Goal: Task Accomplishment & Management: Use online tool/utility

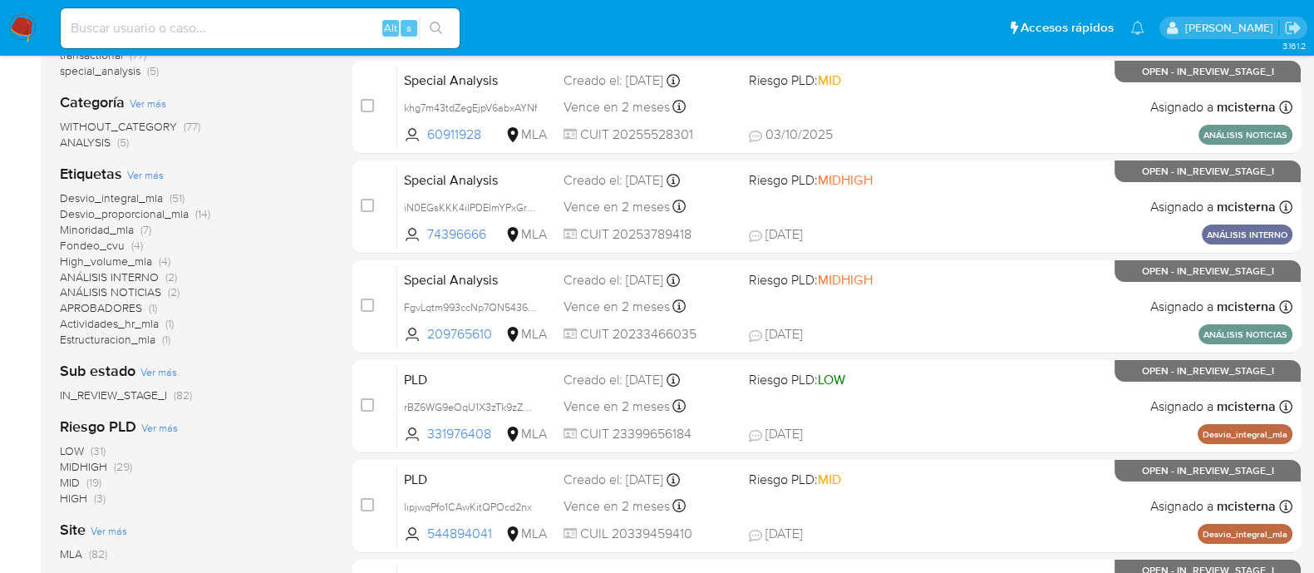
scroll to position [278, 0]
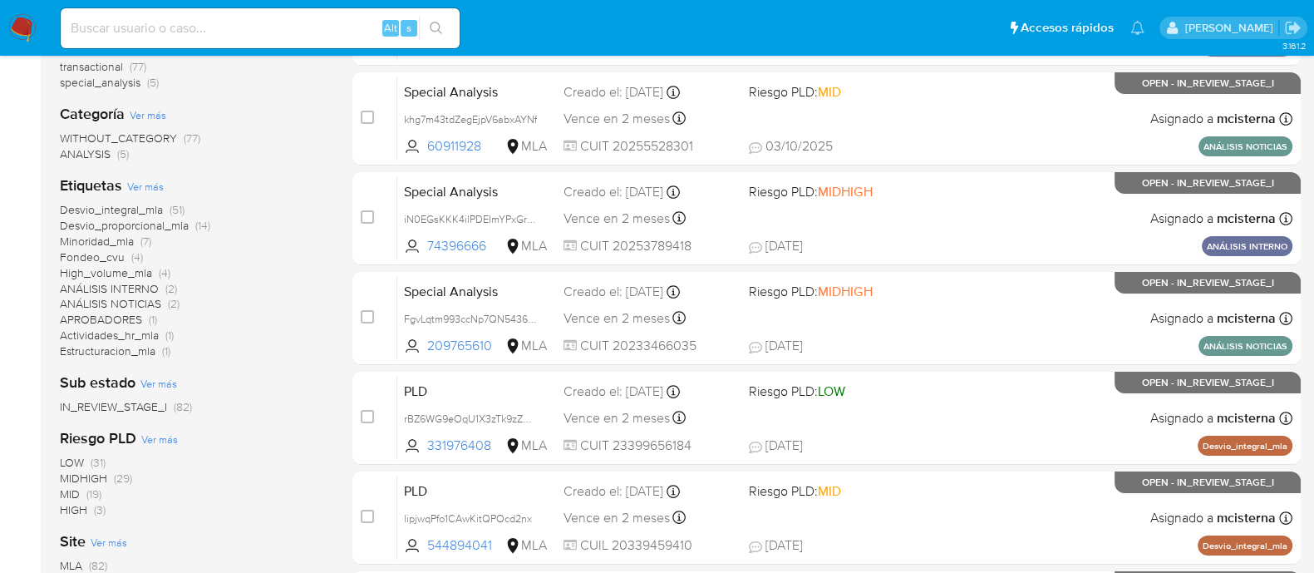
click at [219, 27] on input at bounding box center [260, 28] width 399 height 22
paste input "138431066"
type input "138431066"
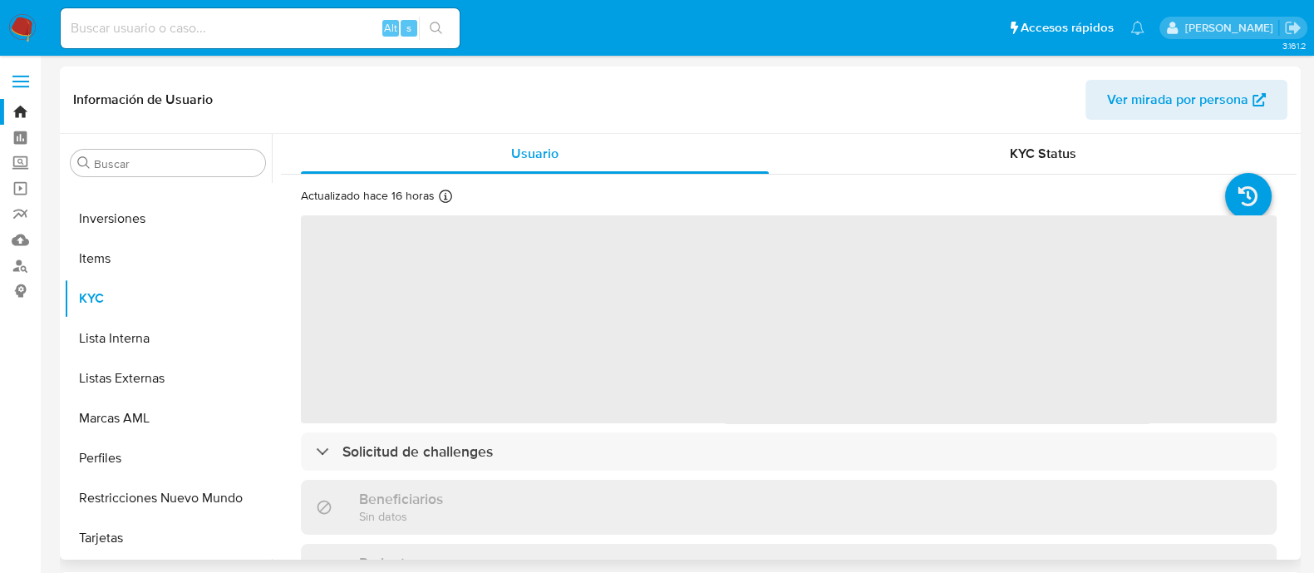
select select "10"
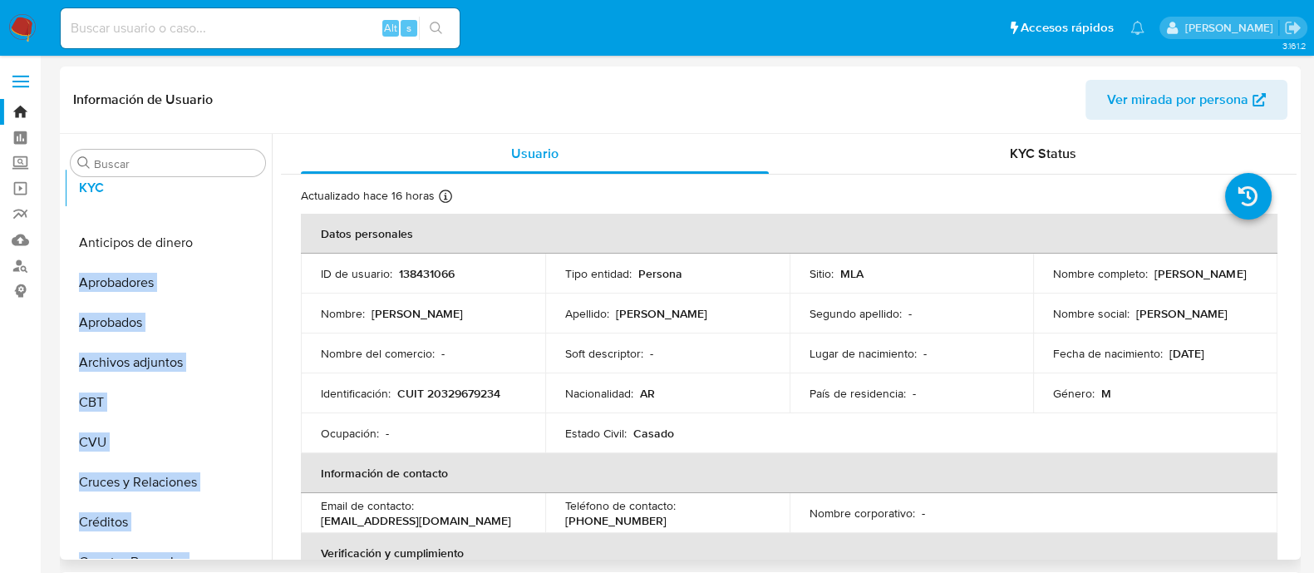
drag, startPoint x: 247, startPoint y: 299, endPoint x: 253, endPoint y: 189, distance: 109.9
click at [253, 189] on ul "Anticipos de dinero Aprobadores Aprobados Archivos adjuntos CBT CVU Cruces y Re…" at bounding box center [168, 370] width 208 height 375
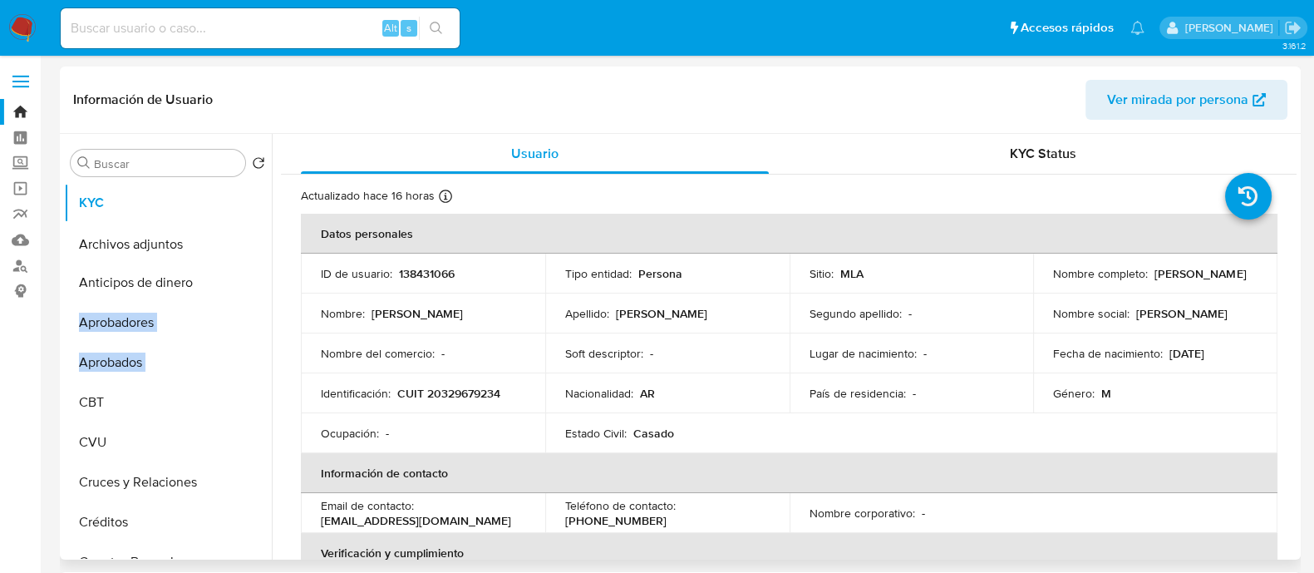
drag, startPoint x: 243, startPoint y: 359, endPoint x: 245, endPoint y: 237, distance: 122.2
click at [245, 237] on ul "KYC Anticipos de dinero Aprobadores Aprobados Archivos adjuntos CBT CVU Cruces …" at bounding box center [168, 370] width 208 height 375
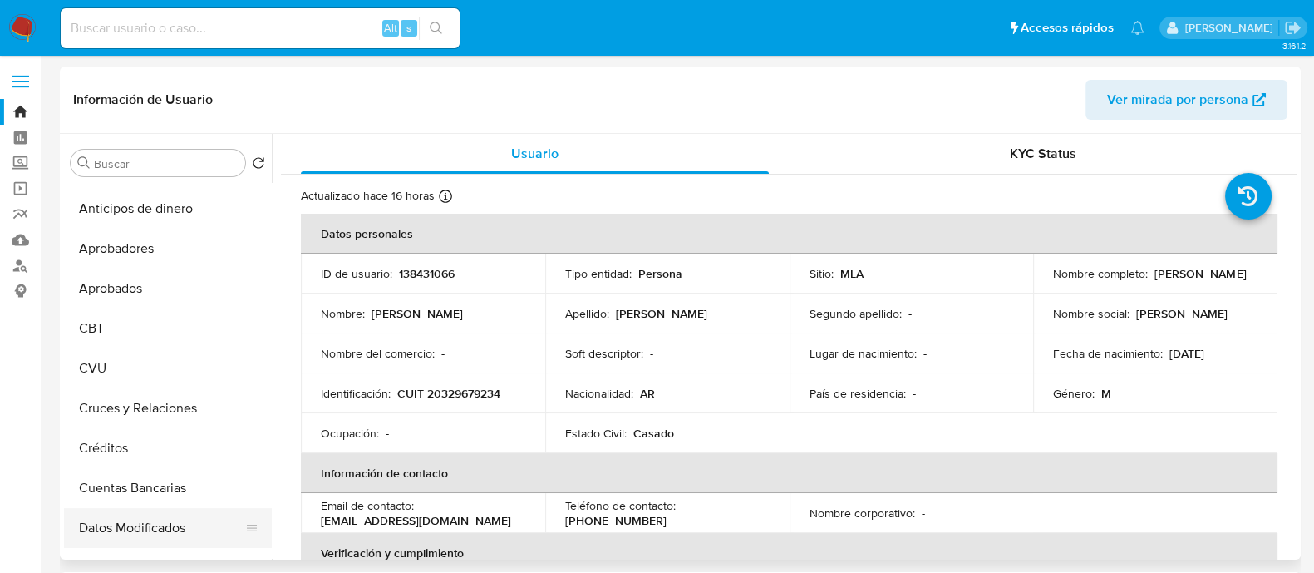
scroll to position [207, 0]
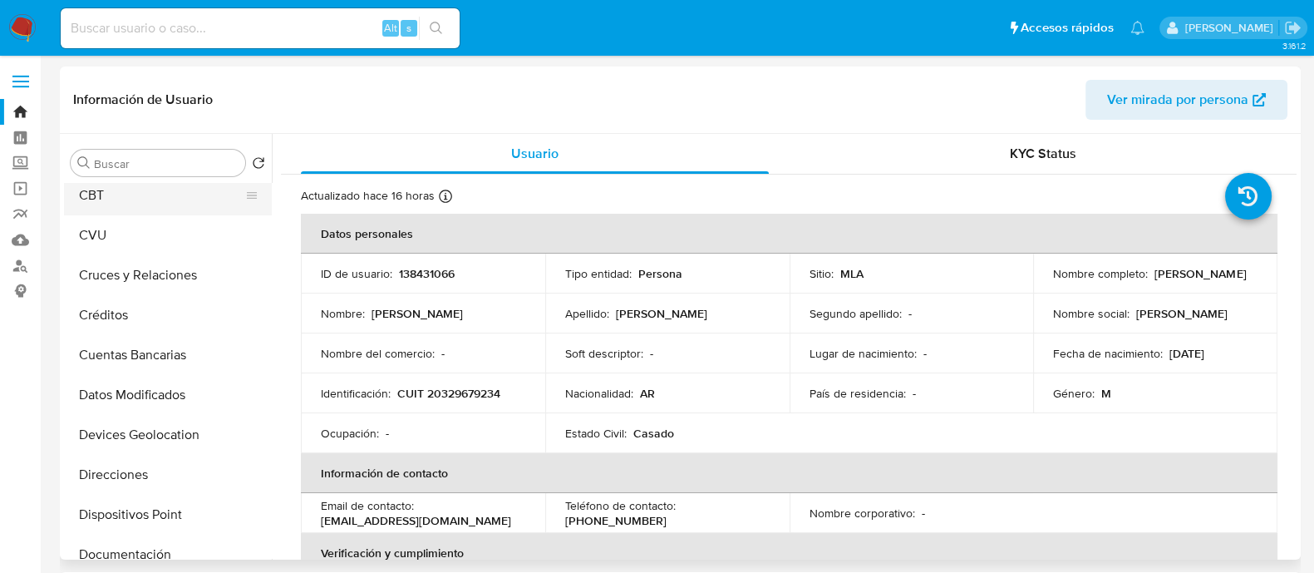
drag, startPoint x: 253, startPoint y: 475, endPoint x: 237, endPoint y: 194, distance: 281.4
click at [238, 193] on ul "KYC Archivos adjuntos Anticipos de dinero Aprobadores Aprobados CBT CVU Cruces …" at bounding box center [168, 370] width 208 height 375
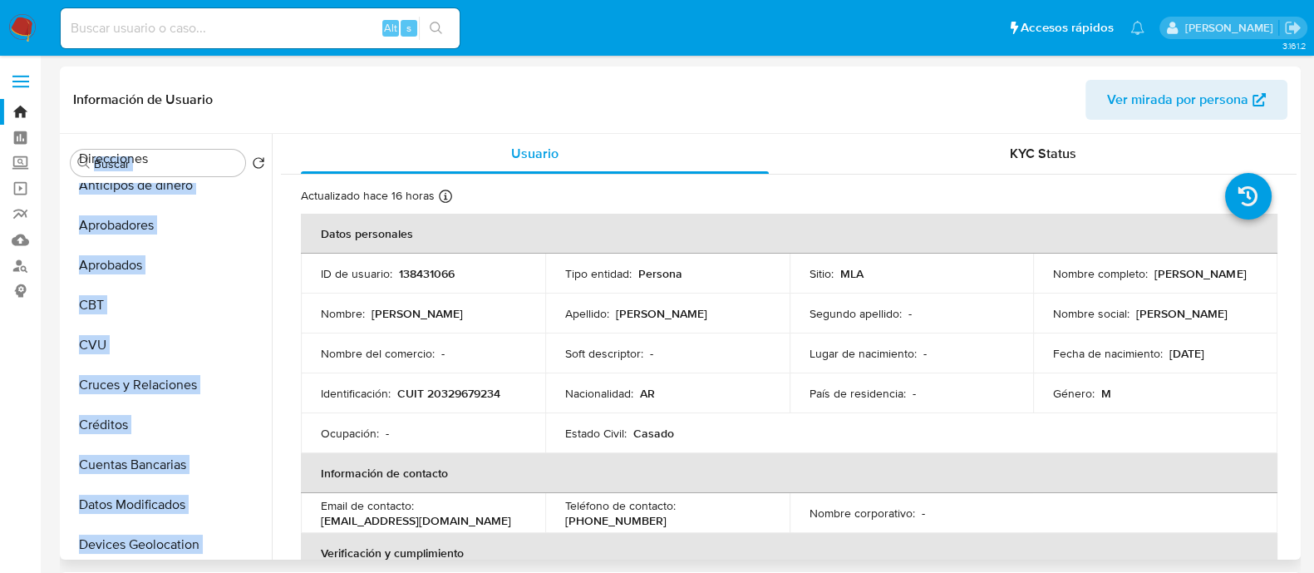
scroll to position [0, 0]
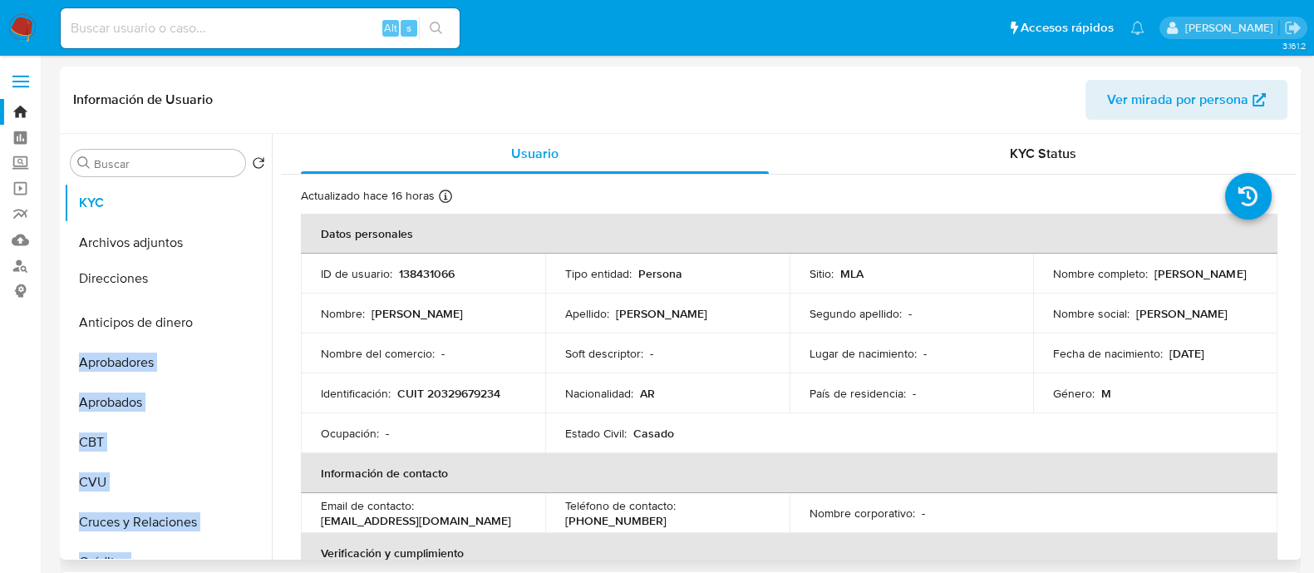
drag, startPoint x: 245, startPoint y: 475, endPoint x: 236, endPoint y: 279, distance: 195.5
click at [236, 279] on ul "KYC Archivos adjuntos Anticipos de dinero Aprobadores Aprobados CBT CVU Cruces …" at bounding box center [168, 370] width 208 height 375
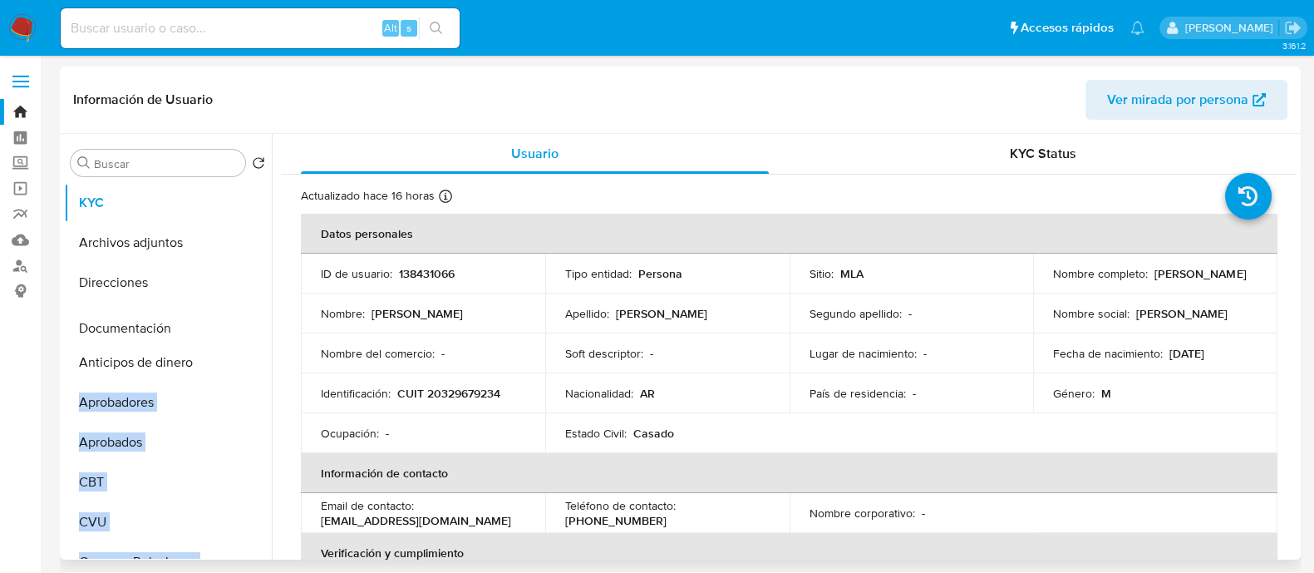
drag, startPoint x: 241, startPoint y: 448, endPoint x: 224, endPoint y: 327, distance: 122.5
click at [224, 327] on ul "KYC Archivos adjuntos Direcciones Anticipos de dinero Aprobadores Aprobados CBT…" at bounding box center [168, 370] width 208 height 375
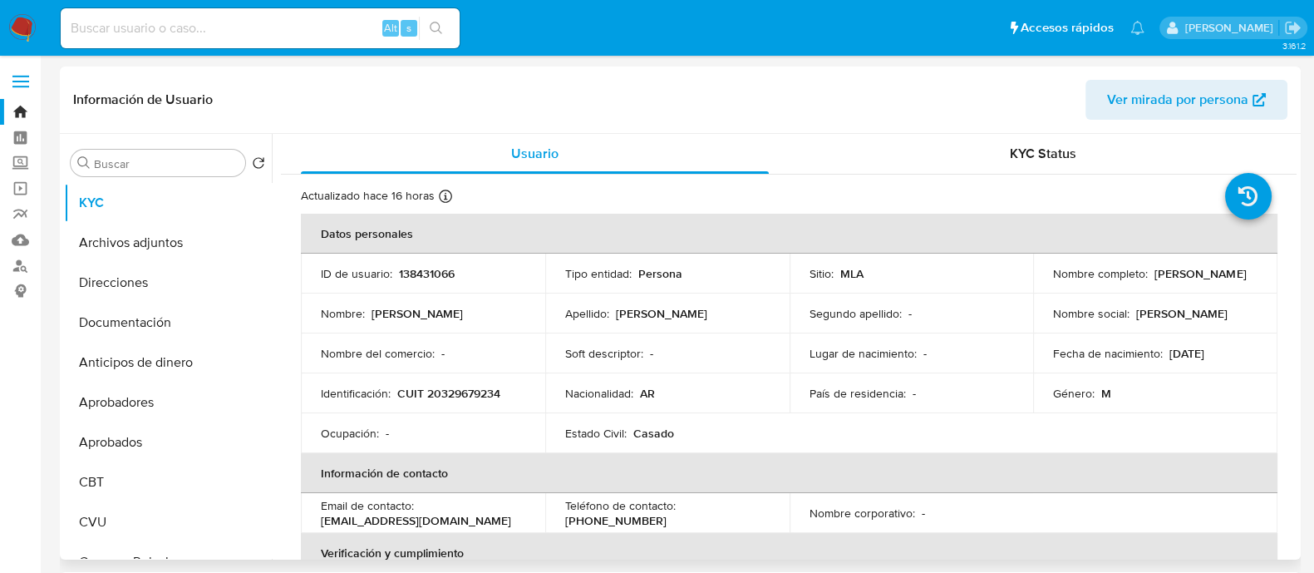
click at [317, 371] on td "Nombre del comercio : -" at bounding box center [423, 353] width 244 height 40
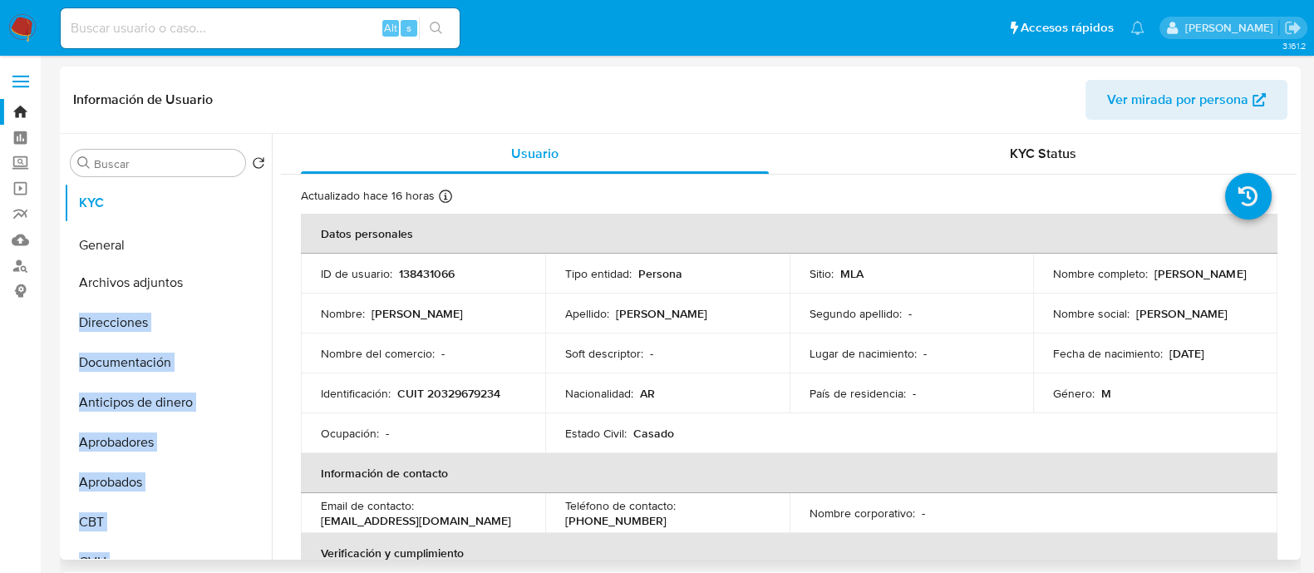
drag, startPoint x: 241, startPoint y: 525, endPoint x: 229, endPoint y: 241, distance: 284.5
click at [229, 241] on ul "KYC Archivos adjuntos Direcciones Documentación Anticipos de dinero Aprobadores…" at bounding box center [168, 370] width 208 height 375
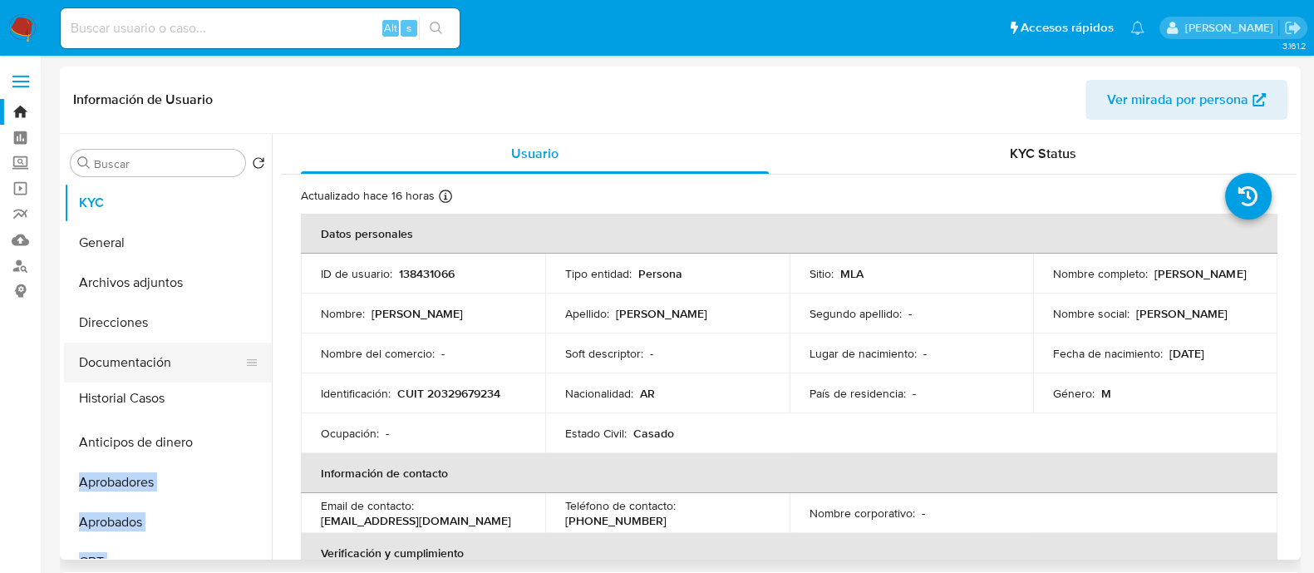
drag, startPoint x: 246, startPoint y: 463, endPoint x: 241, endPoint y: 395, distance: 68.3
click at [241, 395] on ul "KYC General Archivos adjuntos Direcciones Documentación Anticipos de dinero Apr…" at bounding box center [168, 370] width 208 height 375
click at [354, 411] on td "Identificación : CUIT 20329679234" at bounding box center [423, 393] width 244 height 40
drag, startPoint x: 245, startPoint y: 333, endPoint x: 237, endPoint y: 439, distance: 105.9
click at [237, 439] on ul "KYC General Archivos adjuntos Direcciones Documentación Historial Casos Anticip…" at bounding box center [168, 370] width 208 height 375
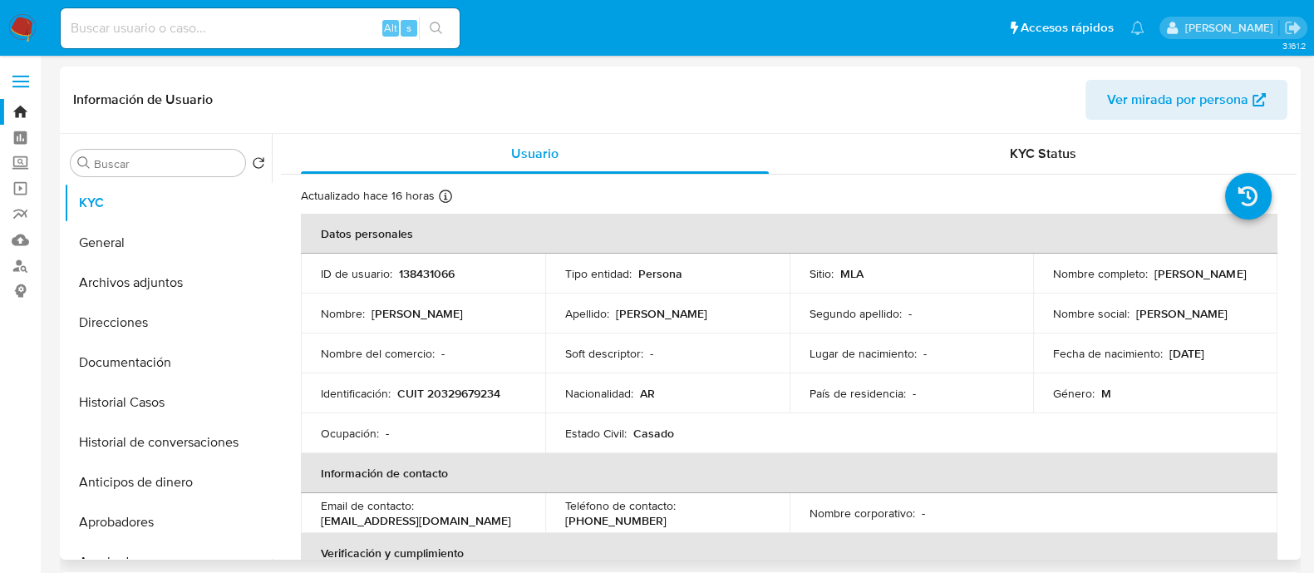
click at [303, 431] on td "Ocupación : -" at bounding box center [423, 433] width 244 height 40
drag, startPoint x: 244, startPoint y: 367, endPoint x: 236, endPoint y: 484, distance: 117.5
click at [236, 484] on ul "KYC General Archivos adjuntos Direcciones Documentación Historial Casos Histori…" at bounding box center [168, 370] width 208 height 375
click at [305, 406] on td "Identificación : CUIT 20329679234" at bounding box center [423, 393] width 244 height 40
drag, startPoint x: 241, startPoint y: 496, endPoint x: 248, endPoint y: 509, distance: 15.3
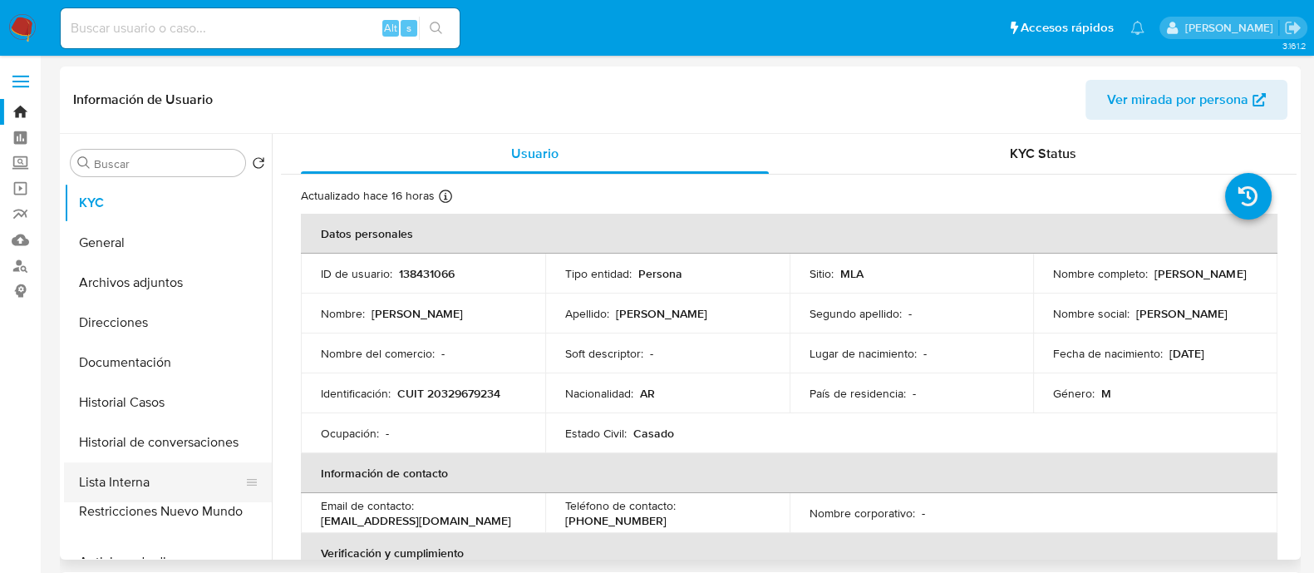
click at [248, 509] on ul "KYC General Archivos adjuntos Direcciones Documentación Historial Casos Histori…" at bounding box center [168, 370] width 208 height 375
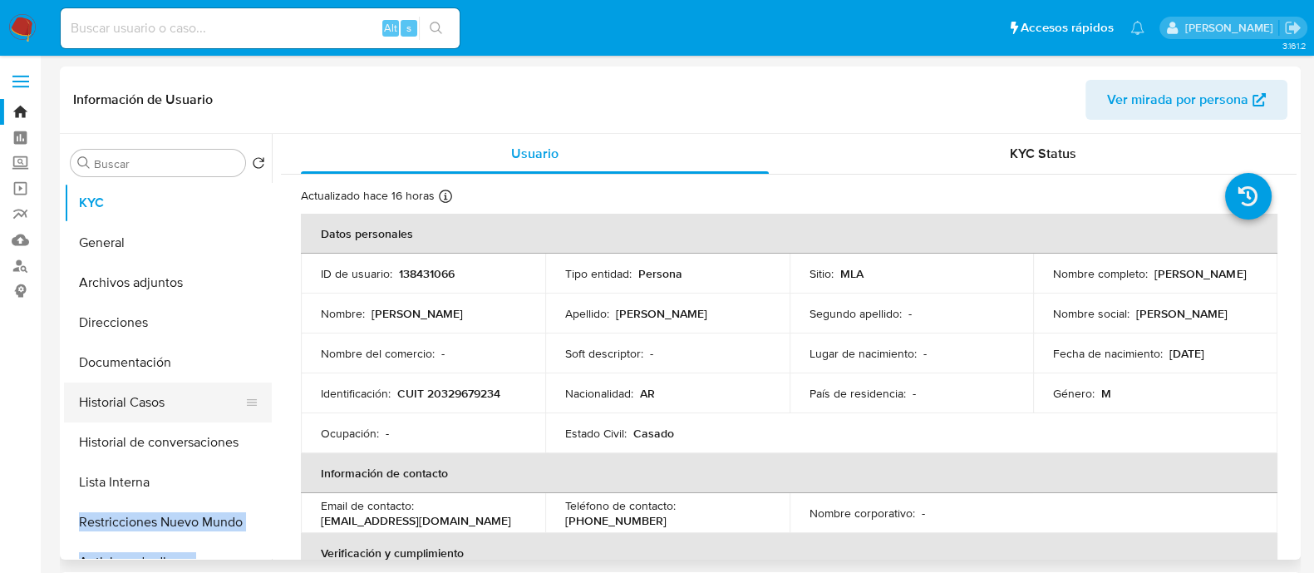
click at [207, 392] on button "Historial Casos" at bounding box center [161, 402] width 194 height 40
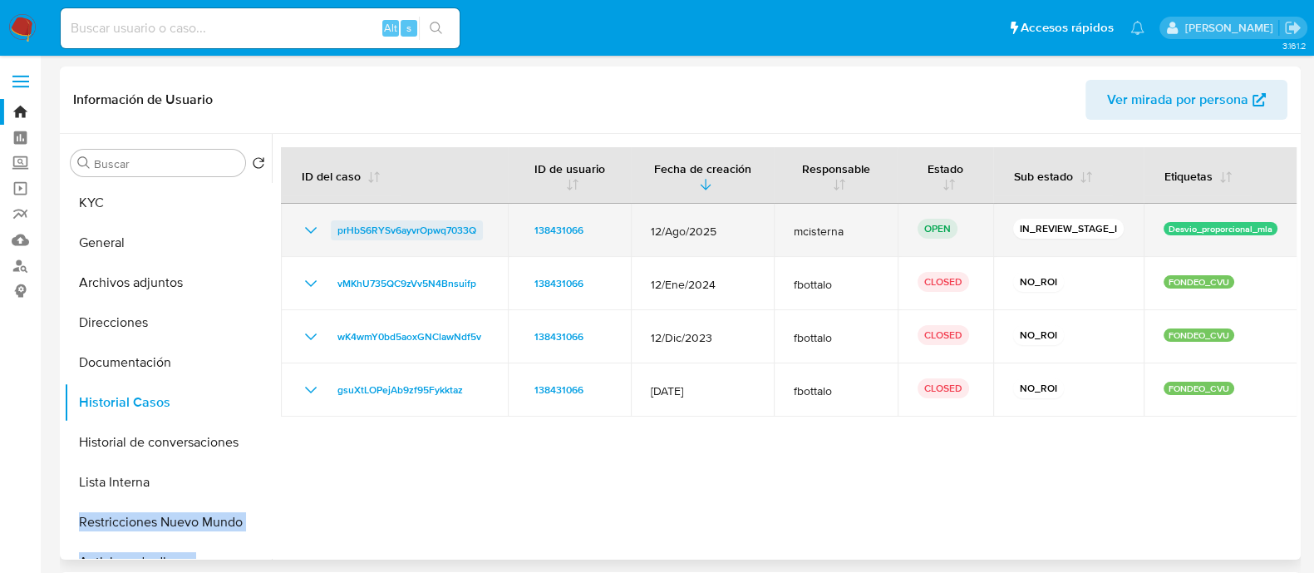
click at [452, 230] on span "prHbS6RYSv6ayvrOpwq7033Q" at bounding box center [406, 230] width 139 height 20
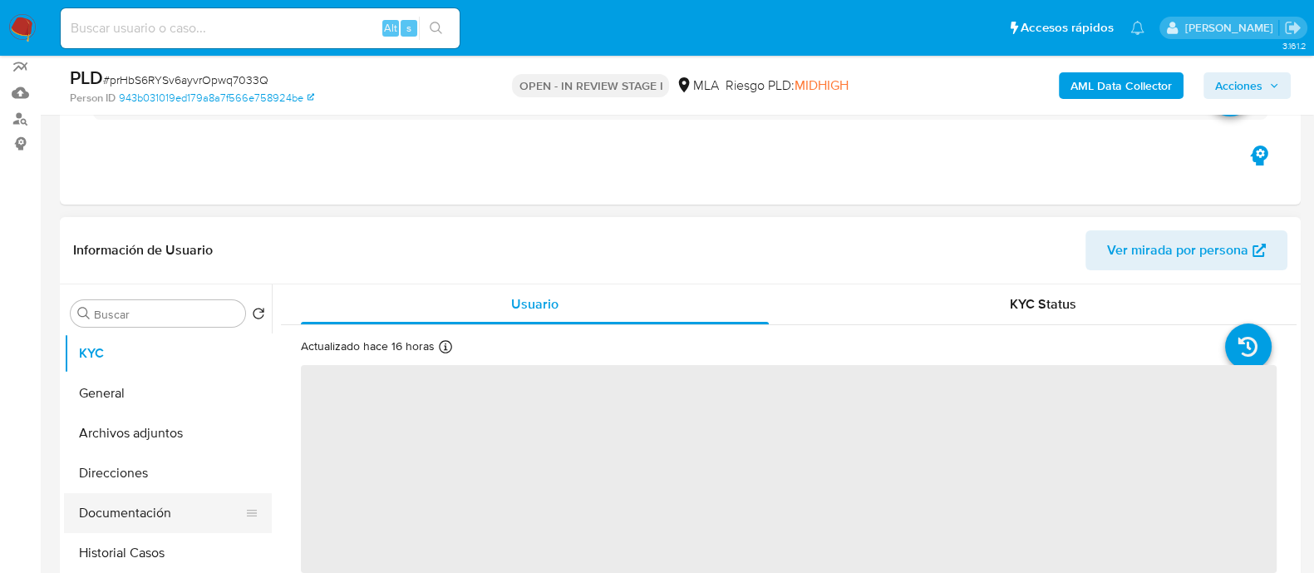
scroll to position [207, 0]
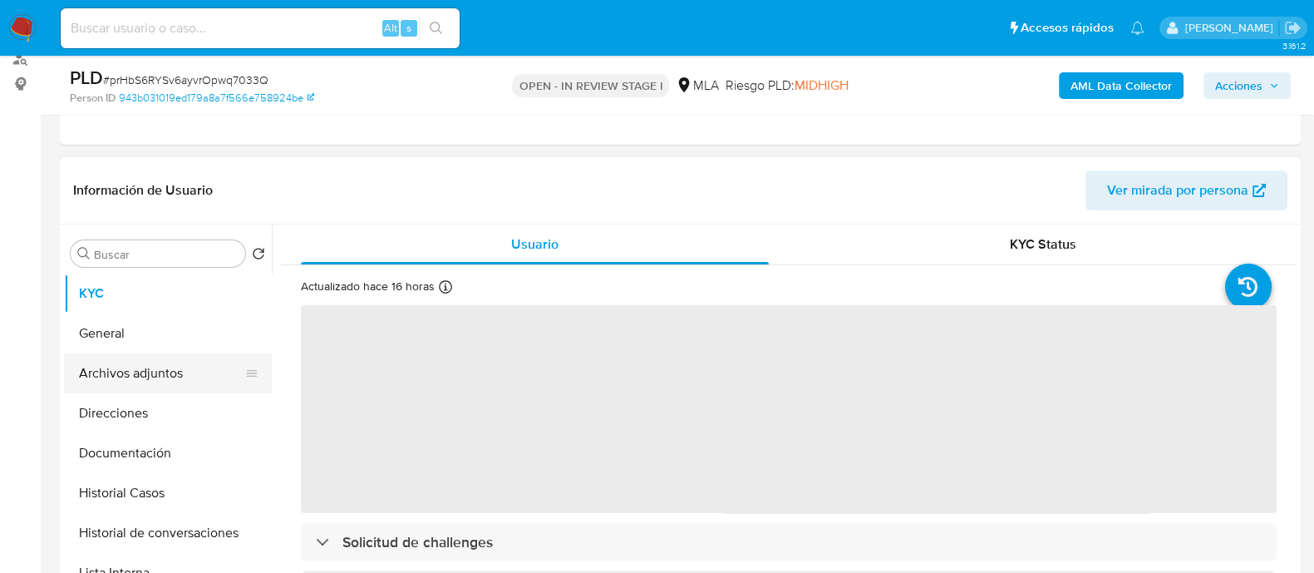
click at [198, 379] on button "Archivos adjuntos" at bounding box center [161, 373] width 194 height 40
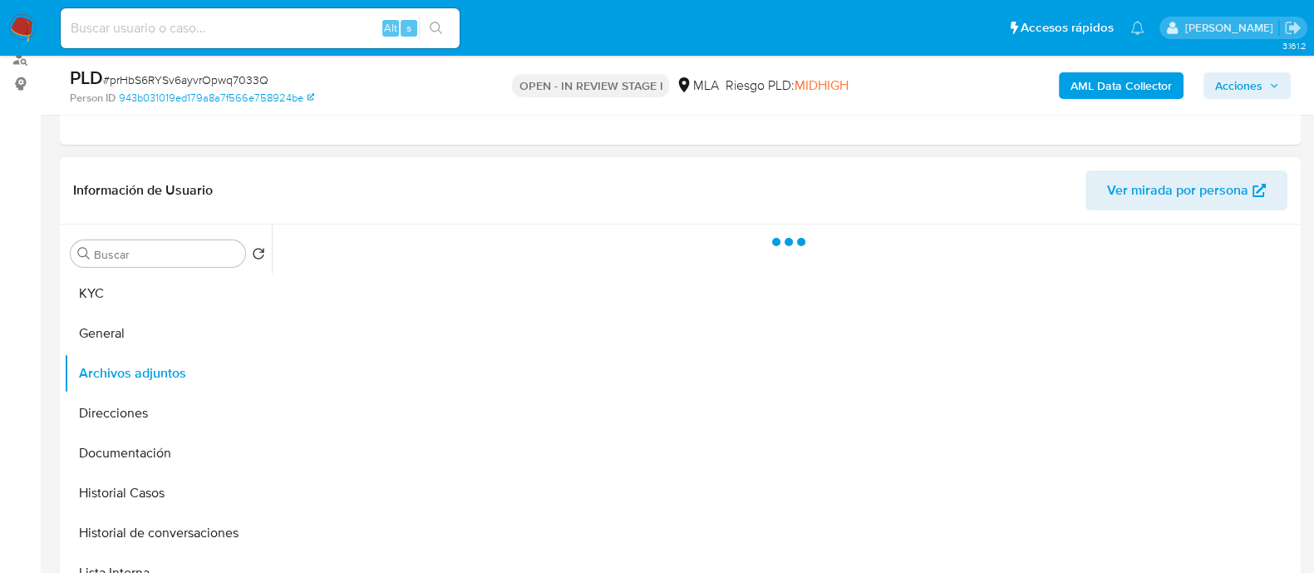
select select "10"
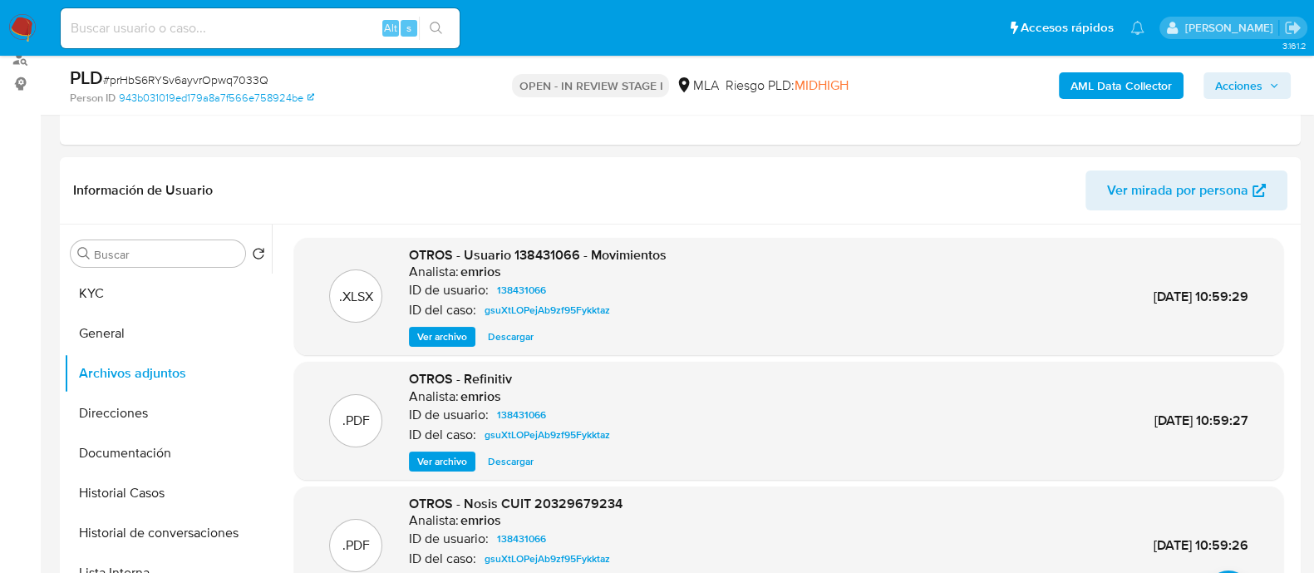
click at [1081, 86] on b "AML Data Collector" at bounding box center [1120, 85] width 101 height 27
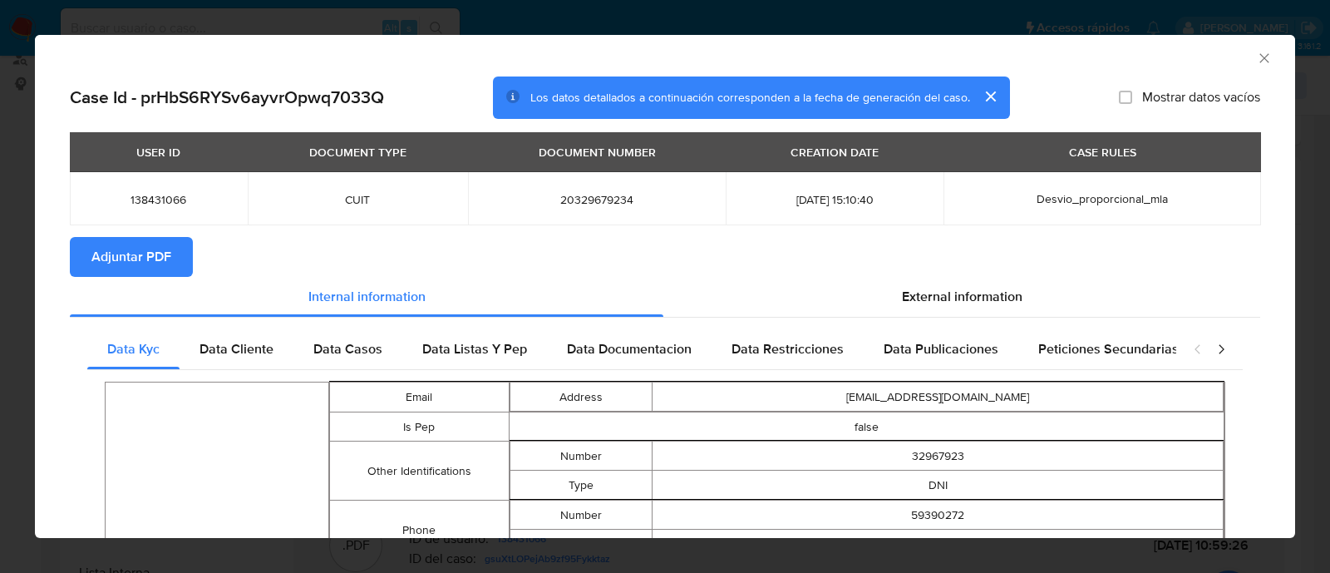
click at [141, 263] on span "Adjuntar PDF" at bounding box center [131, 257] width 80 height 37
click at [1256, 57] on icon "Cerrar ventana" at bounding box center [1264, 58] width 17 height 17
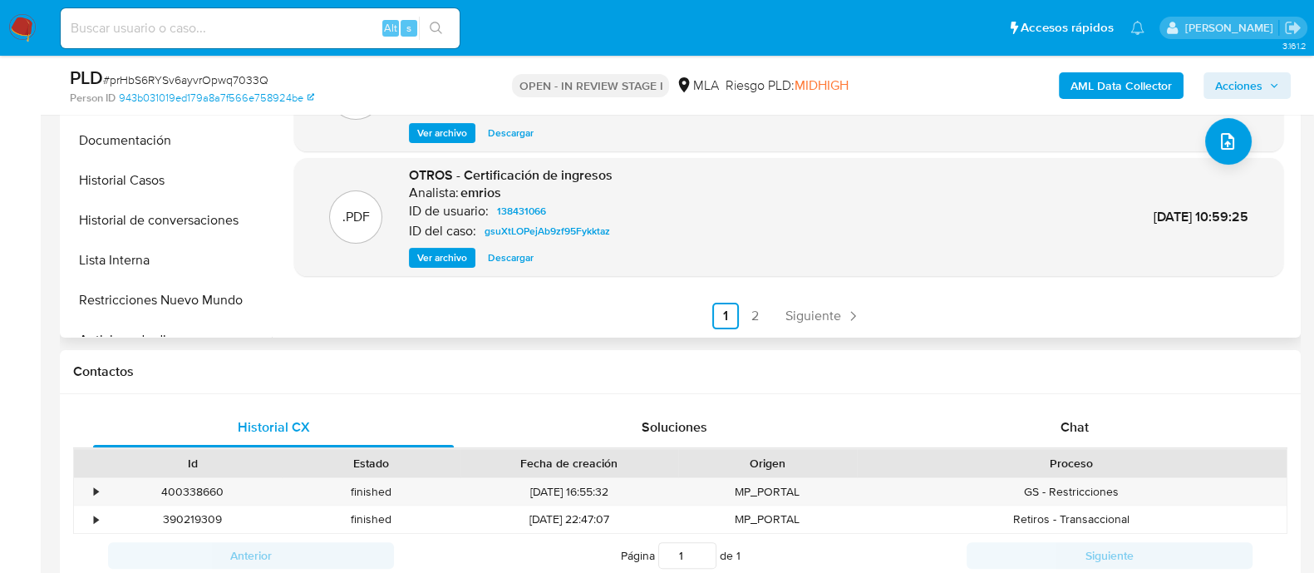
scroll to position [36, 0]
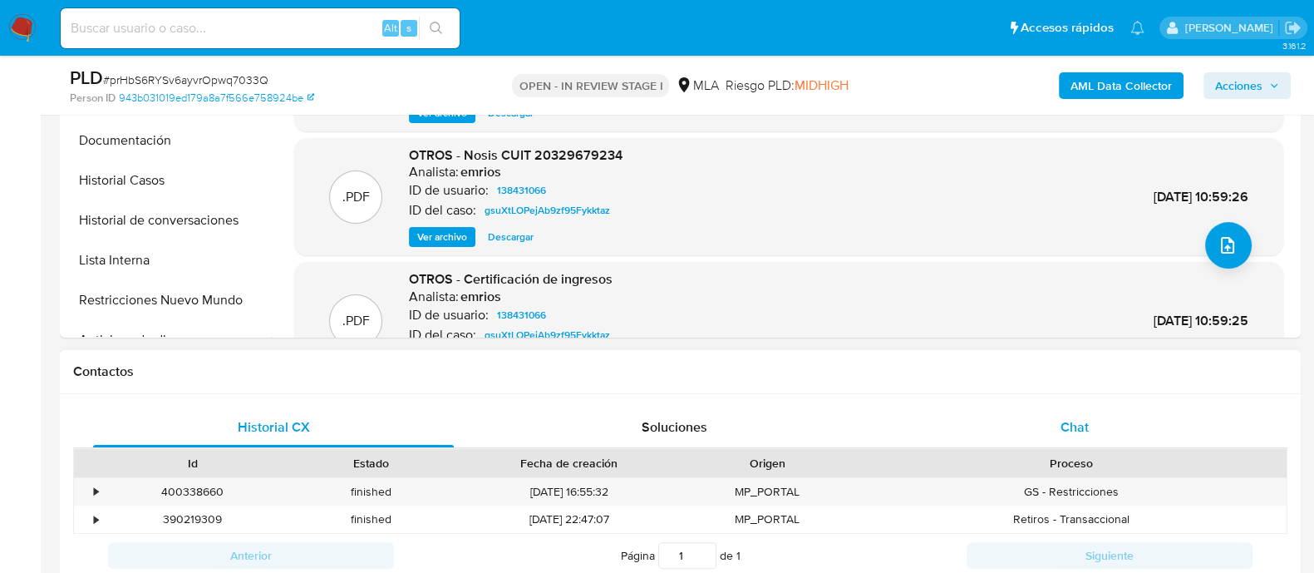
click at [1031, 433] on div "Chat" at bounding box center [1074, 427] width 361 height 40
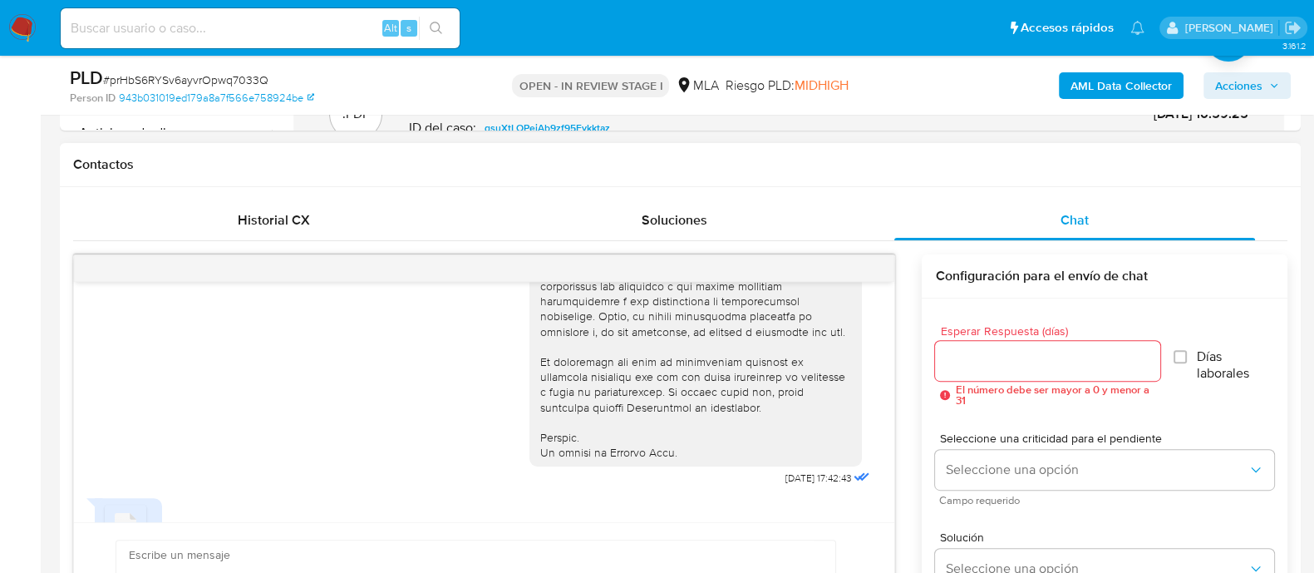
scroll to position [830, 0]
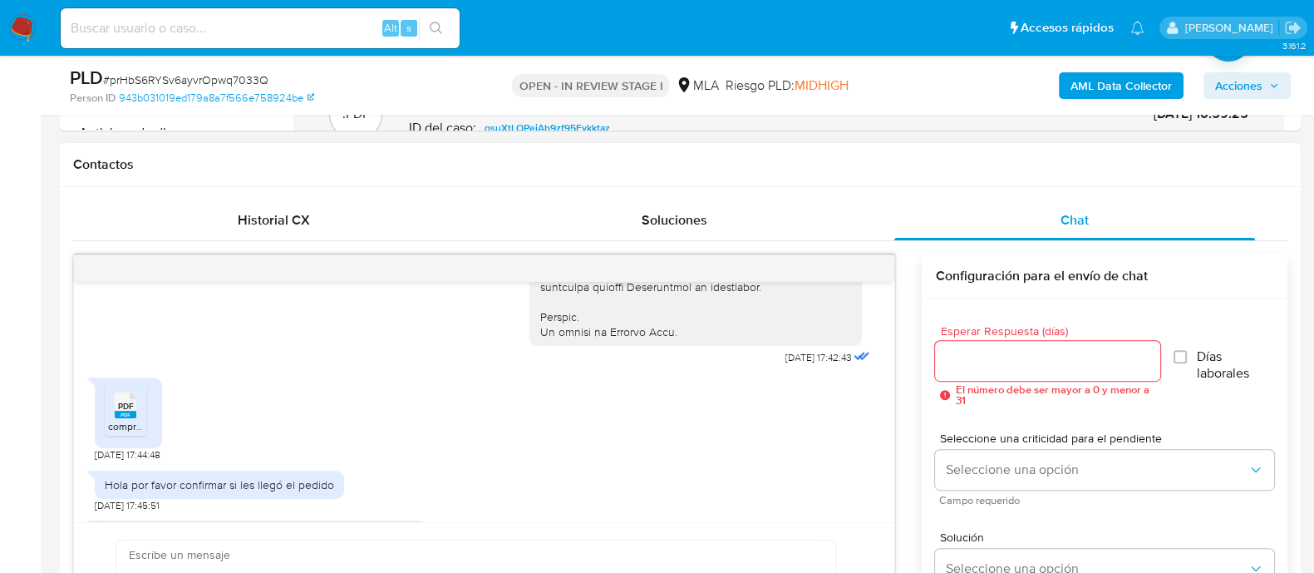
click at [129, 411] on span "PDF" at bounding box center [126, 406] width 16 height 11
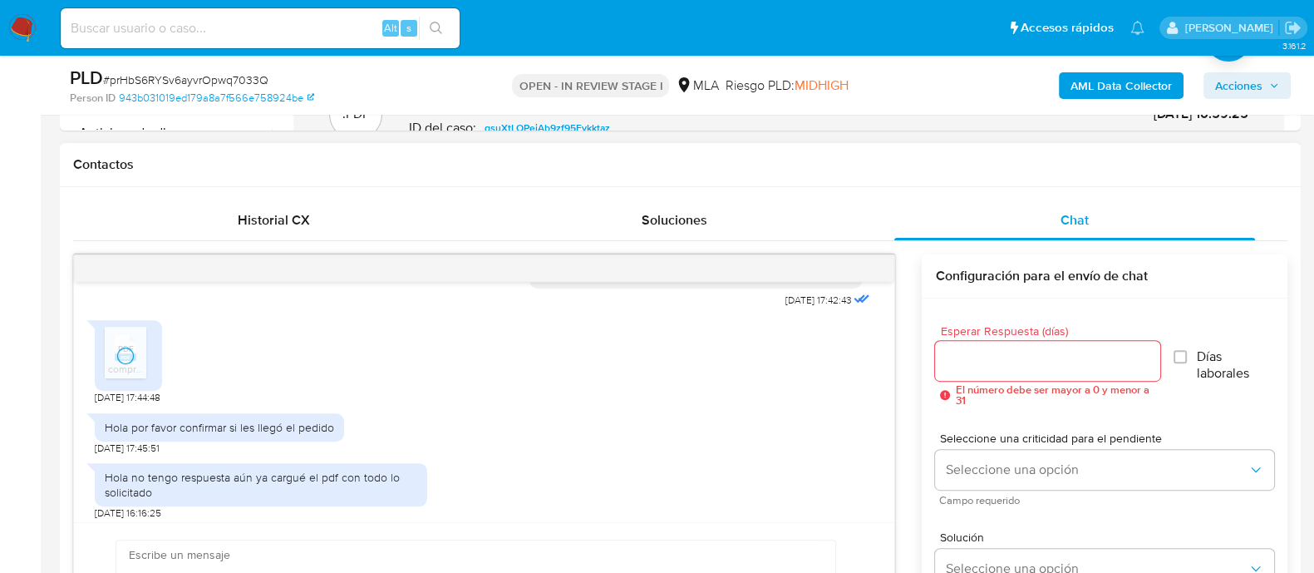
scroll to position [935, 0]
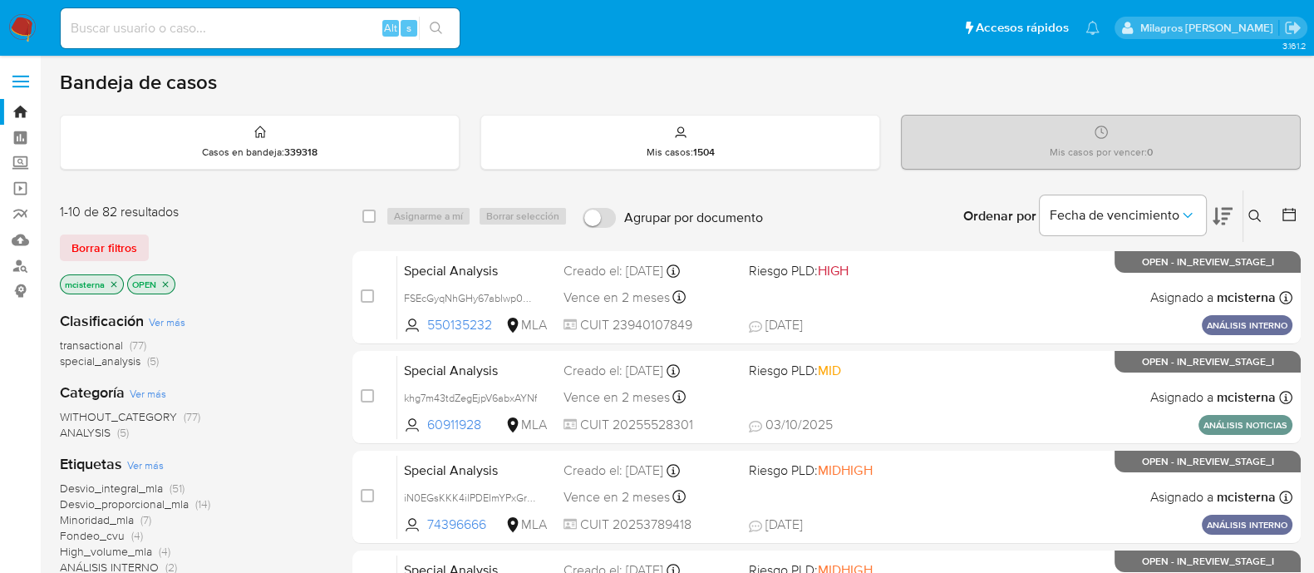
click at [316, 32] on input at bounding box center [260, 28] width 399 height 22
paste input "9UKSPRRnhbkrhSej9fxJxFxK"
type input "9UKSPRRnhbkrhSej9fxJxFxK"
click at [432, 30] on icon "search-icon" at bounding box center [436, 28] width 12 height 12
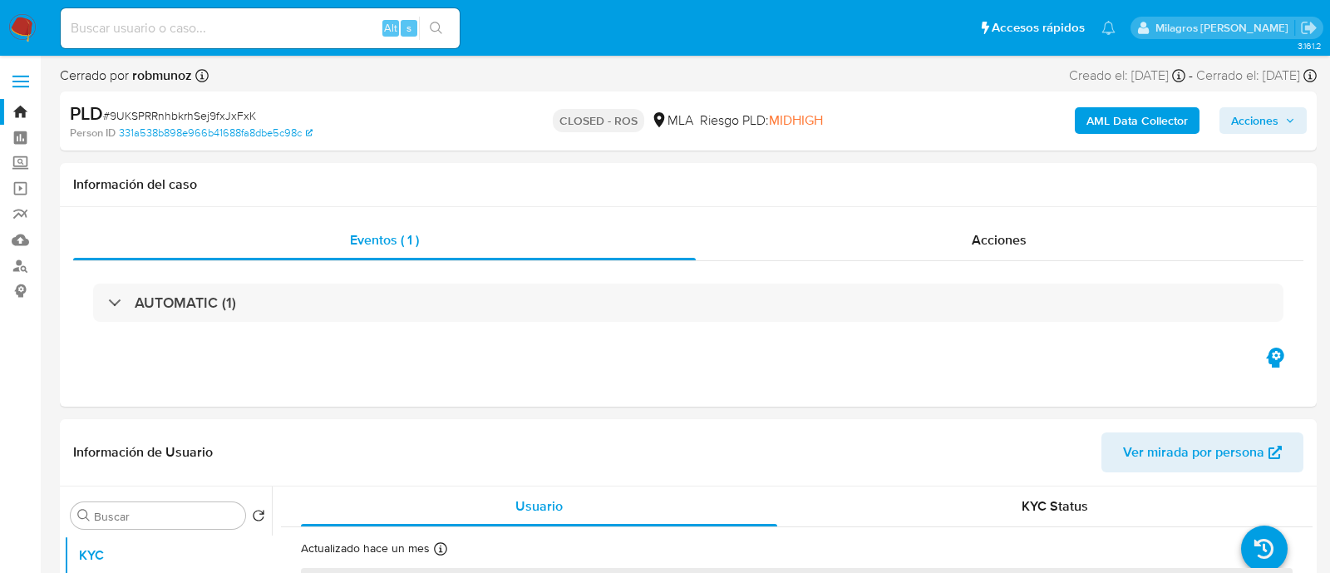
select select "10"
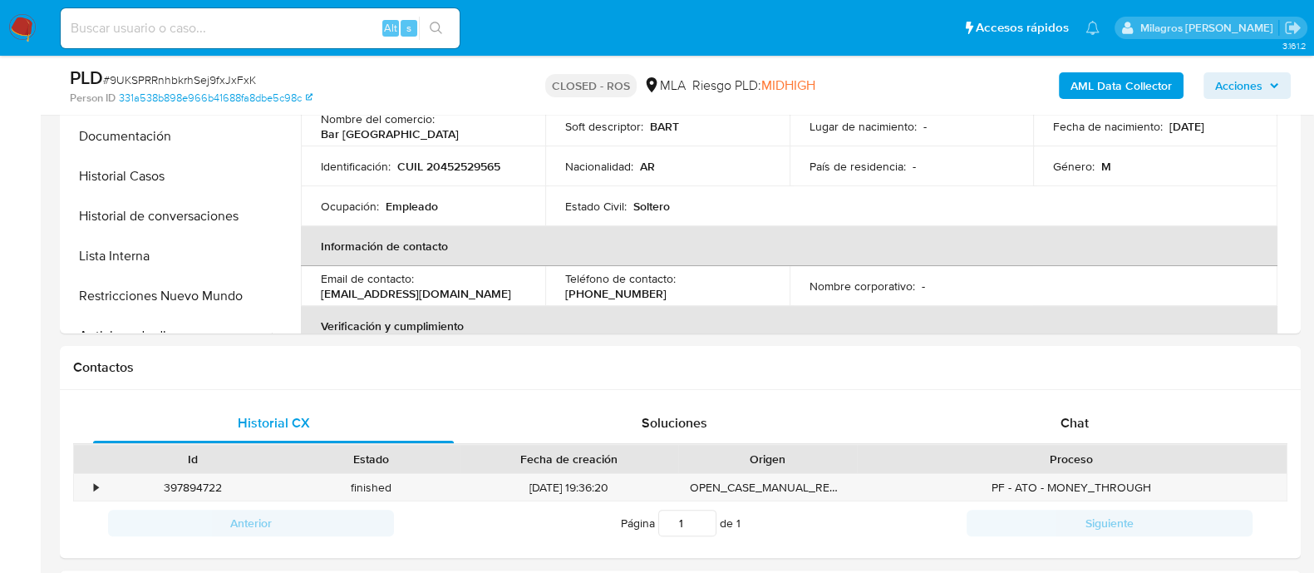
scroll to position [415, 0]
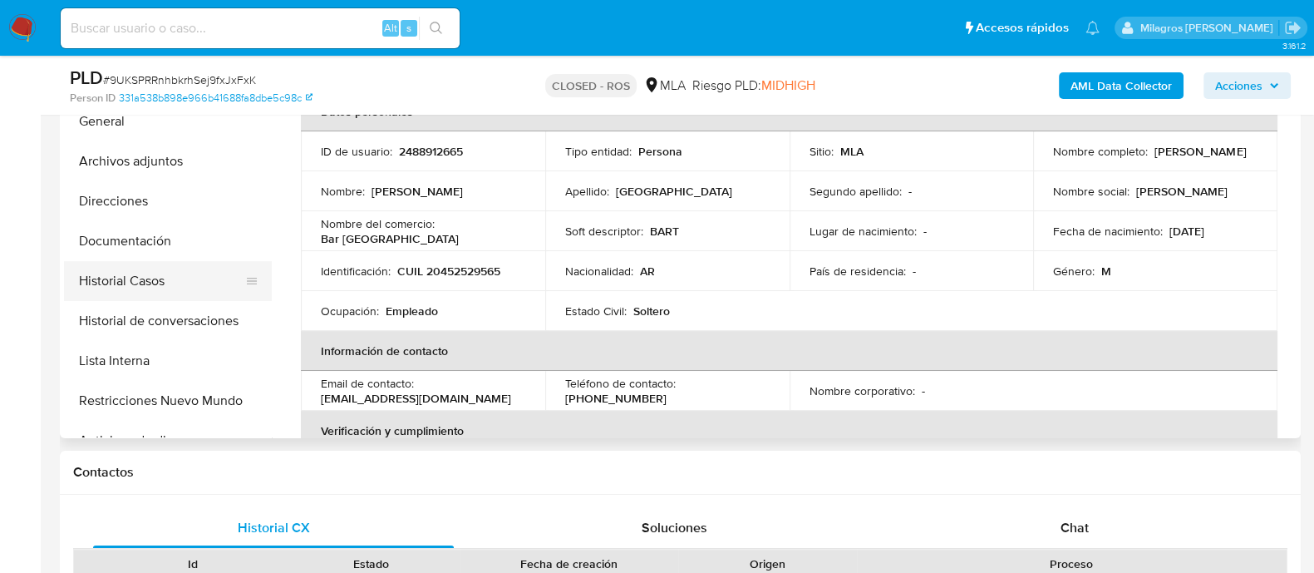
click at [187, 295] on button "Historial Casos" at bounding box center [161, 281] width 194 height 40
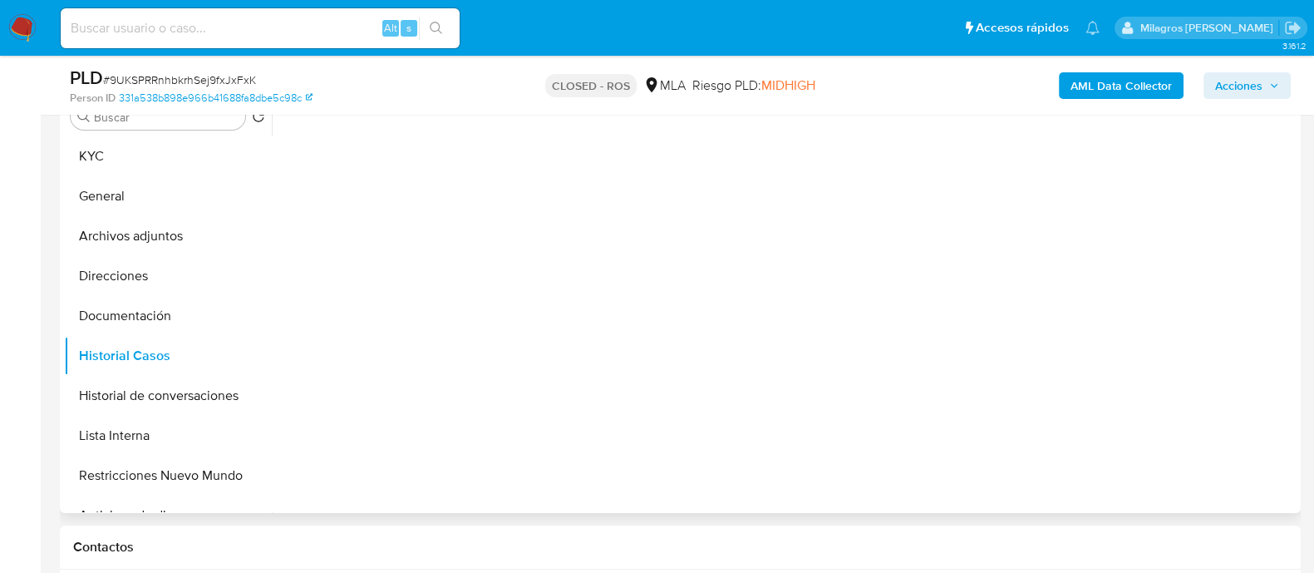
scroll to position [207, 0]
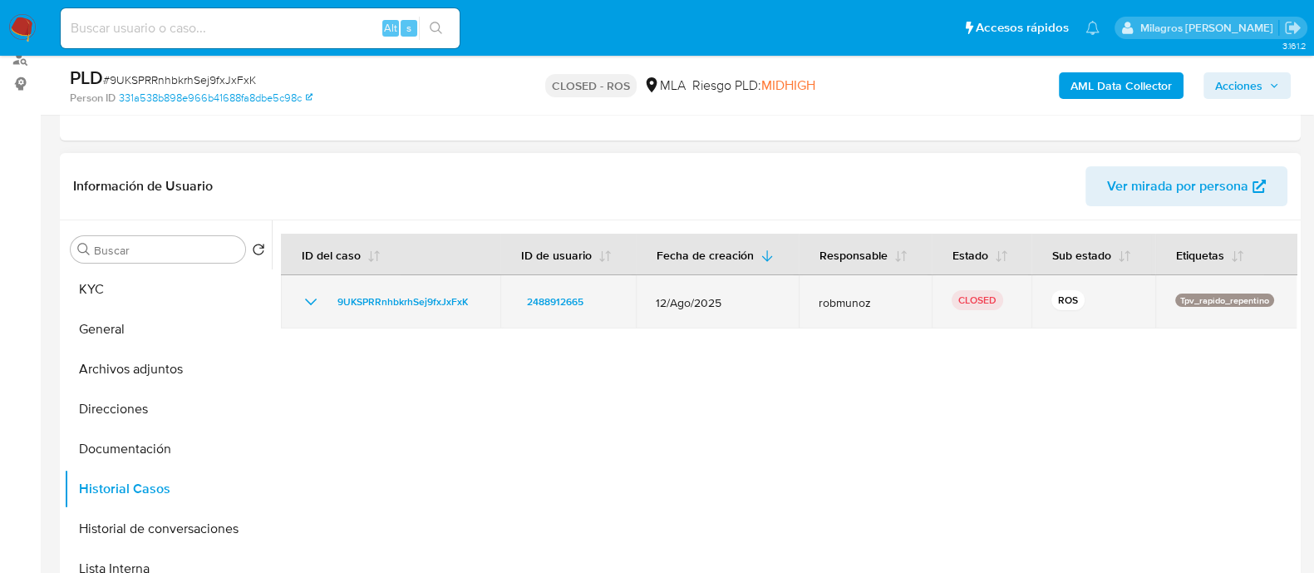
click at [308, 297] on icon "Mostrar/Ocultar" at bounding box center [311, 302] width 20 height 20
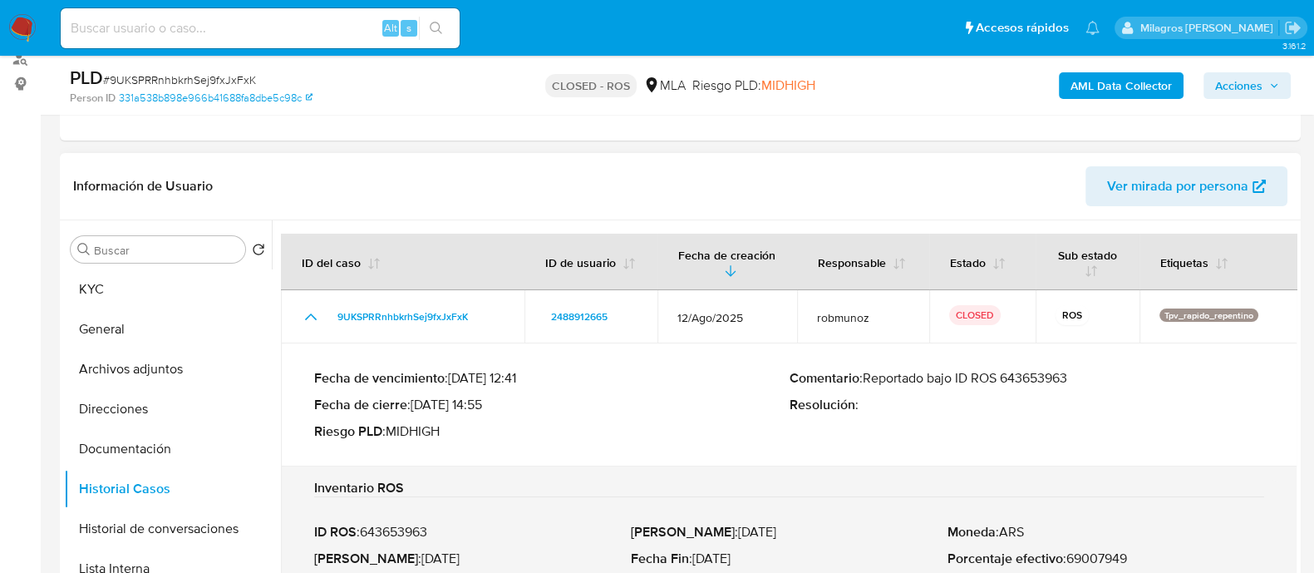
click at [1025, 378] on p "Comentario : Reportado bajo ID ROS 643653963" at bounding box center [1027, 378] width 475 height 17
click at [1034, 371] on p "Comentario : Reportado bajo ID ROS 643653963" at bounding box center [1027, 378] width 475 height 17
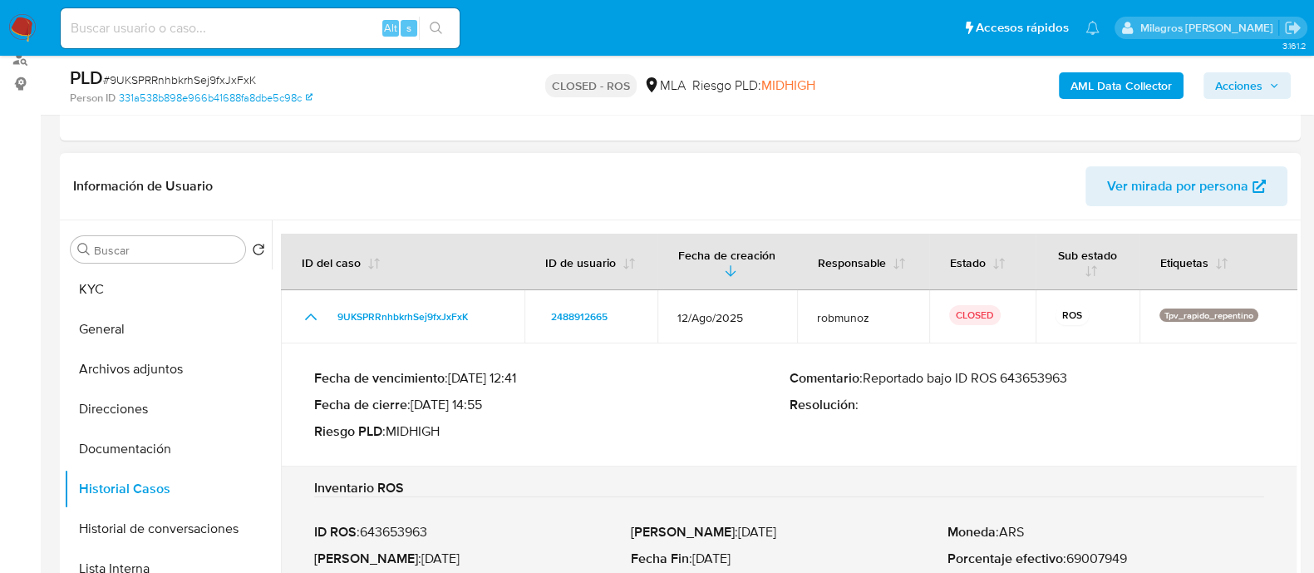
click at [1034, 371] on p "Comentario : Reportado bajo ID ROS 643653963" at bounding box center [1027, 378] width 475 height 17
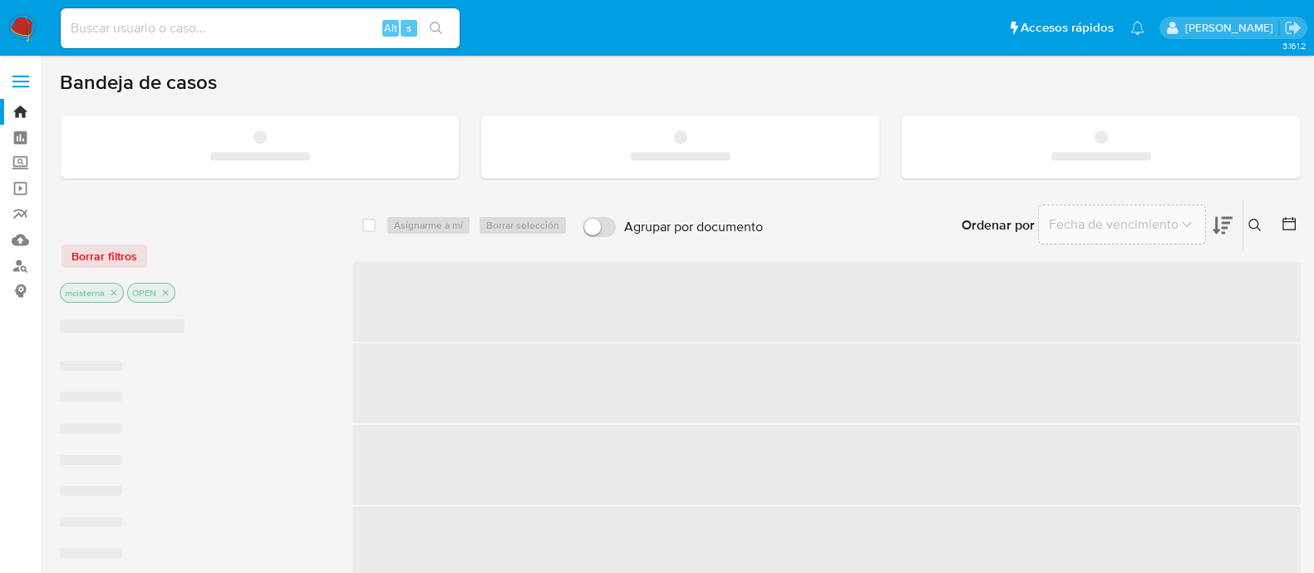
click at [170, 17] on input at bounding box center [260, 28] width 399 height 22
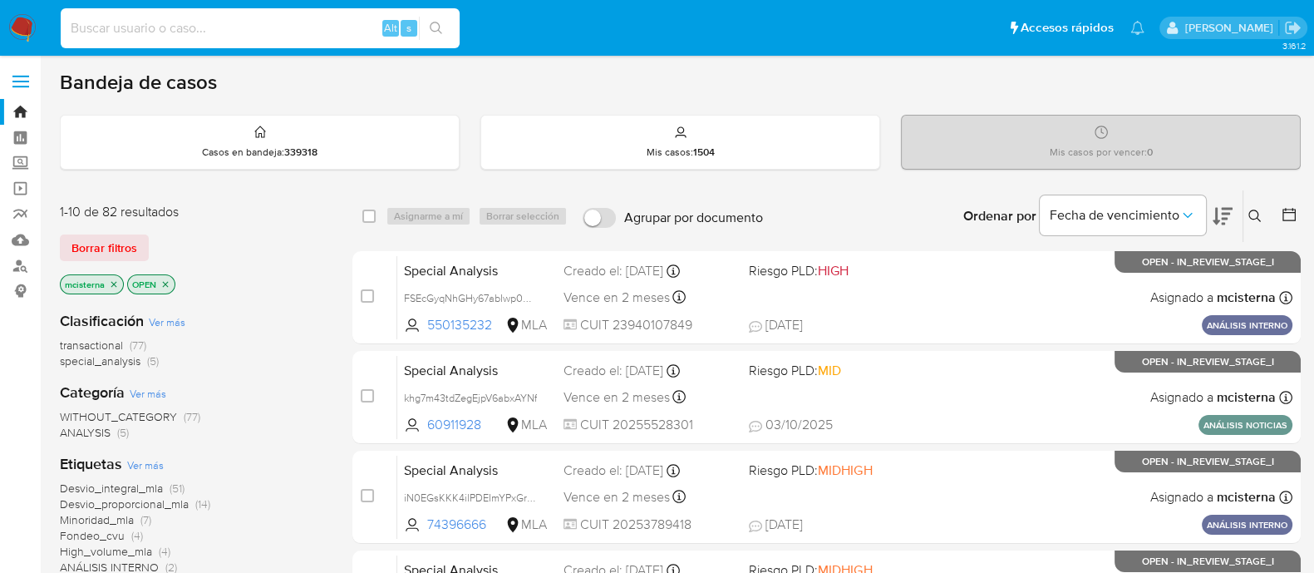
paste input "JkM6OpSeZC3ZG4BbfwFbZbHs"
type input "JkM6OpSeZC3ZG4BbfwFbZbHs"
click at [445, 28] on button "search-icon" at bounding box center [436, 28] width 34 height 23
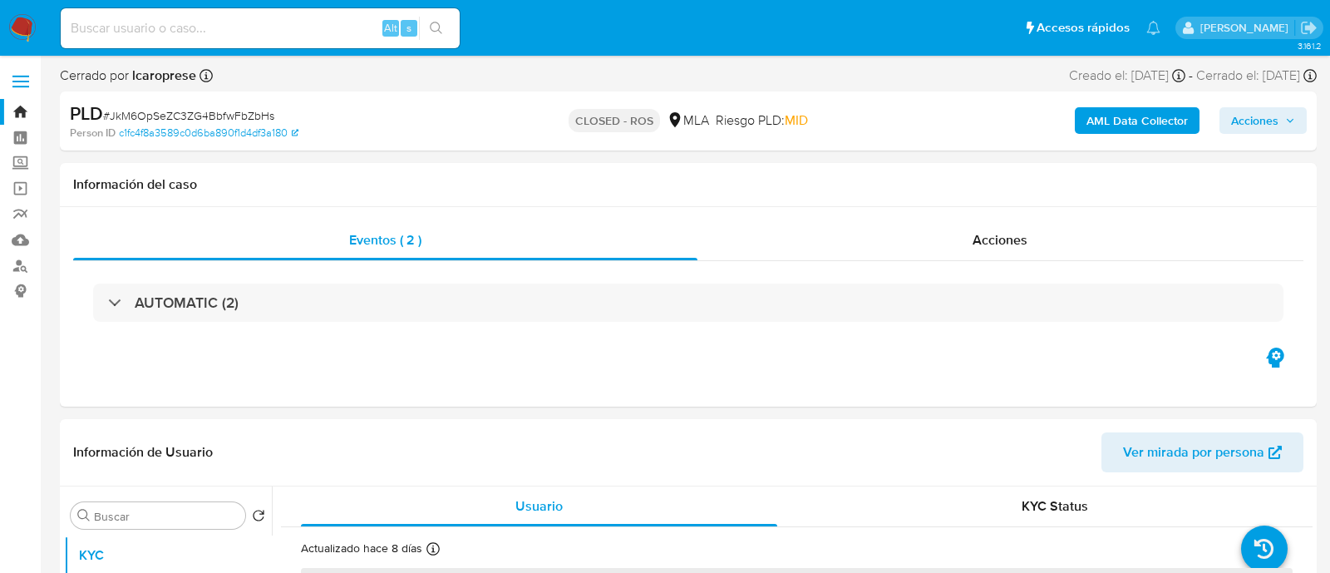
select select "10"
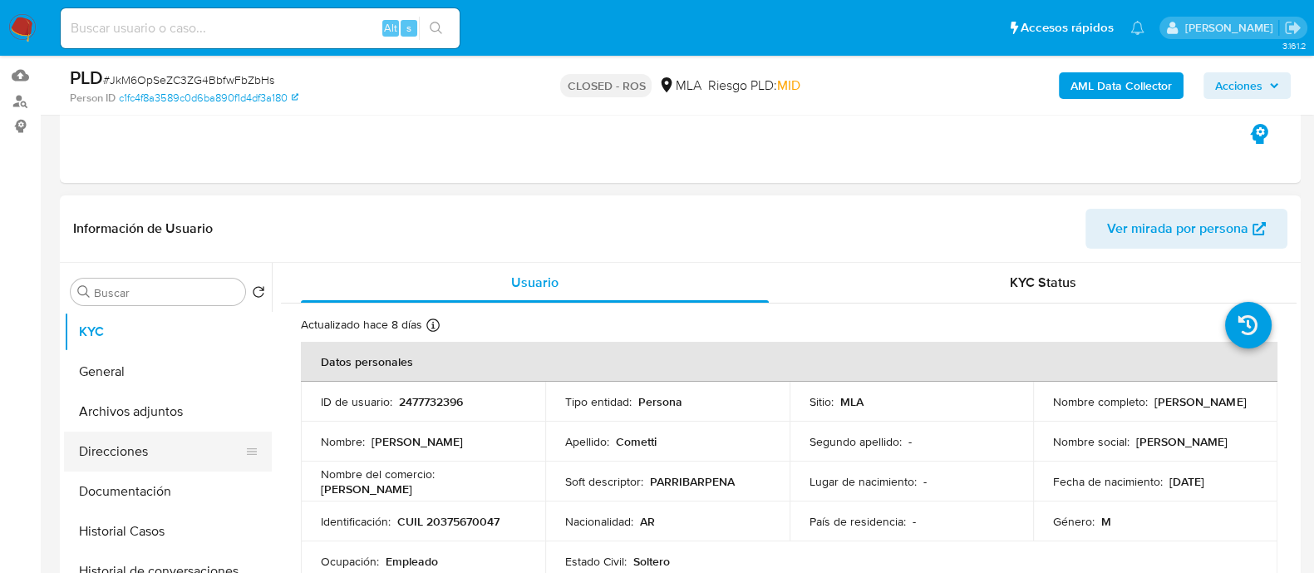
scroll to position [207, 0]
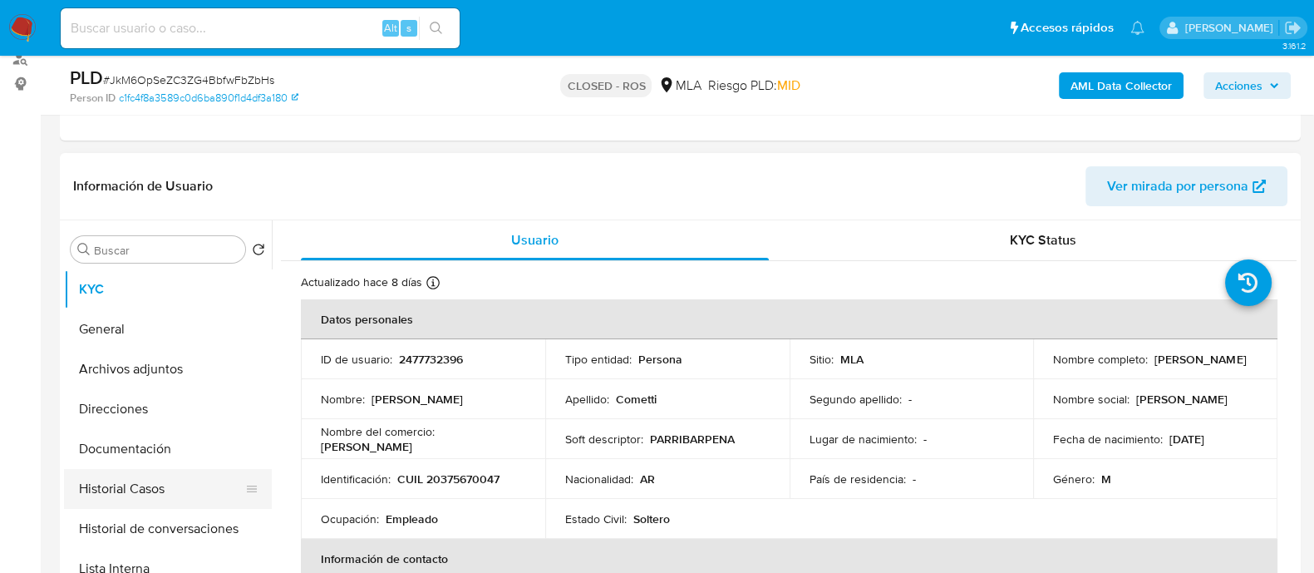
click at [179, 504] on button "Historial Casos" at bounding box center [161, 489] width 194 height 40
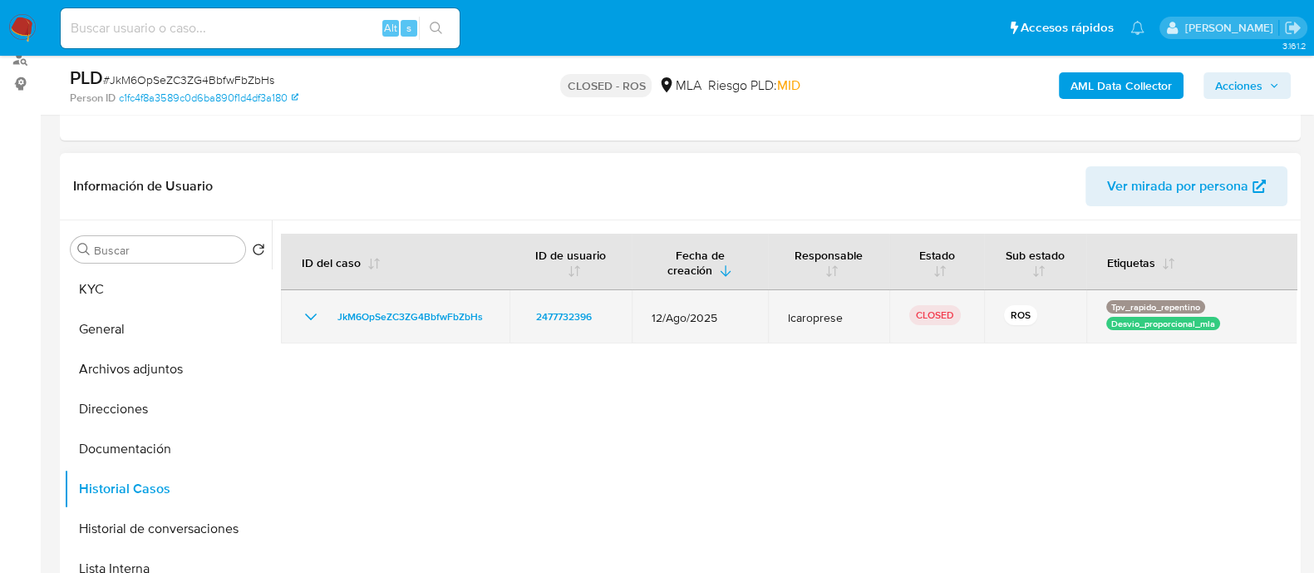
click at [303, 312] on icon "Mostrar/Ocultar" at bounding box center [311, 317] width 20 height 20
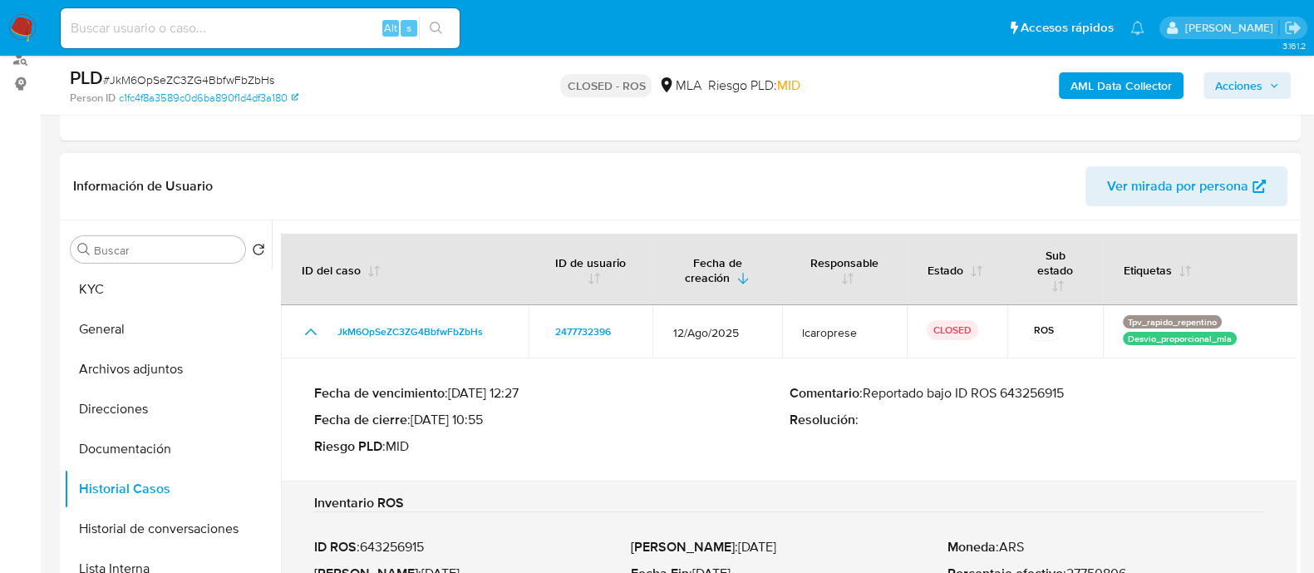
click at [1043, 385] on p "Comentario : Reportado bajo ID ROS 643256915" at bounding box center [1027, 393] width 475 height 17
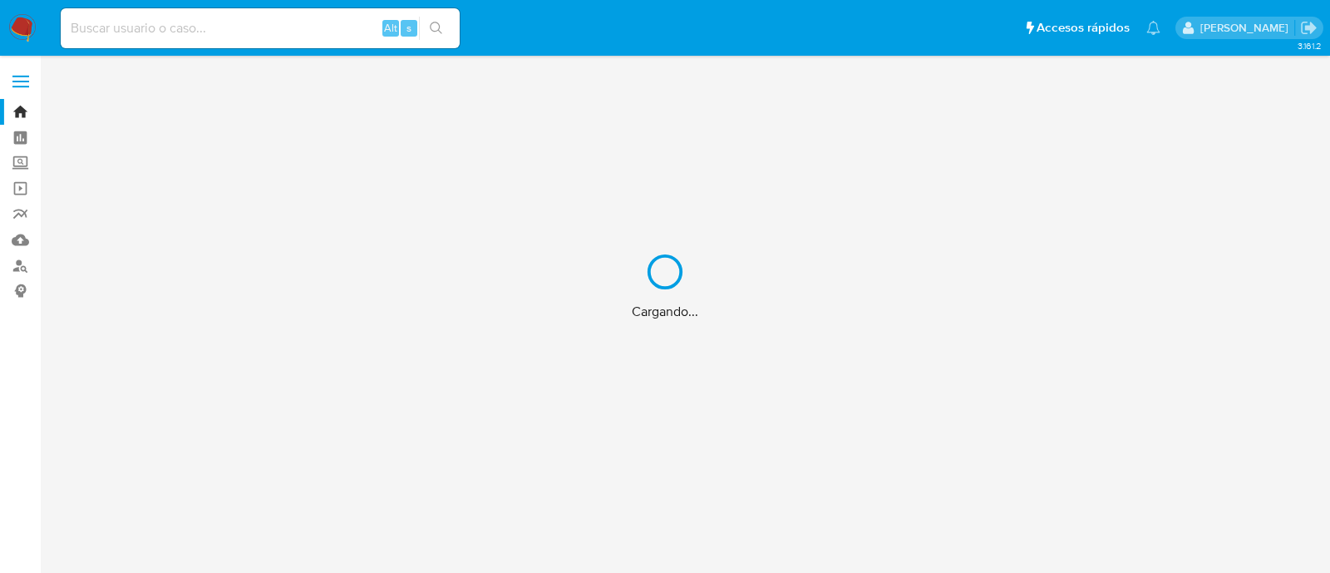
click at [336, 28] on div "Cargando..." at bounding box center [665, 286] width 1330 height 573
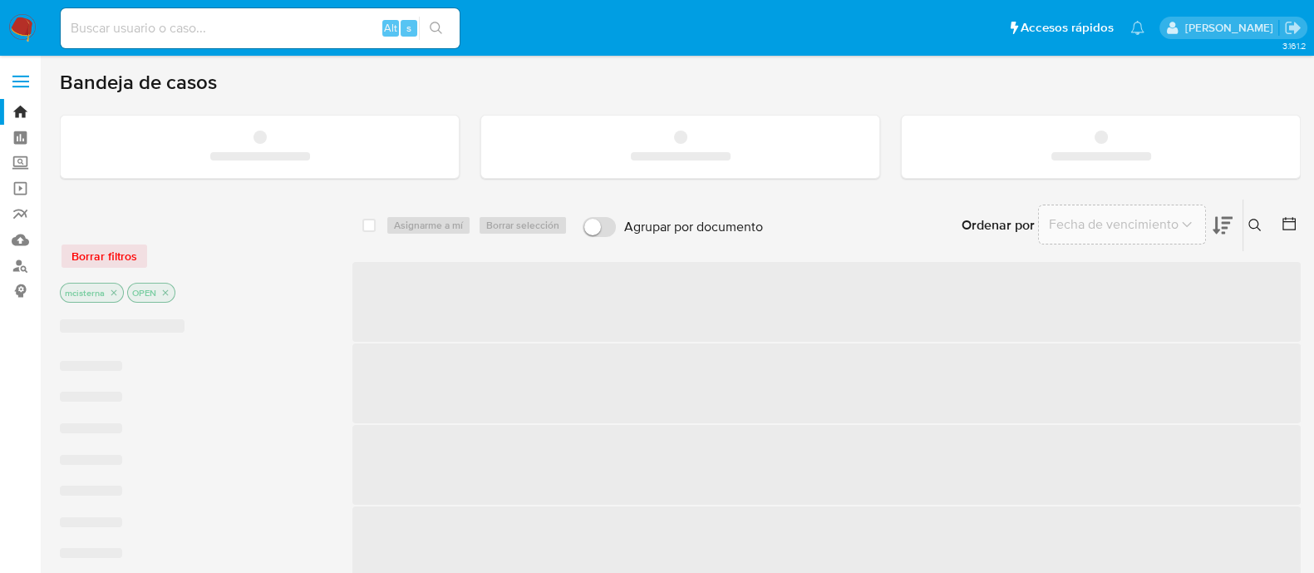
click at [242, 25] on input at bounding box center [260, 28] width 399 height 22
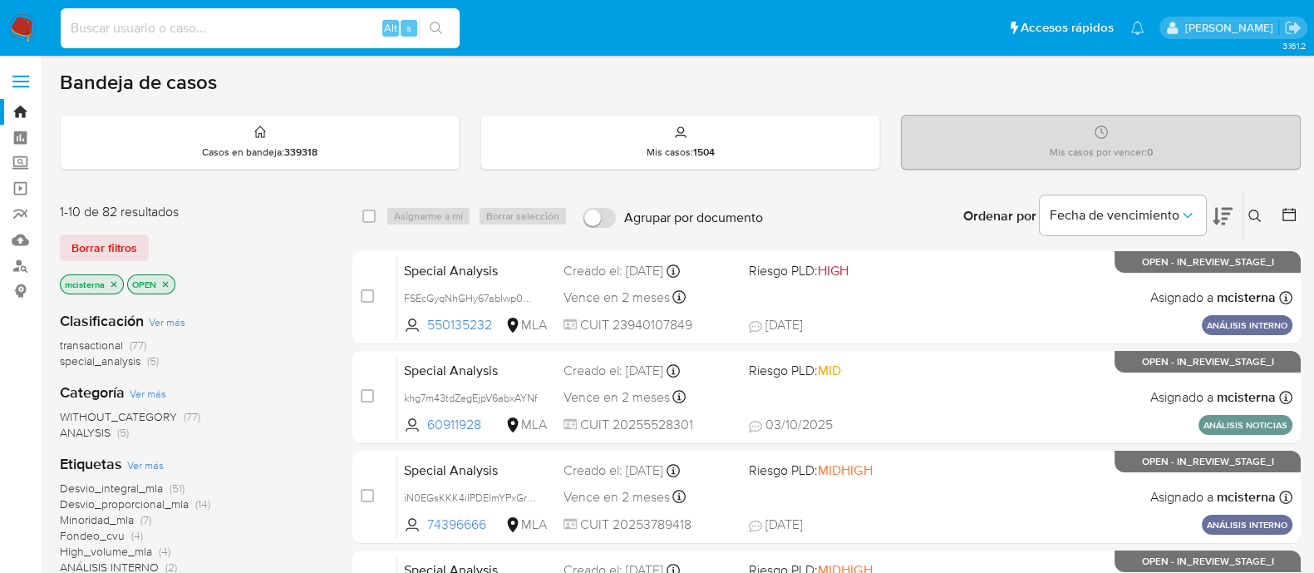
paste input "jT7VqXWR7BU7L5n3Izww5zHG"
type input "jT7VqXWR7BU7L5n3Izww5zHG"
click at [434, 24] on icon "search-icon" at bounding box center [436, 28] width 13 height 13
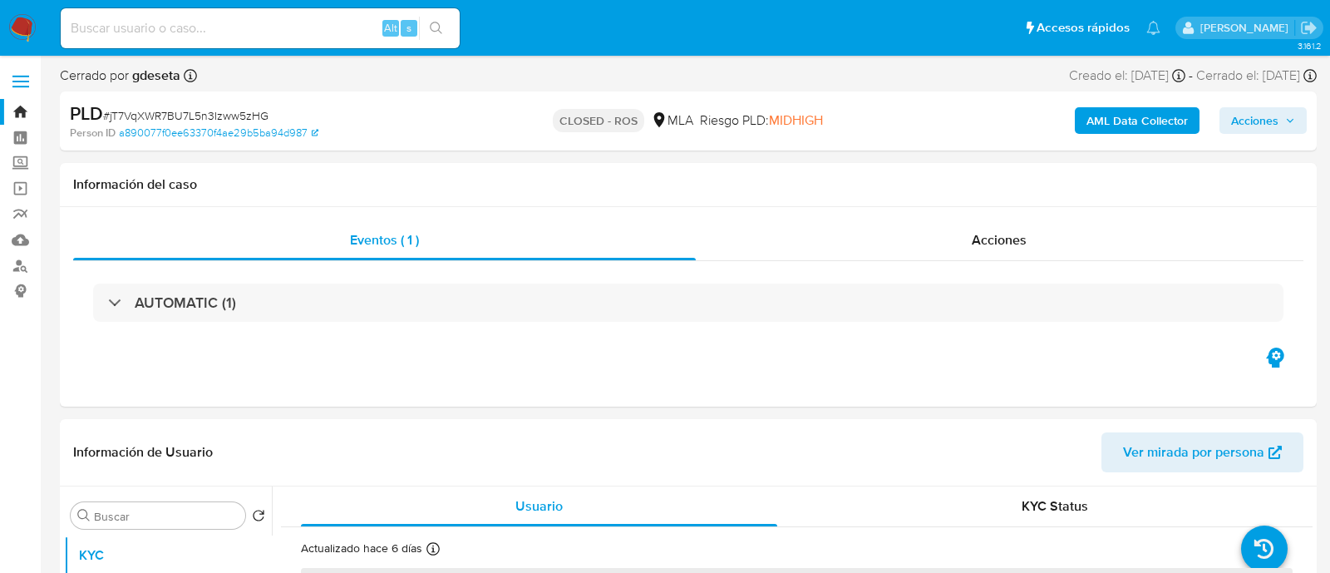
select select "10"
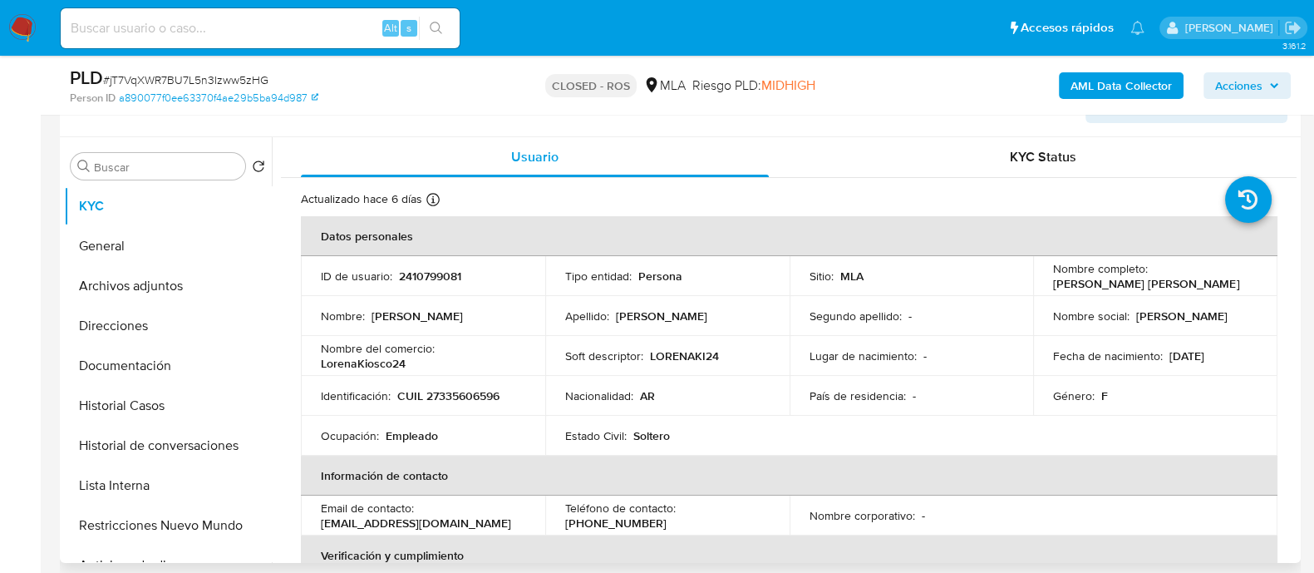
scroll to position [415, 0]
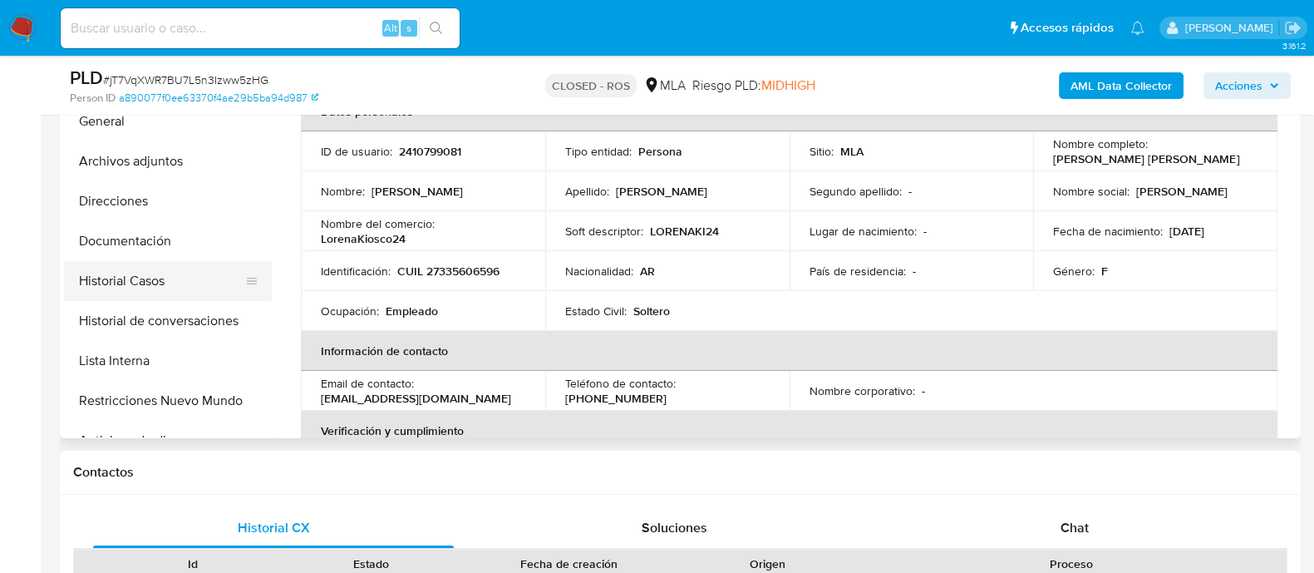
click at [175, 287] on button "Historial Casos" at bounding box center [161, 281] width 194 height 40
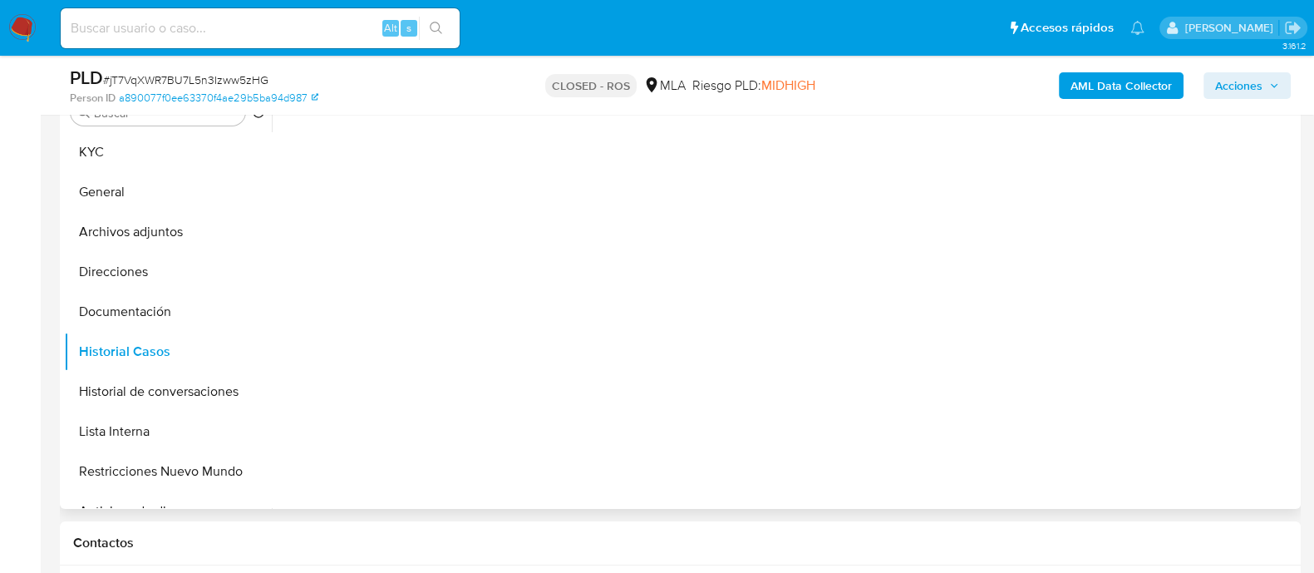
scroll to position [312, 0]
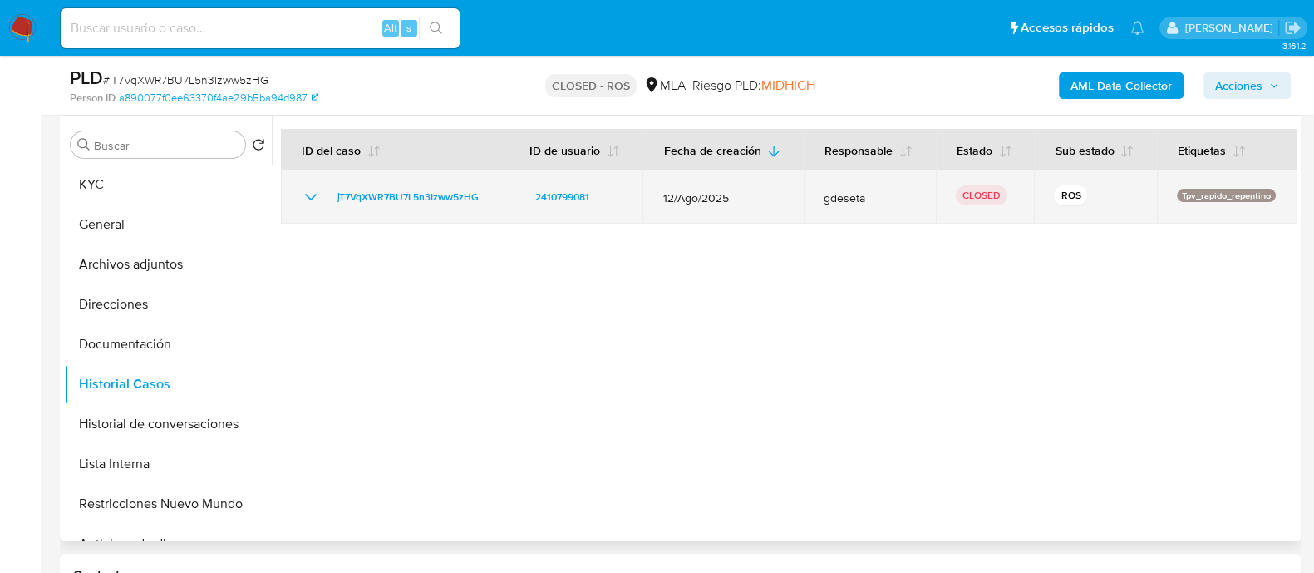
click at [318, 193] on icon "Mostrar/Ocultar" at bounding box center [311, 197] width 20 height 20
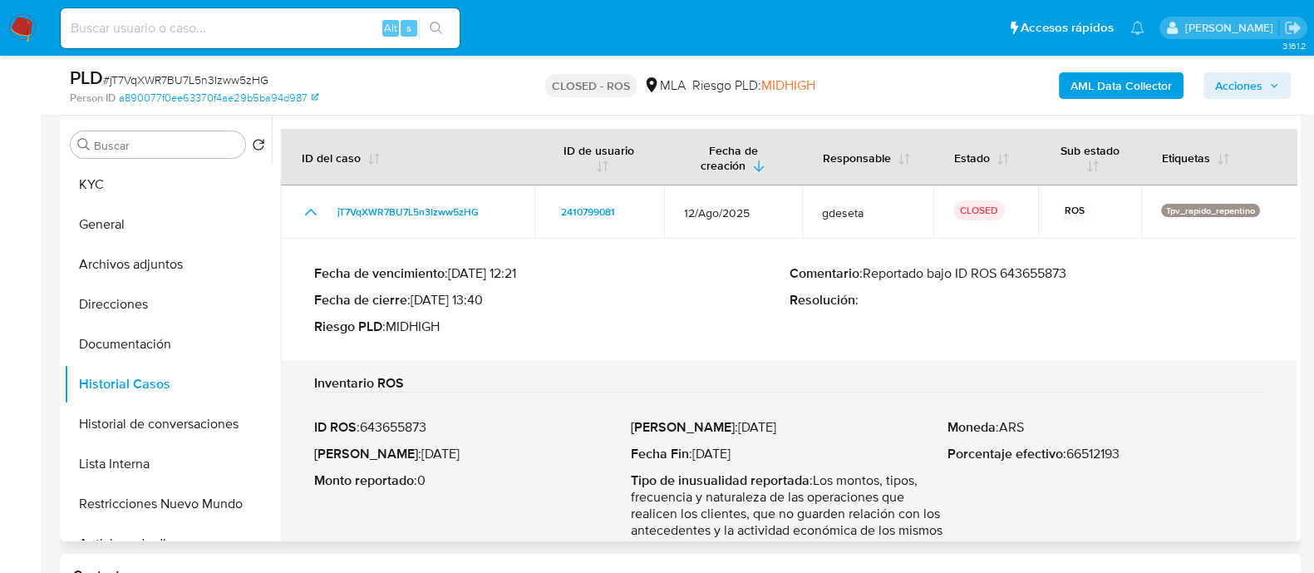
click at [1055, 274] on p "Comentario : Reportado bajo ID ROS 643655873" at bounding box center [1027, 273] width 475 height 17
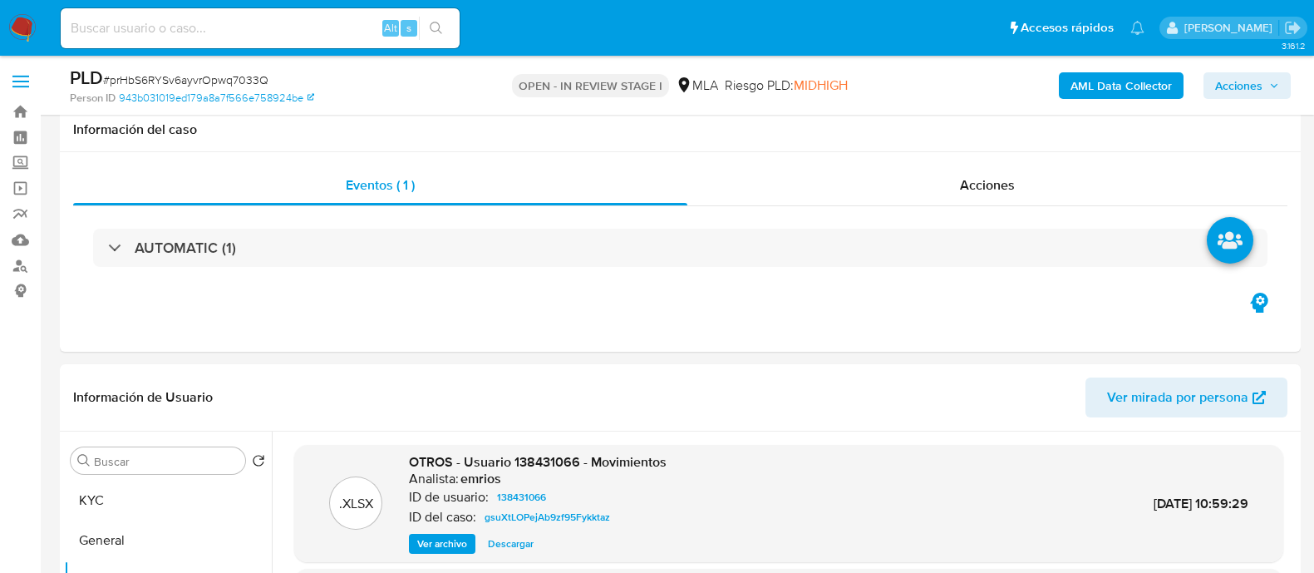
select select "10"
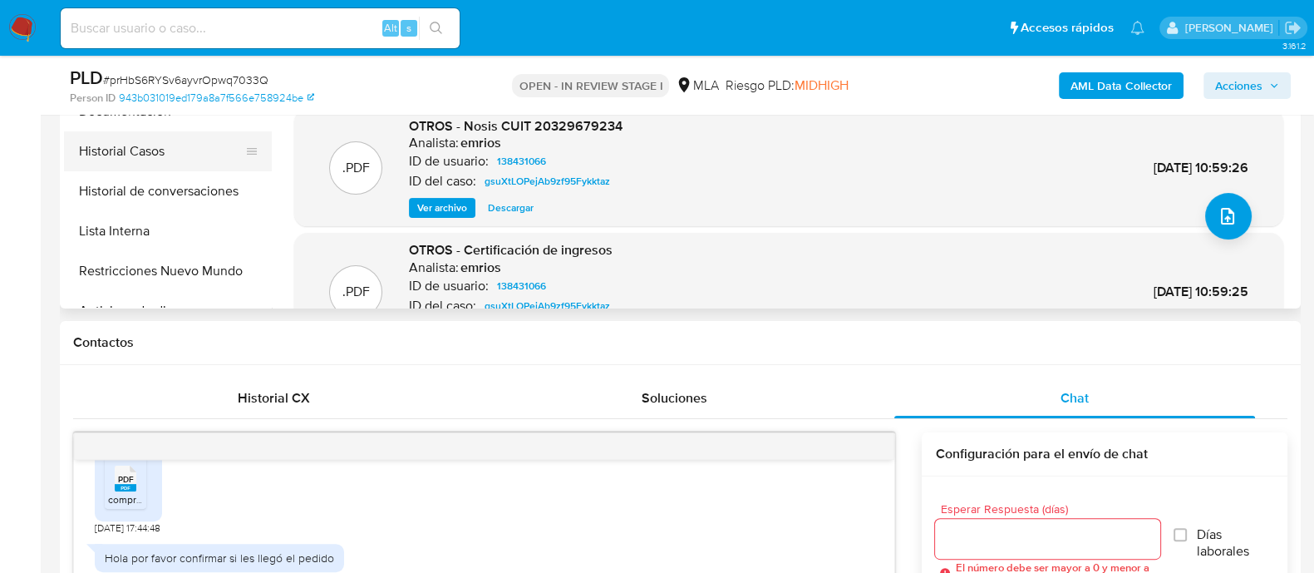
scroll to position [415, 0]
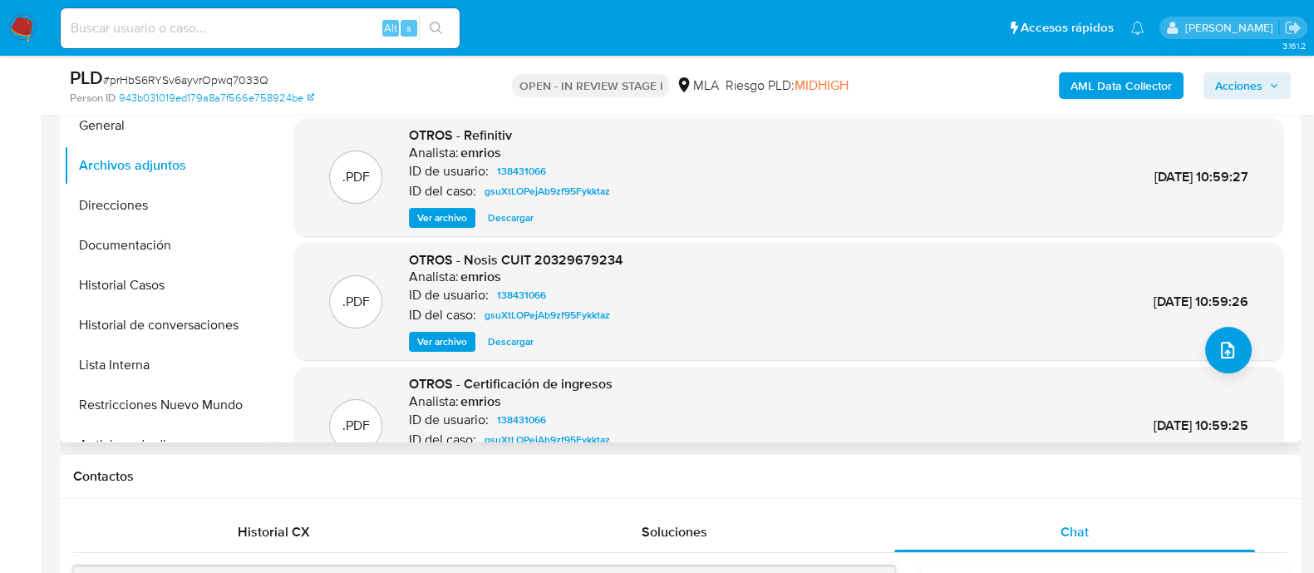
click at [191, 408] on button "Restricciones Nuevo Mundo" at bounding box center [168, 405] width 208 height 40
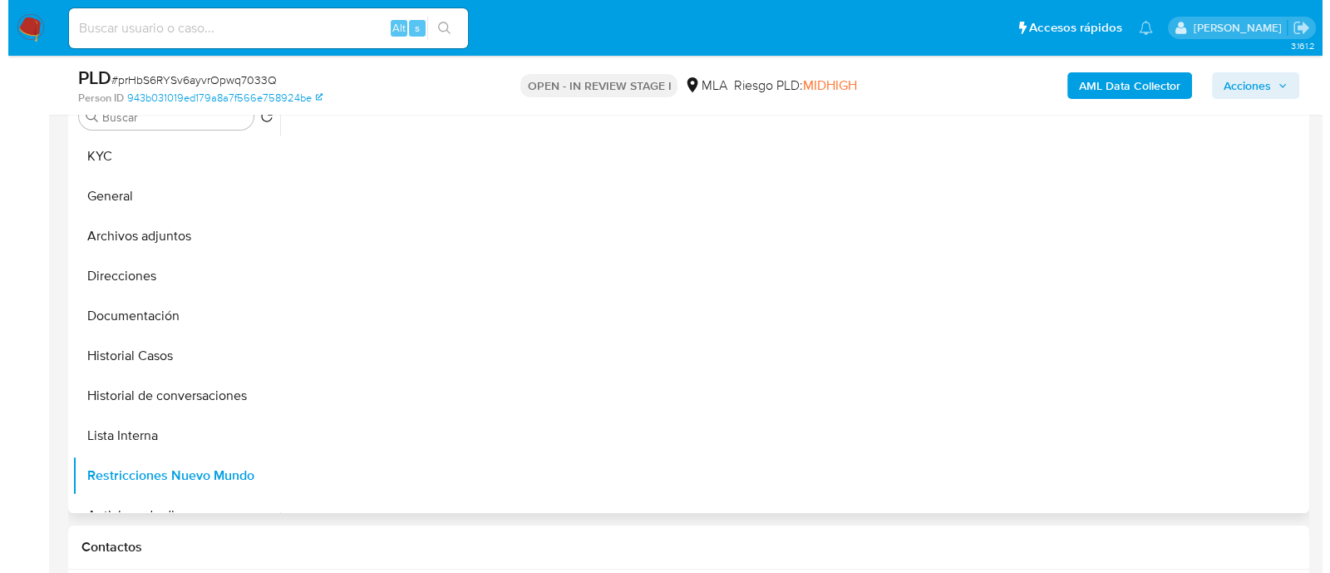
scroll to position [312, 0]
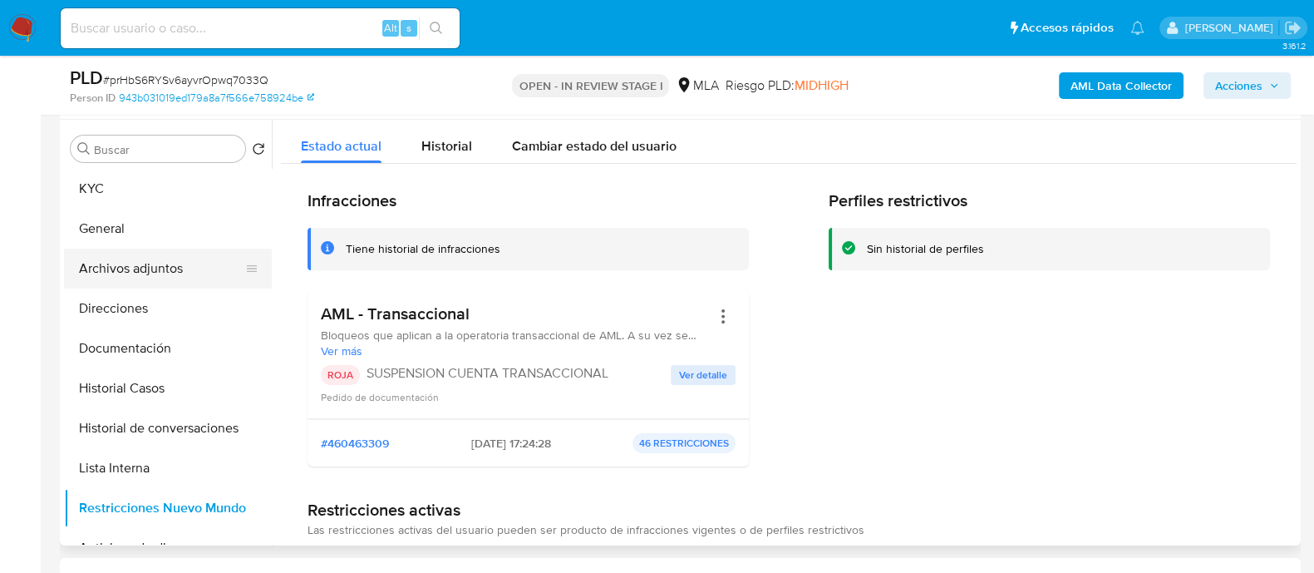
click at [209, 258] on button "Archivos adjuntos" at bounding box center [161, 268] width 194 height 40
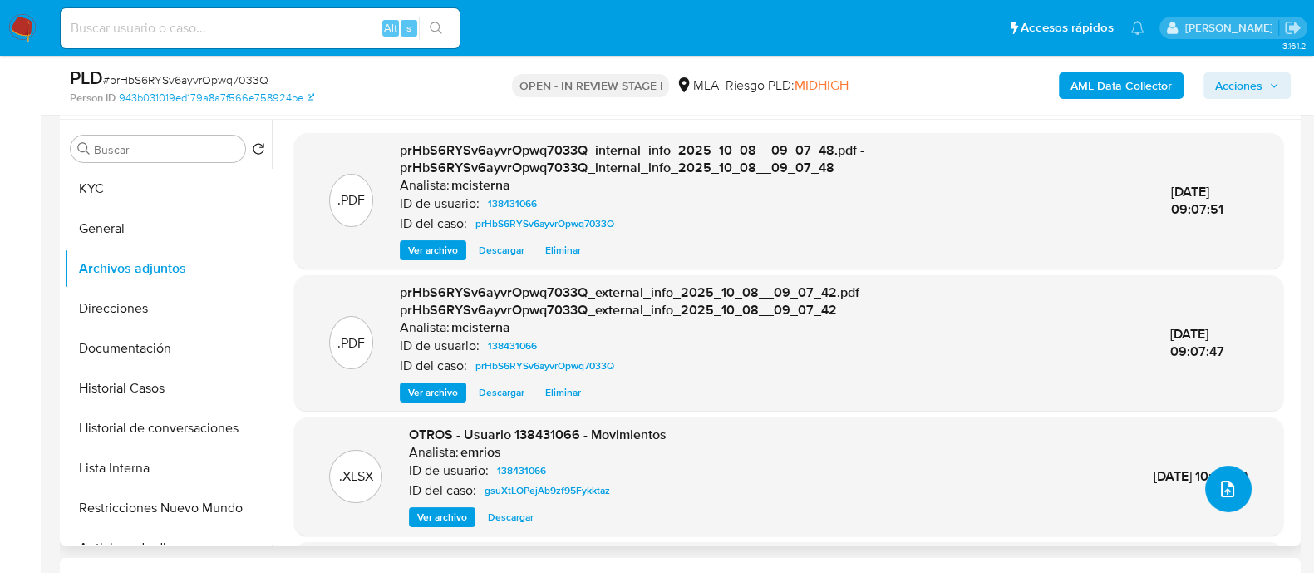
click at [1228, 497] on icon "upload-file" at bounding box center [1228, 489] width 20 height 20
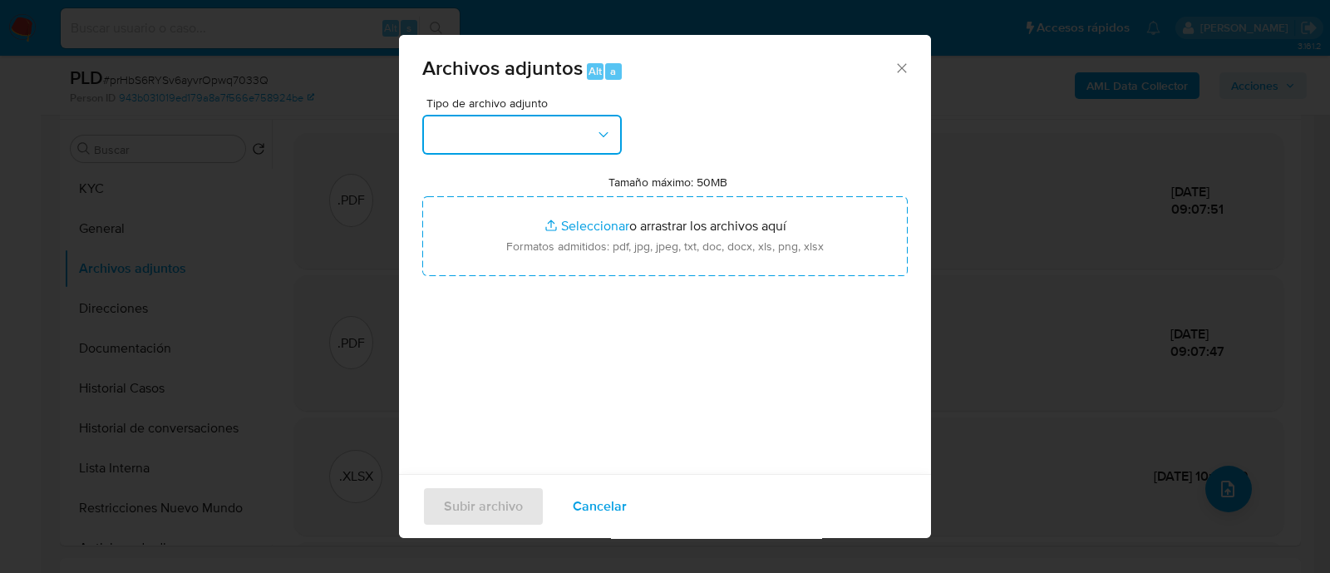
click at [490, 123] on button "button" at bounding box center [521, 135] width 199 height 40
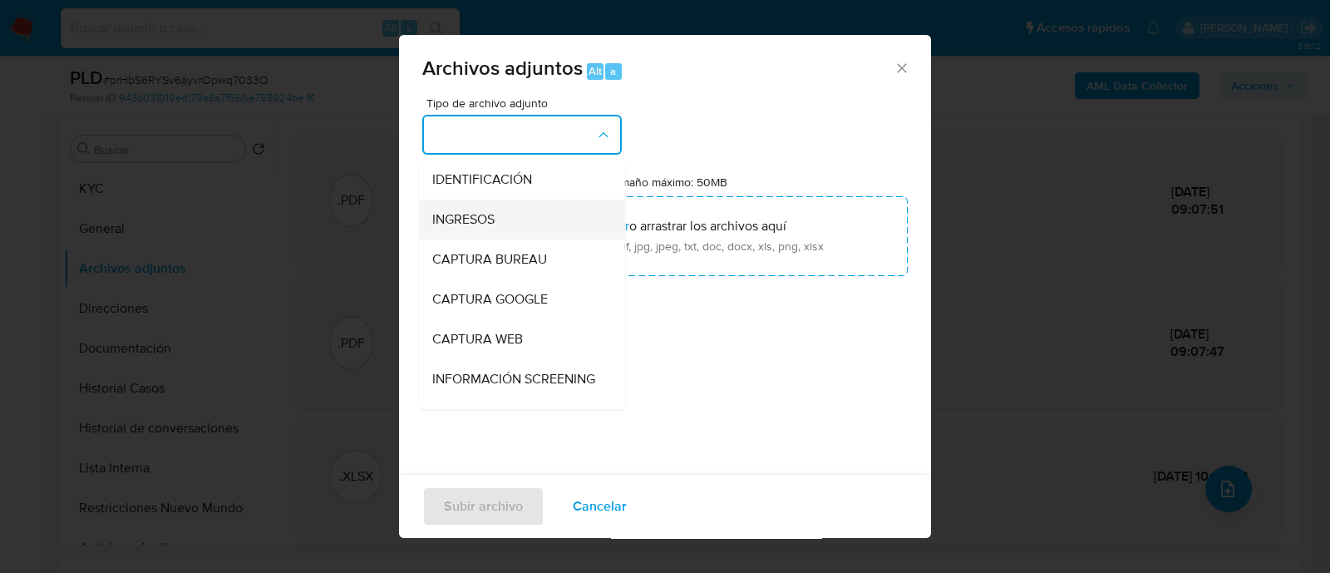
click at [494, 215] on span "INGRESOS" at bounding box center [463, 219] width 62 height 17
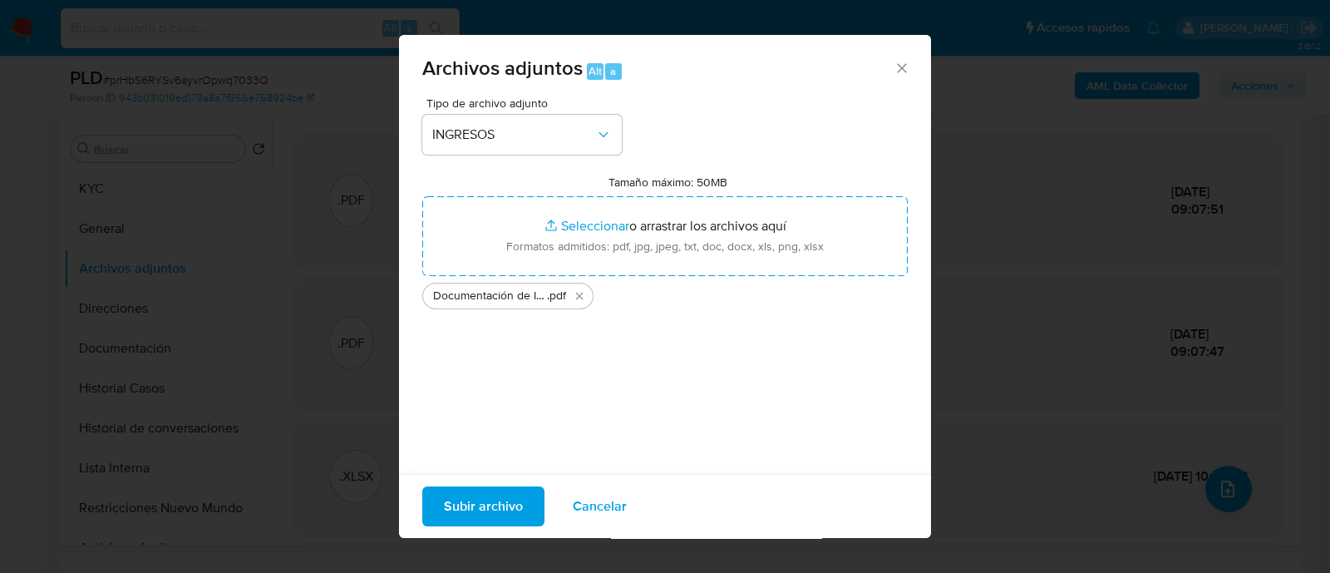
click at [459, 519] on span "Subir archivo" at bounding box center [483, 506] width 79 height 37
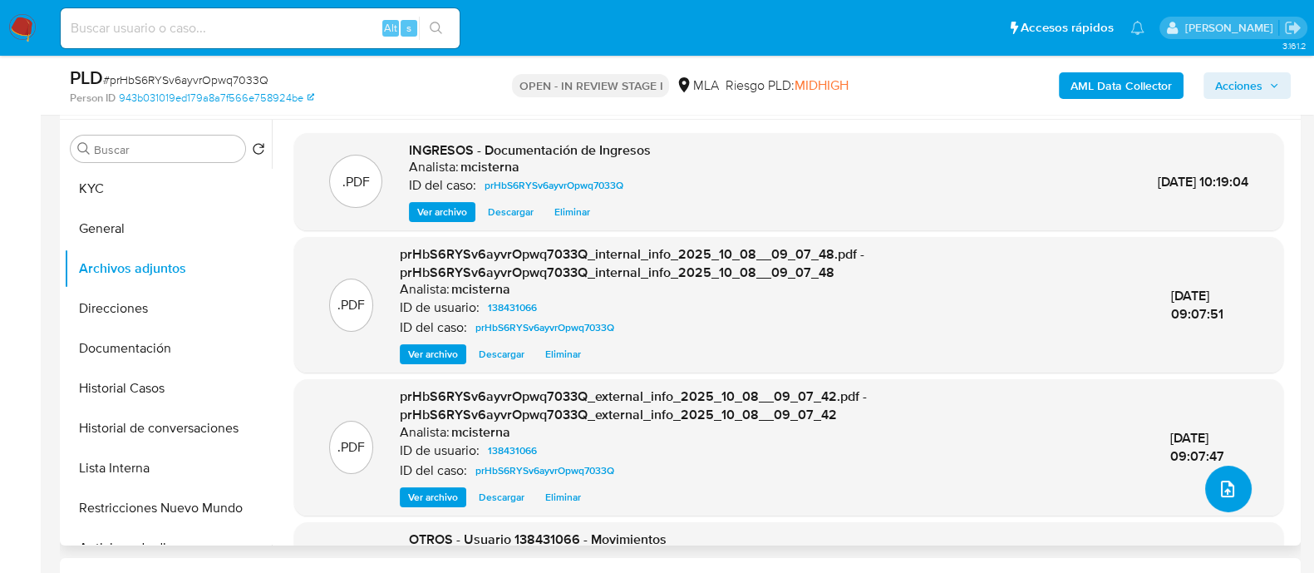
click at [1236, 490] on button "upload-file" at bounding box center [1228, 488] width 47 height 47
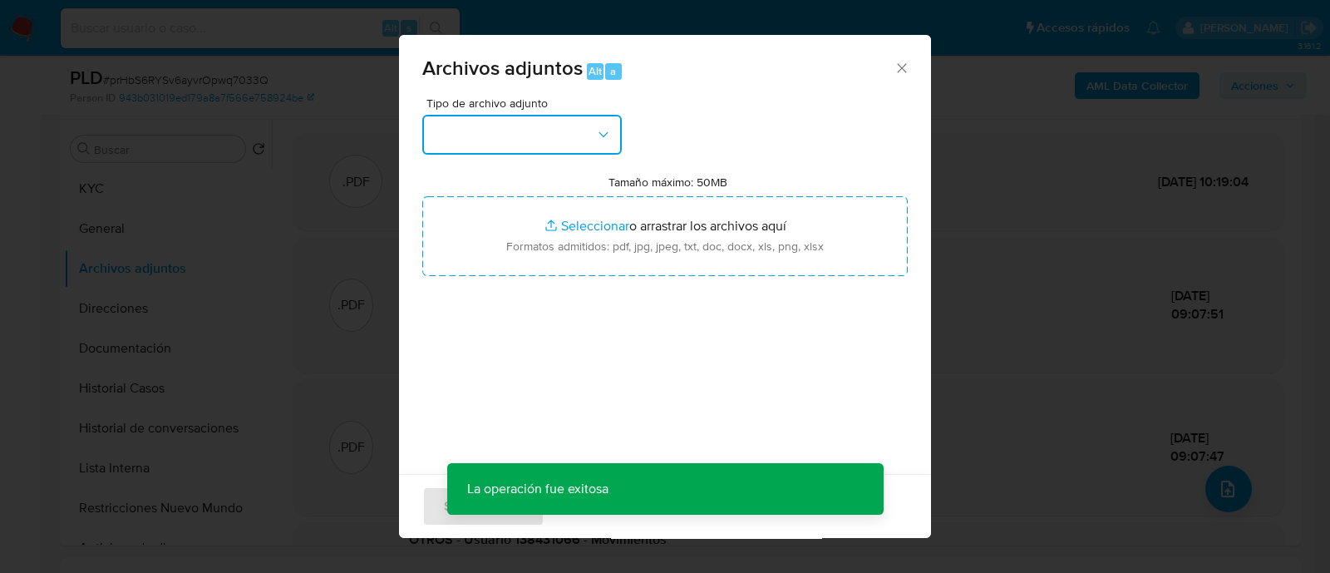
click at [553, 130] on button "button" at bounding box center [521, 135] width 199 height 40
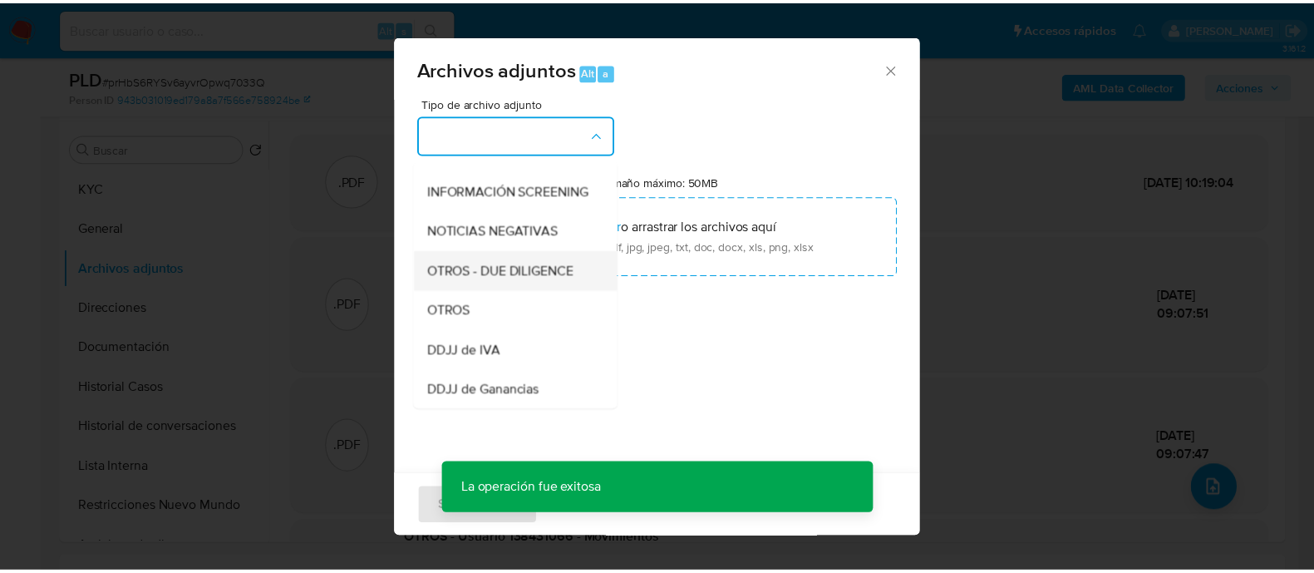
scroll to position [207, 0]
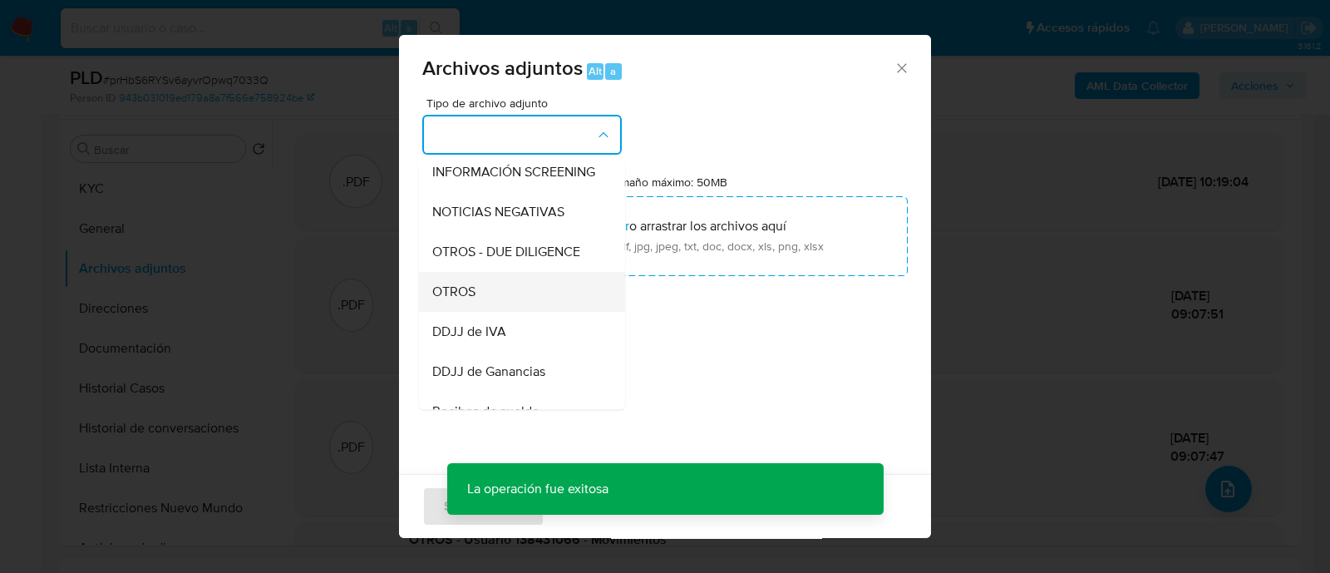
click at [497, 307] on div "OTROS" at bounding box center [517, 292] width 170 height 40
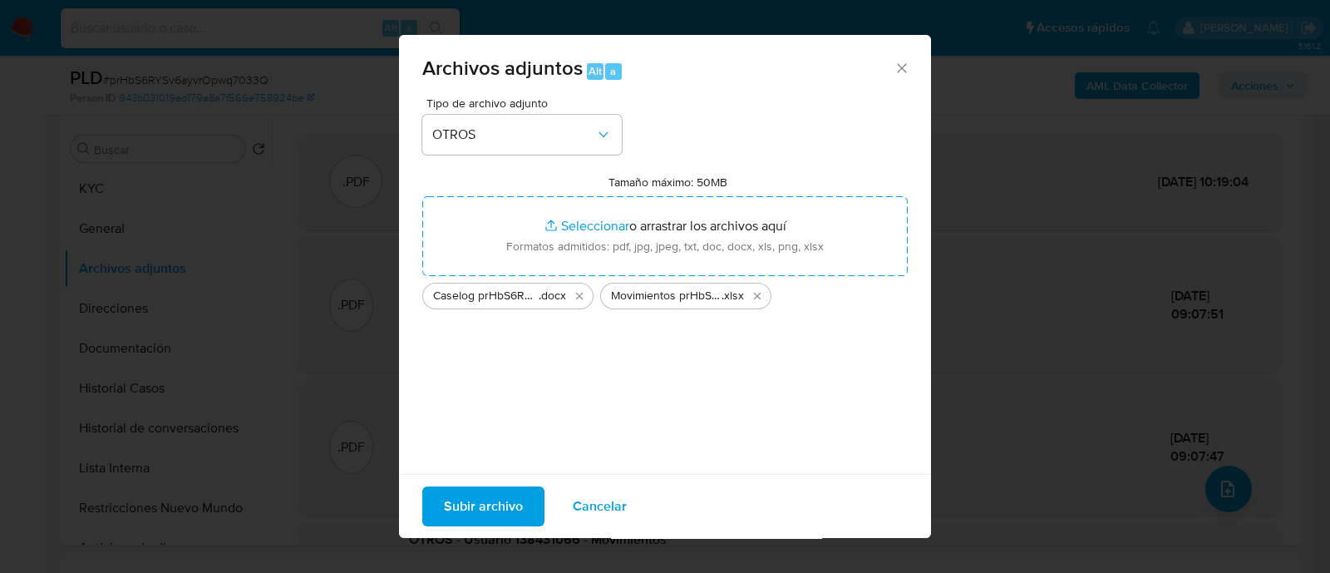
click at [490, 509] on span "Subir archivo" at bounding box center [483, 506] width 79 height 37
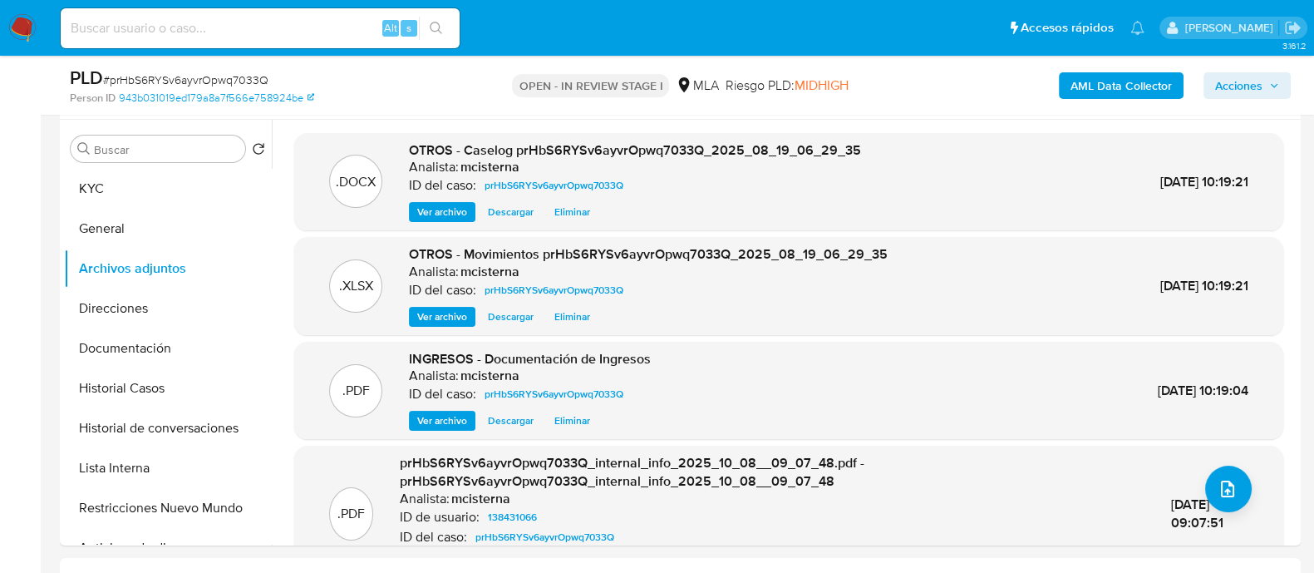
click at [1267, 87] on span "Acciones" at bounding box center [1247, 85] width 64 height 23
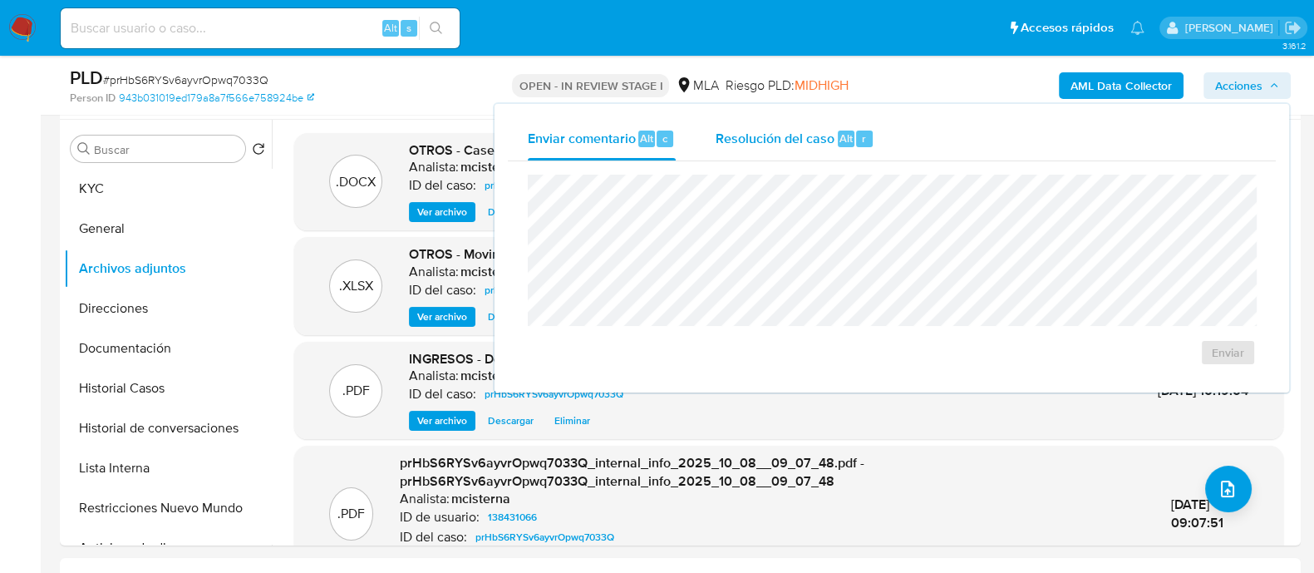
click at [760, 150] on div "Resolución del caso Alt r" at bounding box center [795, 138] width 159 height 43
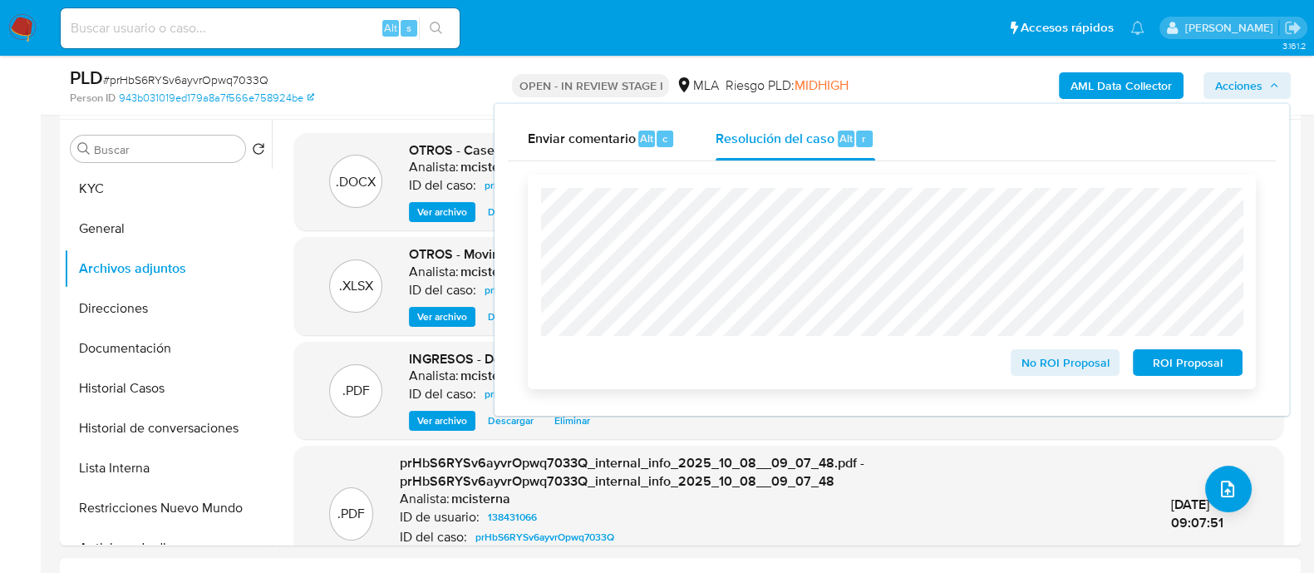
click at [1174, 372] on span "ROI Proposal" at bounding box center [1187, 362] width 86 height 23
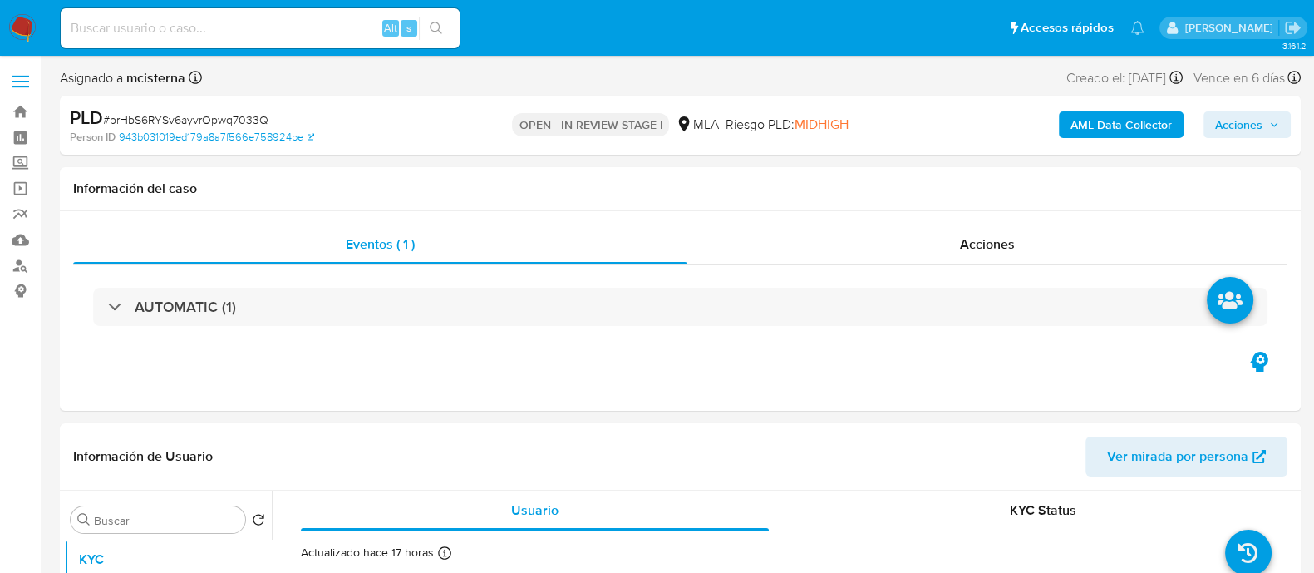
select select "10"
click at [1235, 135] on span "Acciones" at bounding box center [1238, 124] width 47 height 27
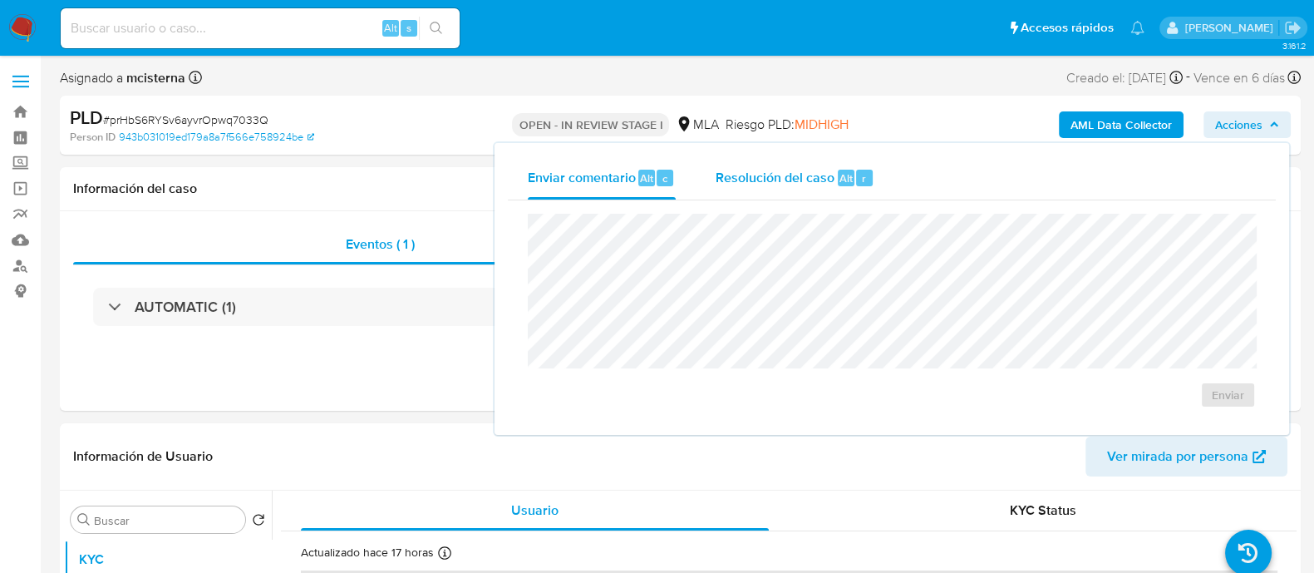
click at [828, 181] on span "Resolución del caso" at bounding box center [775, 177] width 119 height 19
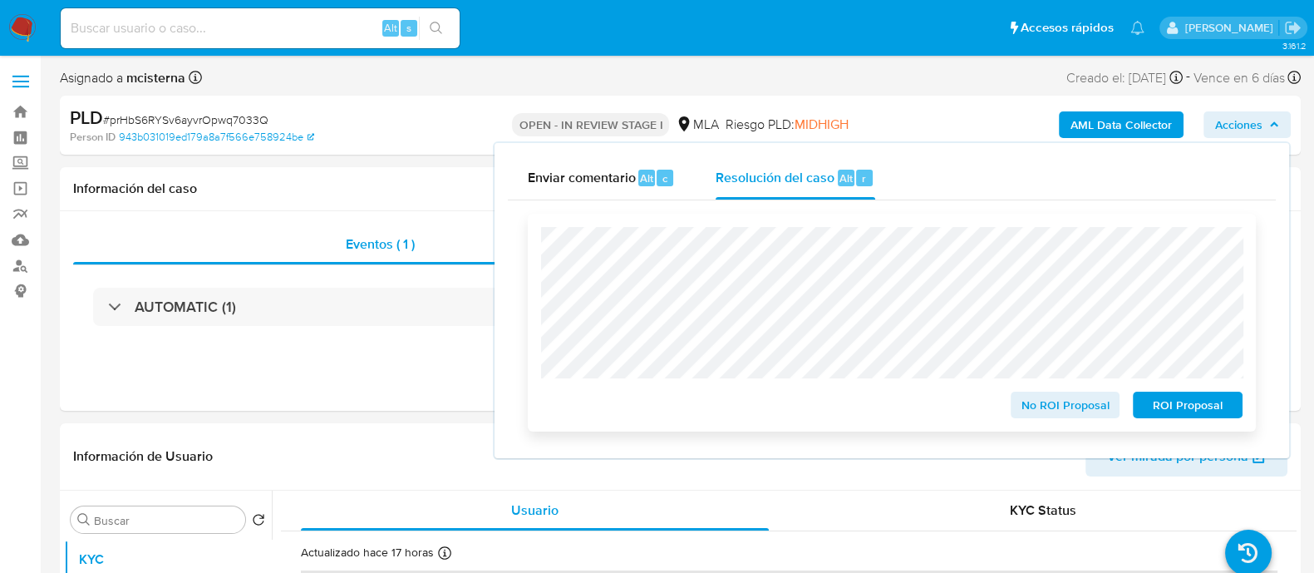
click at [1180, 413] on span "ROI Proposal" at bounding box center [1187, 404] width 86 height 23
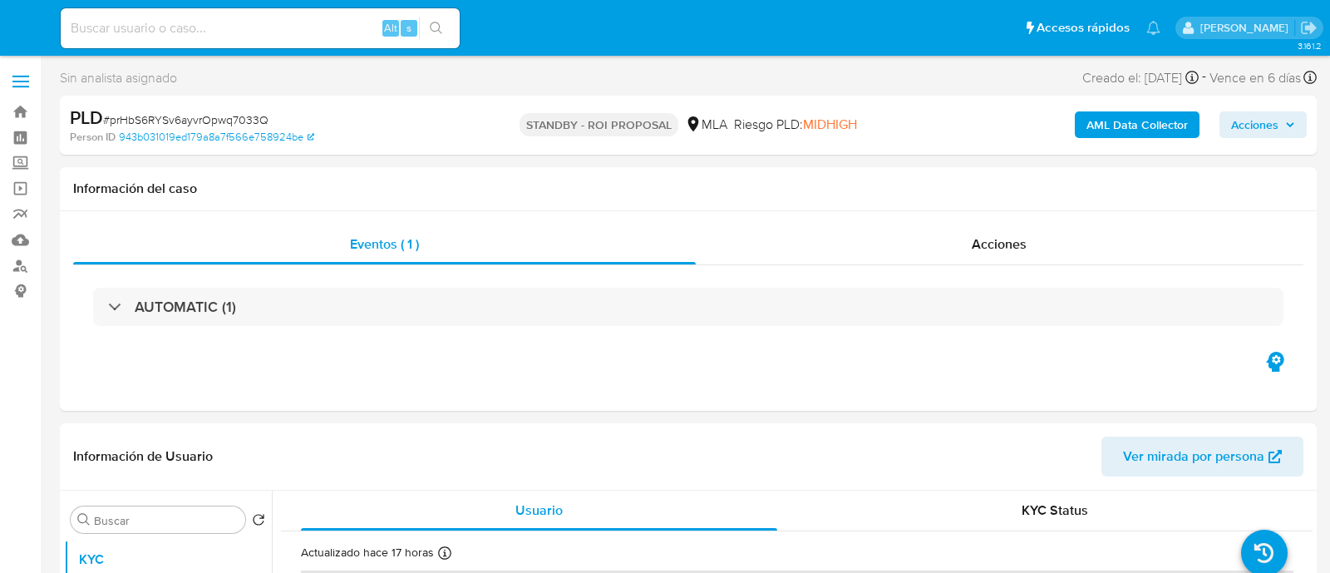
select select "10"
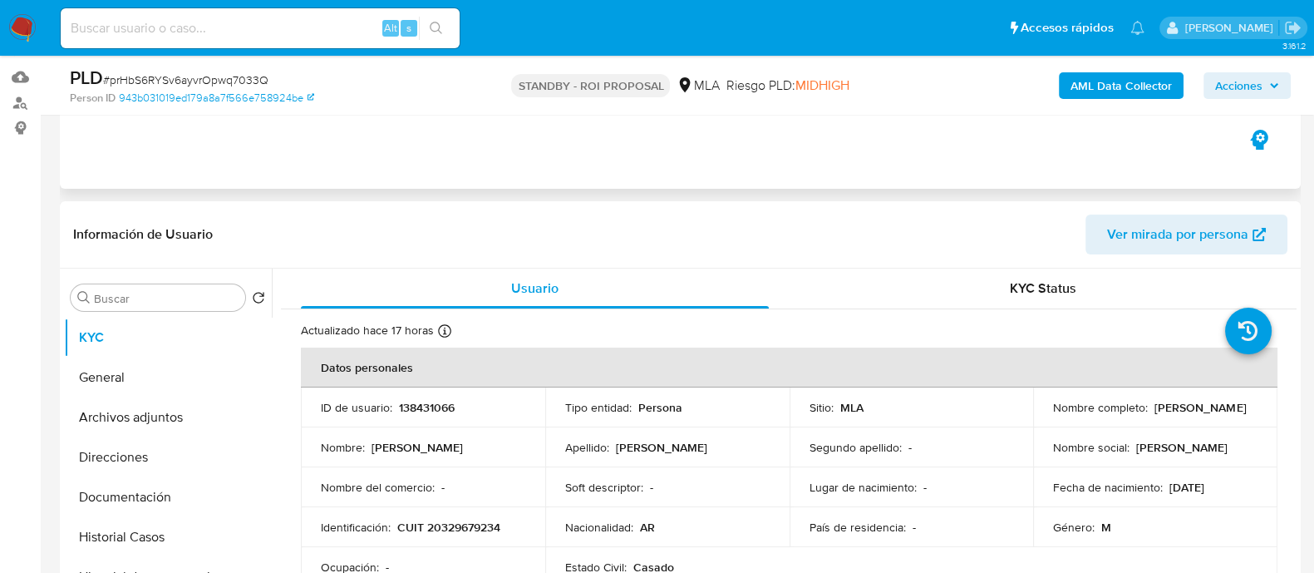
scroll to position [312, 0]
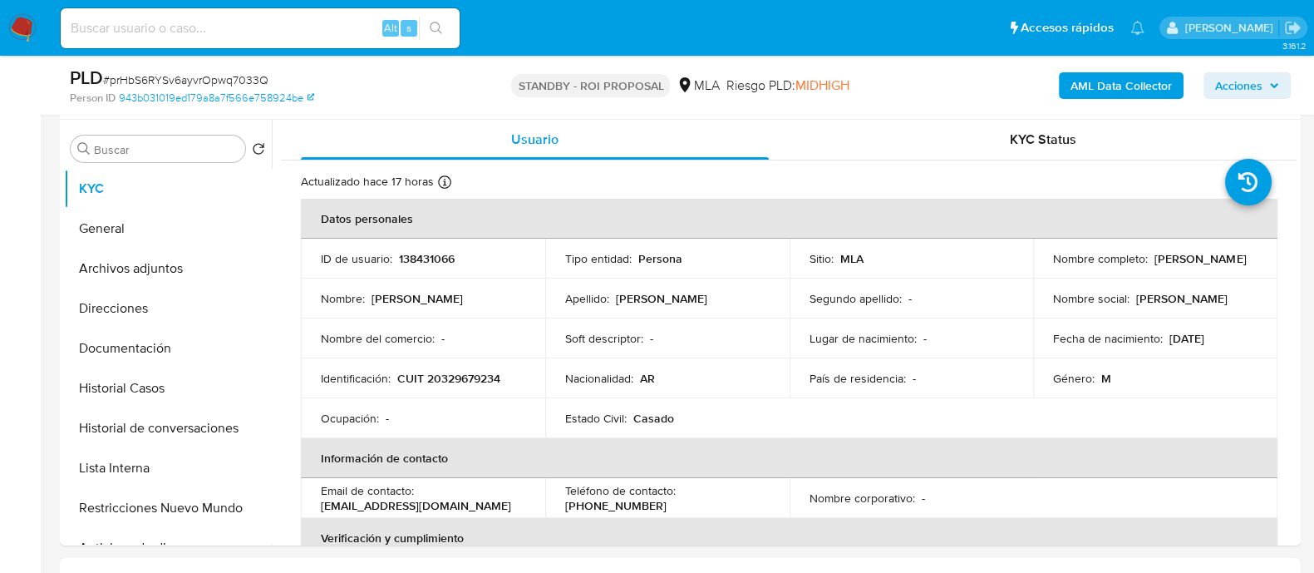
click at [253, 22] on input at bounding box center [260, 28] width 399 height 22
paste input "LdqLrwOSloLLnYay85VyLTMp"
type input "LdqLrwOSloLLnYay85VyLTMp"
click at [440, 26] on icon "search-icon" at bounding box center [436, 28] width 13 height 13
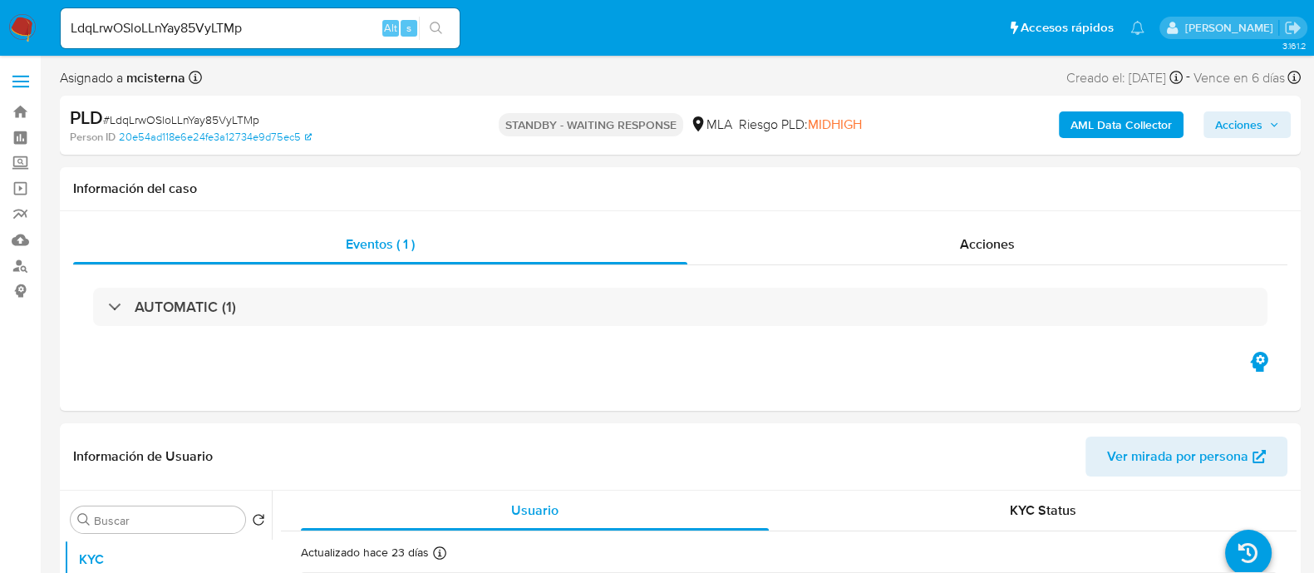
select select "10"
click at [345, 23] on input "LdqLrwOSloLLnYay85VyLTMp" at bounding box center [260, 28] width 399 height 22
paste input "abX0zJxlbazguzVPYFmajIRt"
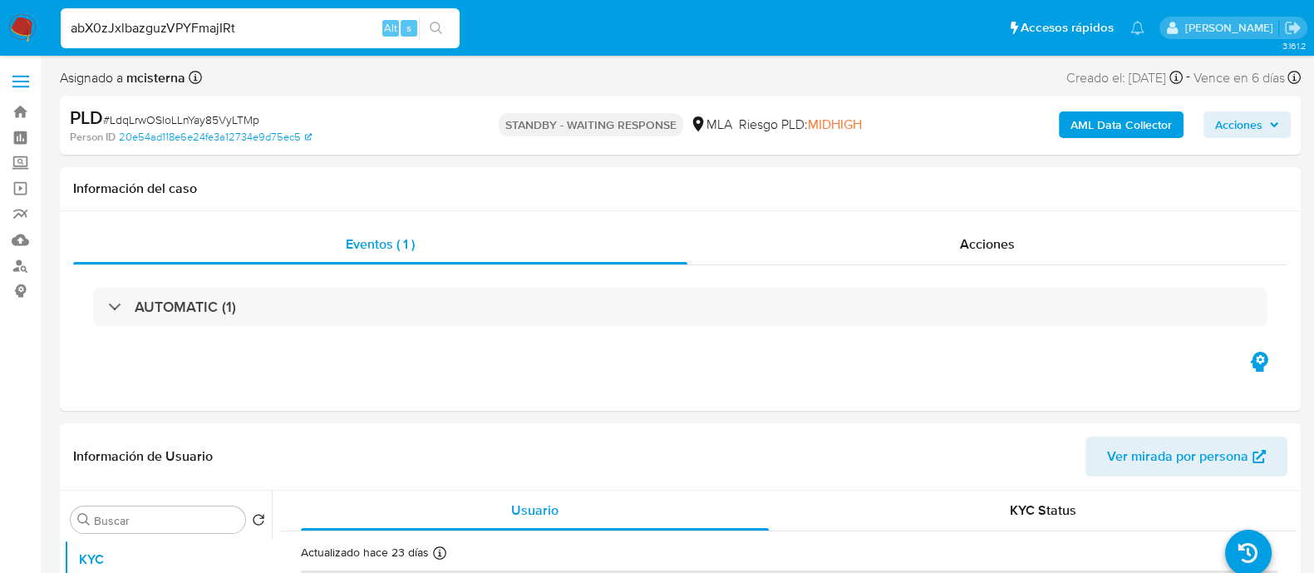
type input "abX0zJxlbazguzVPYFmajIRt"
click at [428, 26] on button "search-icon" at bounding box center [436, 28] width 34 height 23
select select "10"
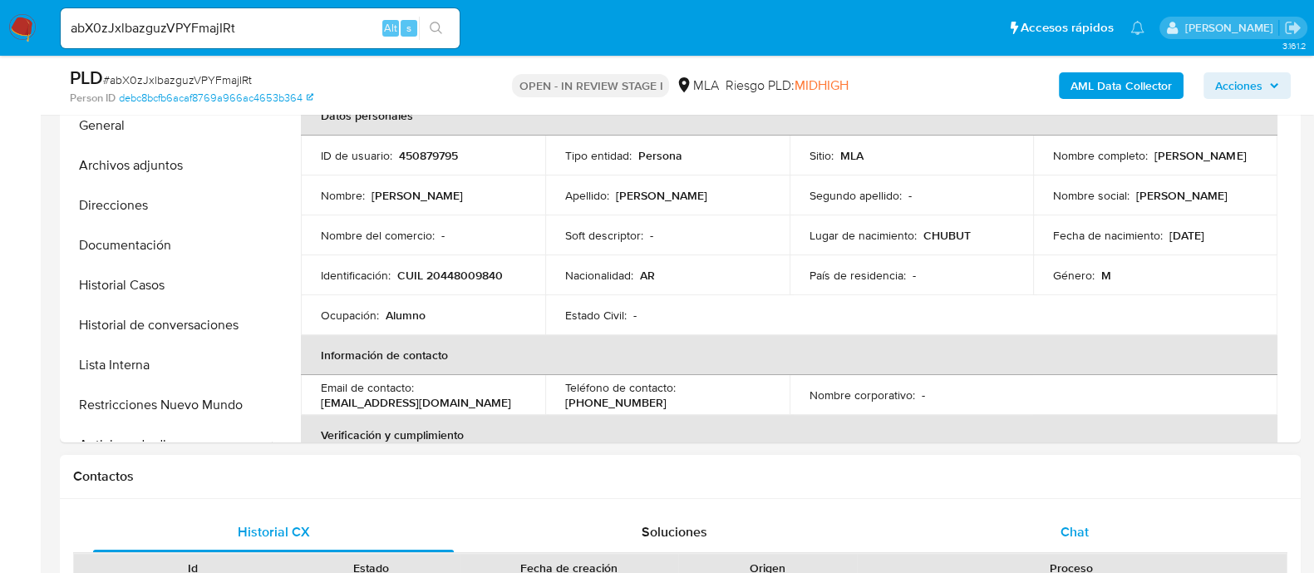
click at [1024, 517] on div "Chat" at bounding box center [1074, 532] width 361 height 40
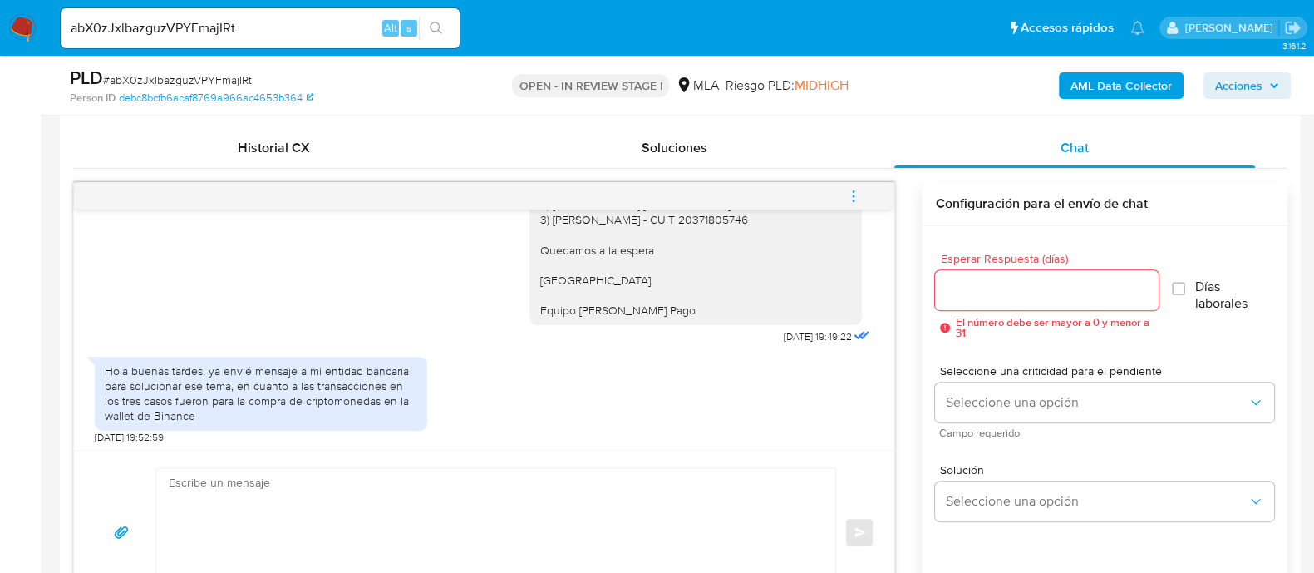
scroll to position [830, 0]
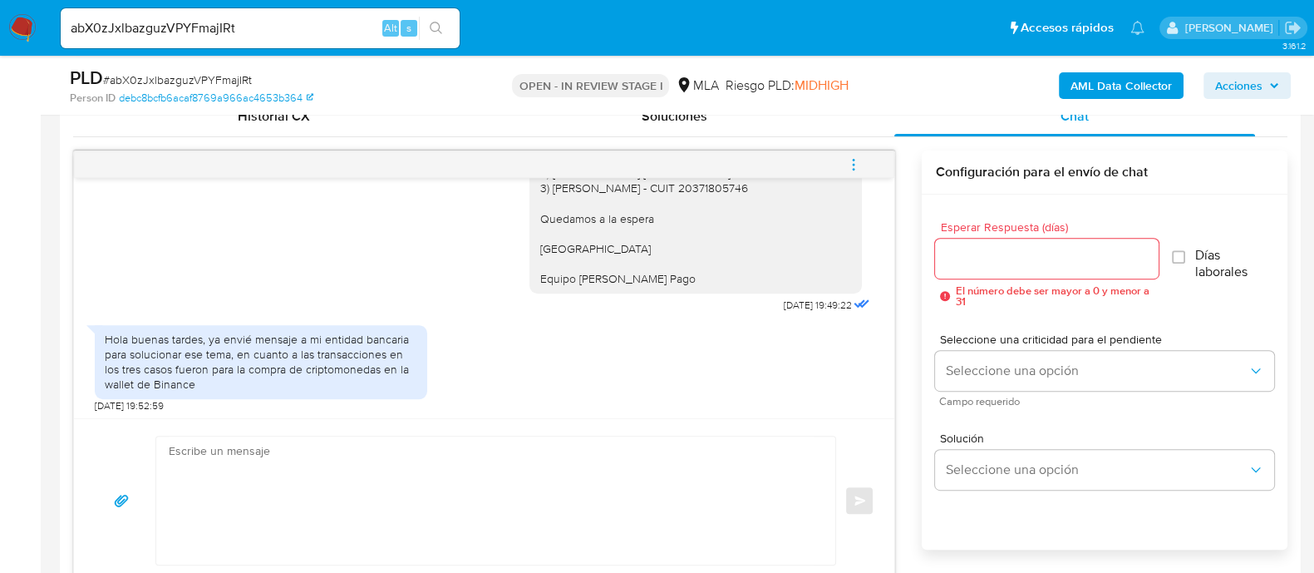
click at [539, 471] on textarea at bounding box center [492, 500] width 646 height 128
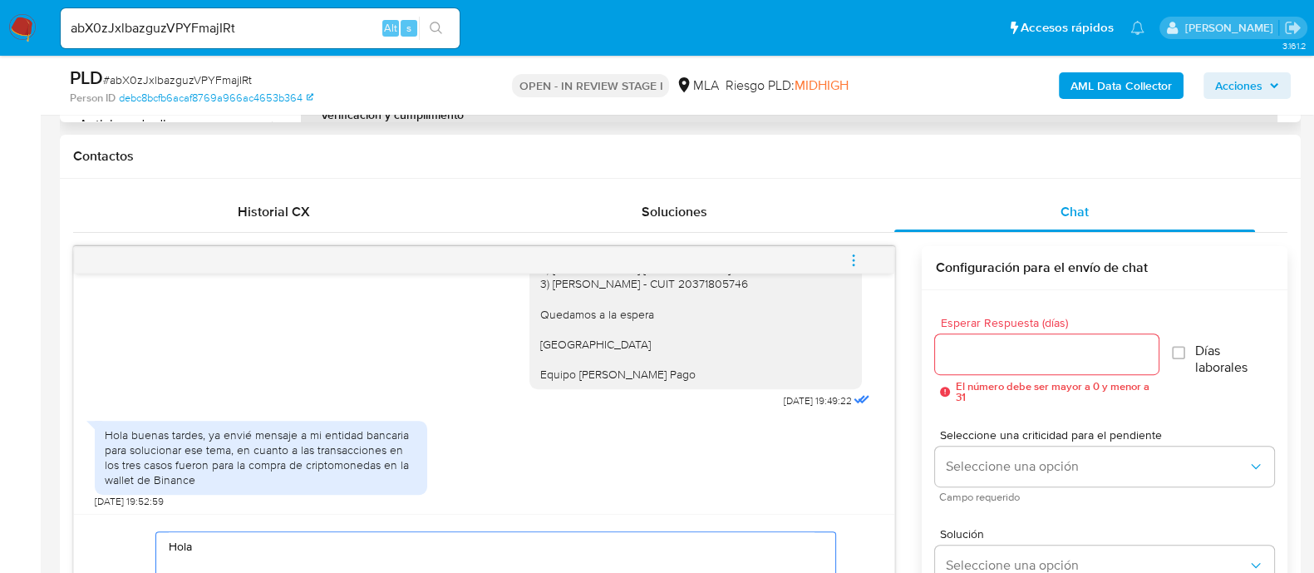
scroll to position [415, 0]
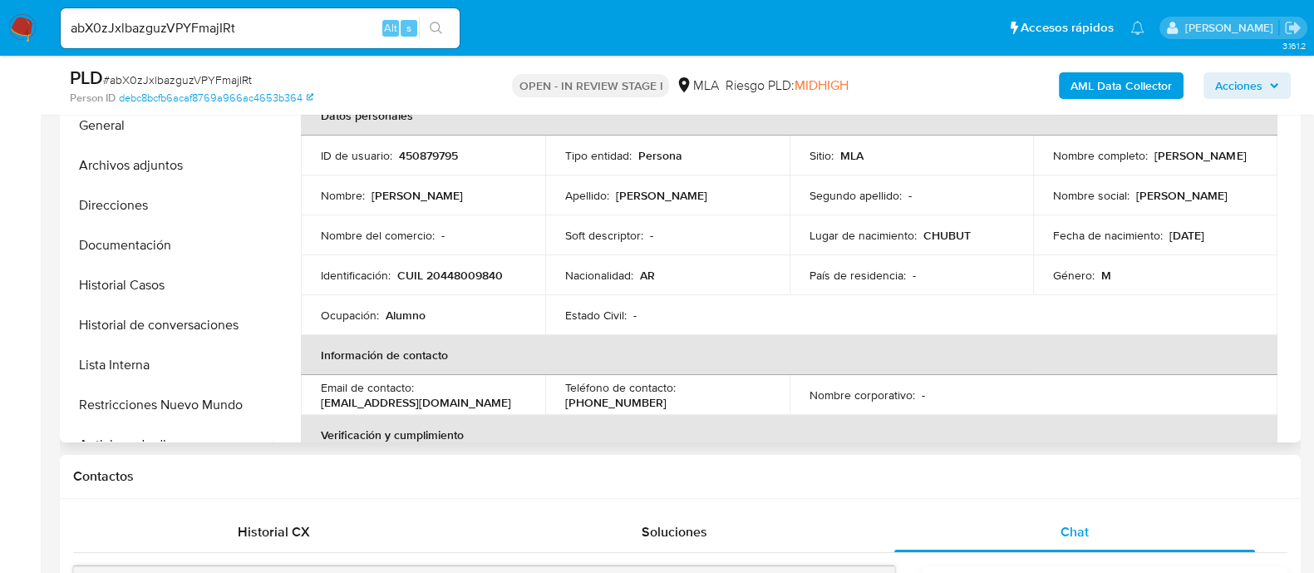
drag, startPoint x: 1048, startPoint y: 164, endPoint x: 1148, endPoint y: 164, distance: 99.7
click at [1148, 163] on div "Nombre completo : Fabrizio Crescenzi" at bounding box center [1155, 155] width 204 height 15
copy p "Fabrizio Crescenzi"
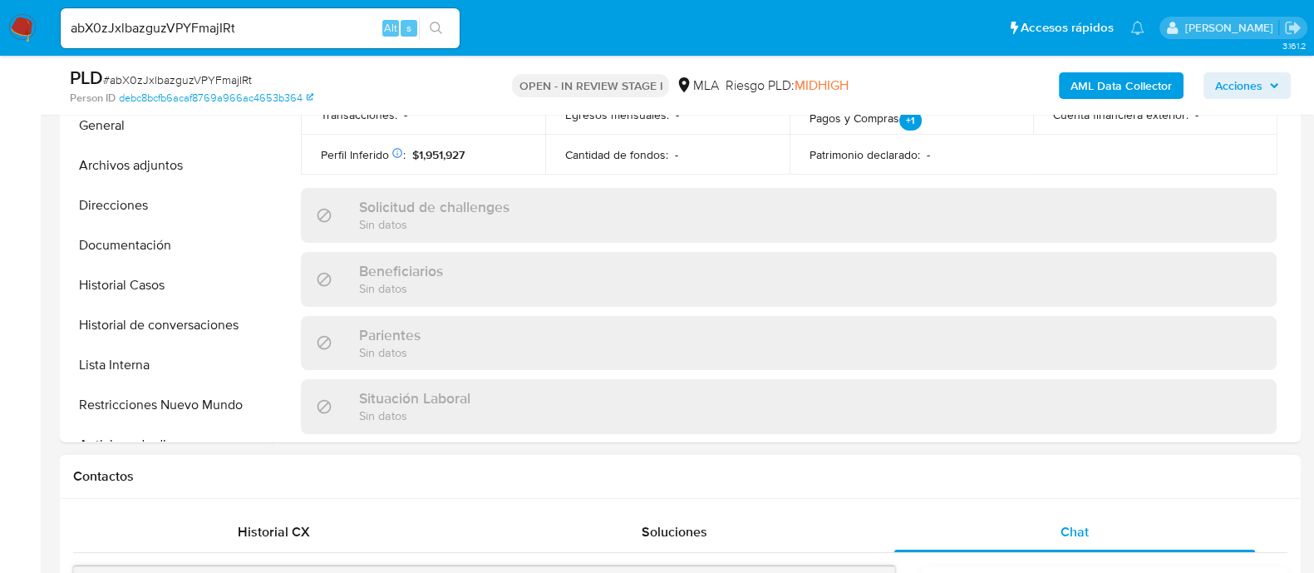
scroll to position [830, 0]
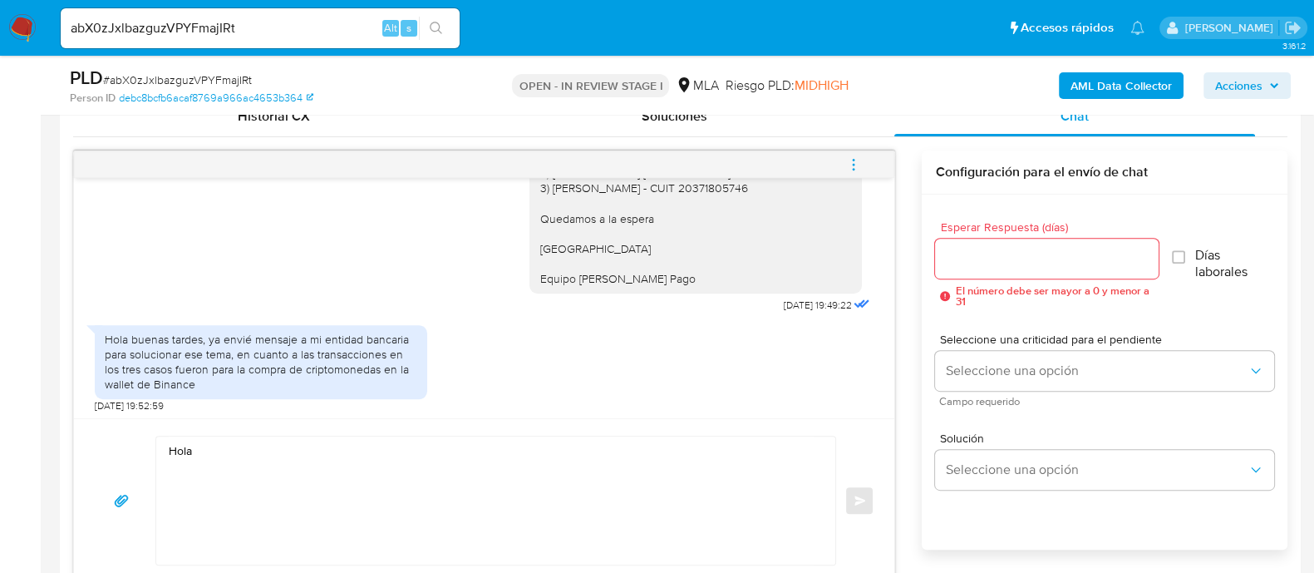
click at [421, 438] on textarea "Hola" at bounding box center [492, 500] width 646 height 128
paste textarea "Fabrizio Crescenzi"
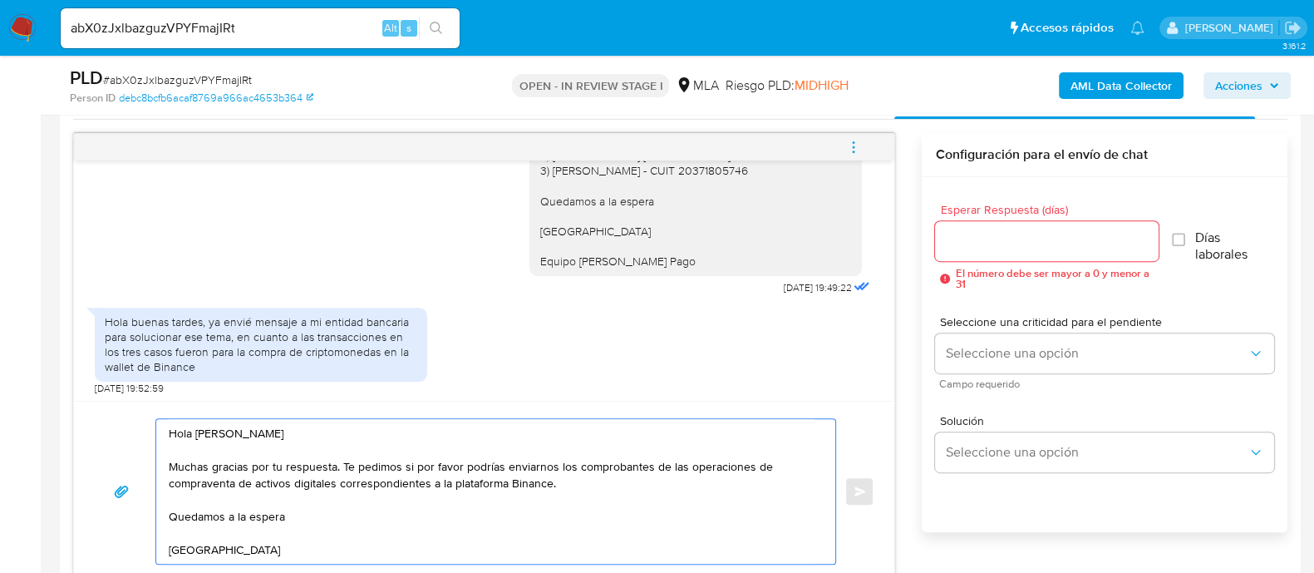
scroll to position [859, 0]
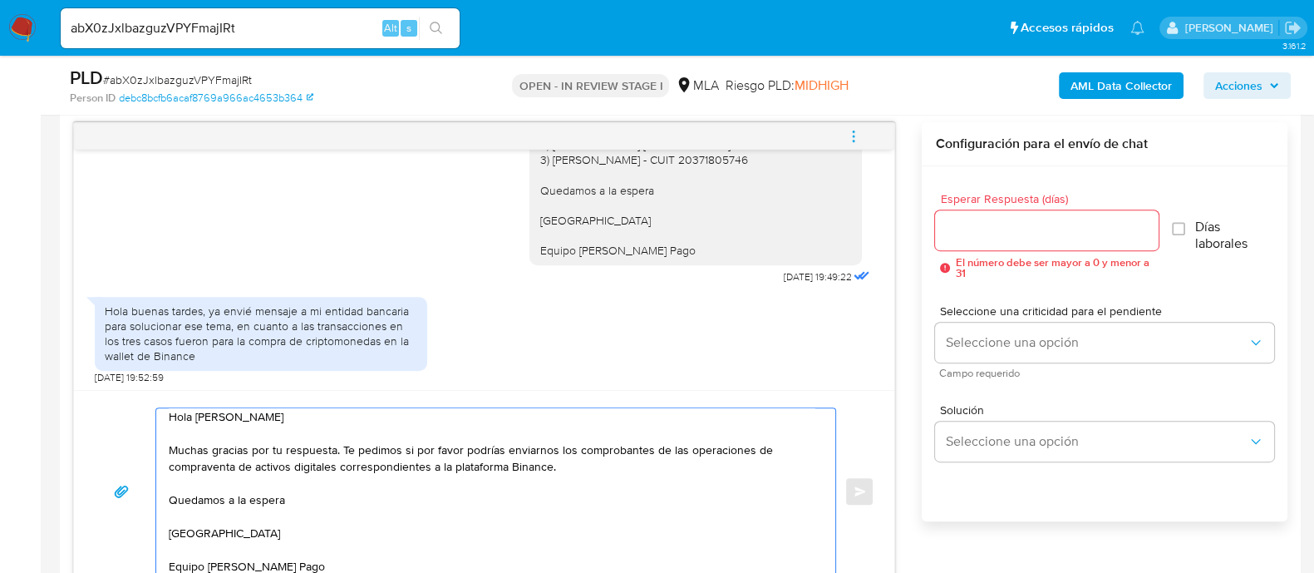
type textarea "Hola Fabrizio Crescenzi Muchas gracias por tu respuesta. Te pedimos si por favo…"
click at [1064, 210] on div at bounding box center [1046, 230] width 223 height 40
click at [1039, 221] on input "Esperar Respuesta (días)" at bounding box center [1046, 230] width 223 height 22
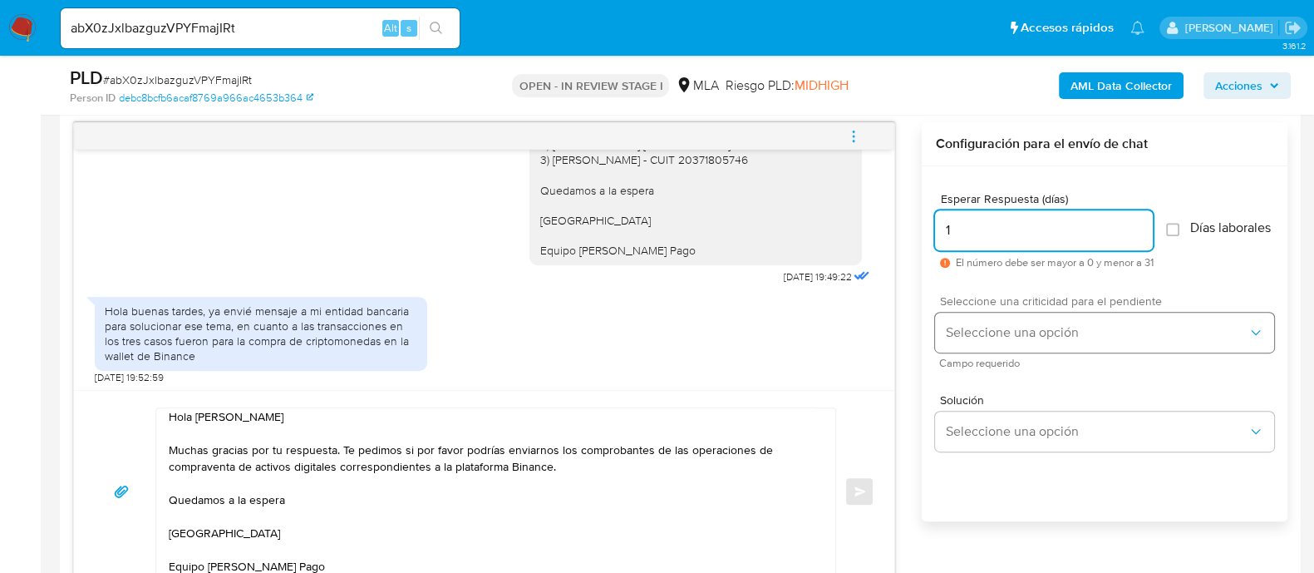
type input "1"
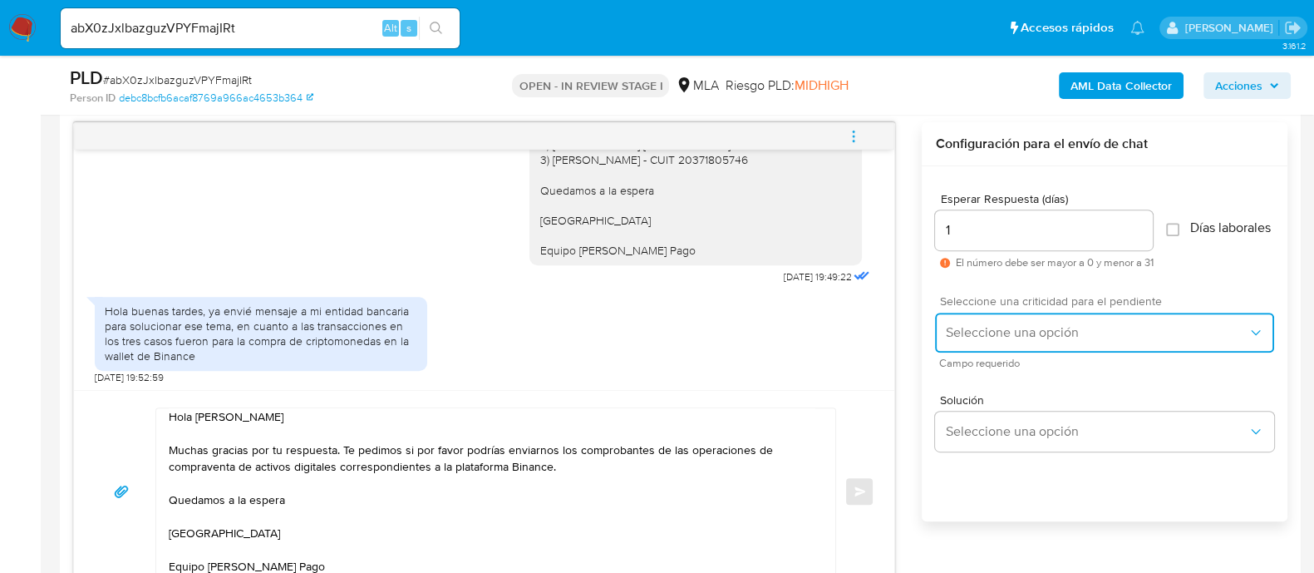
click at [1031, 338] on span "Seleccione una opción" at bounding box center [1096, 332] width 303 height 17
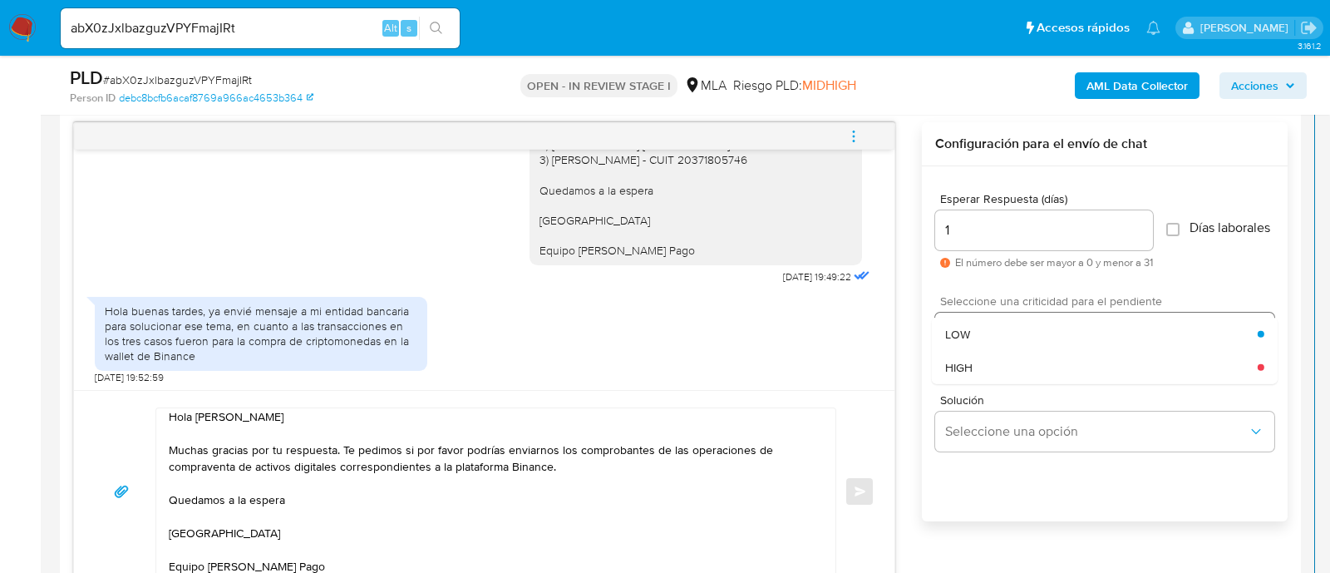
click at [990, 377] on div "HIGH" at bounding box center [1101, 366] width 312 height 33
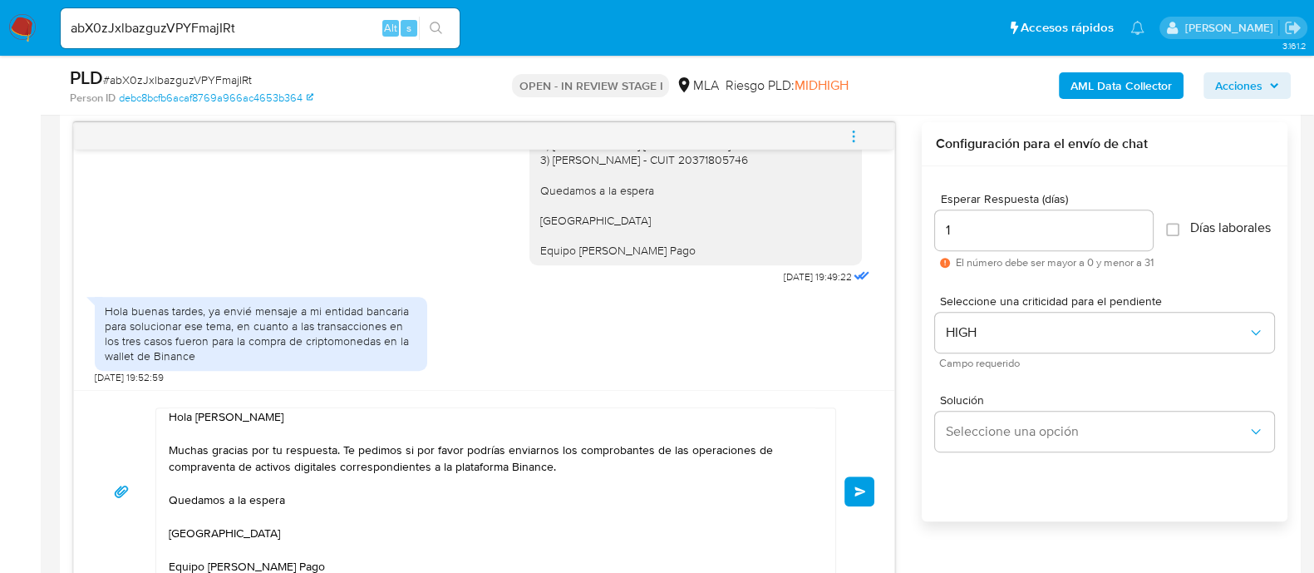
click at [864, 494] on span "Enviar" at bounding box center [860, 491] width 12 height 10
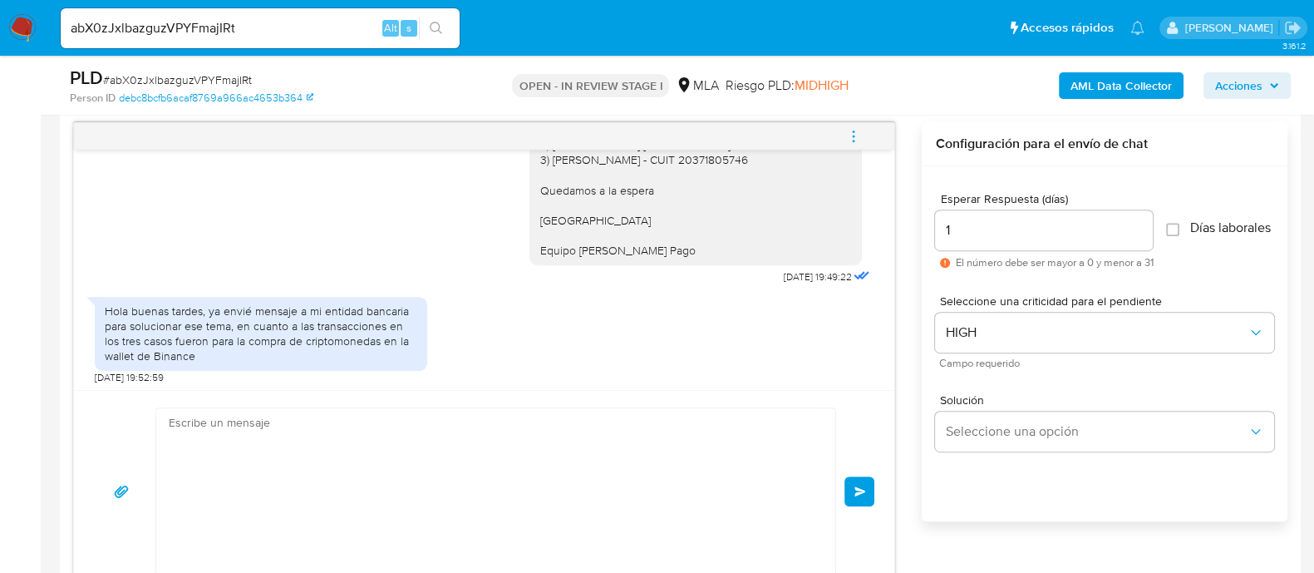
scroll to position [1850, 0]
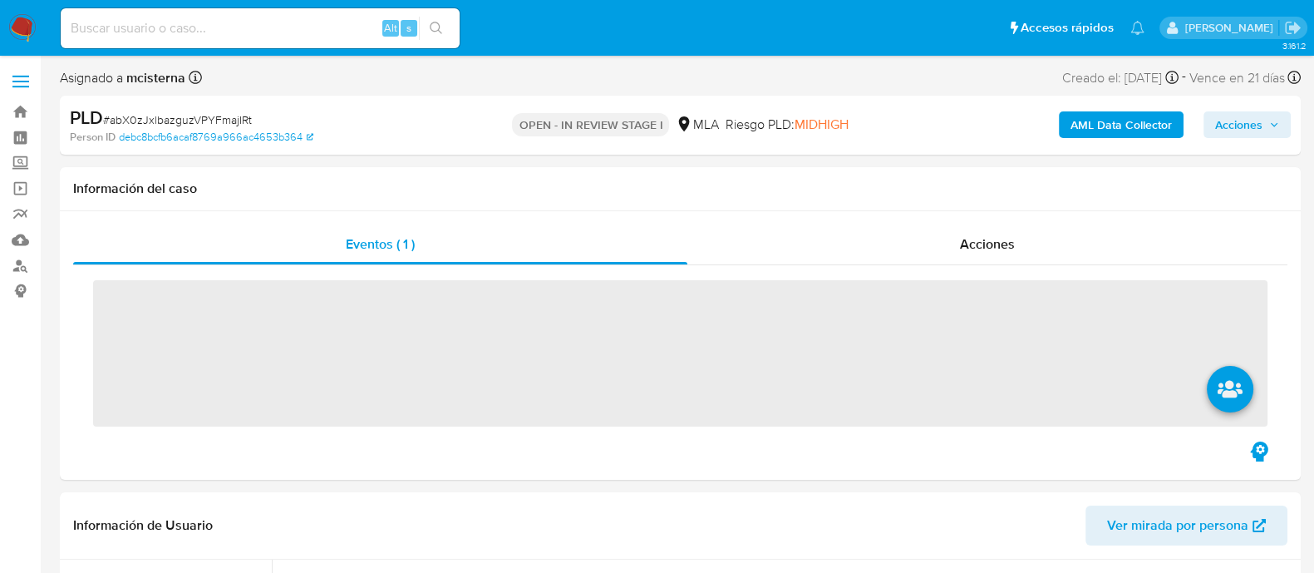
click at [208, 36] on input at bounding box center [260, 28] width 399 height 22
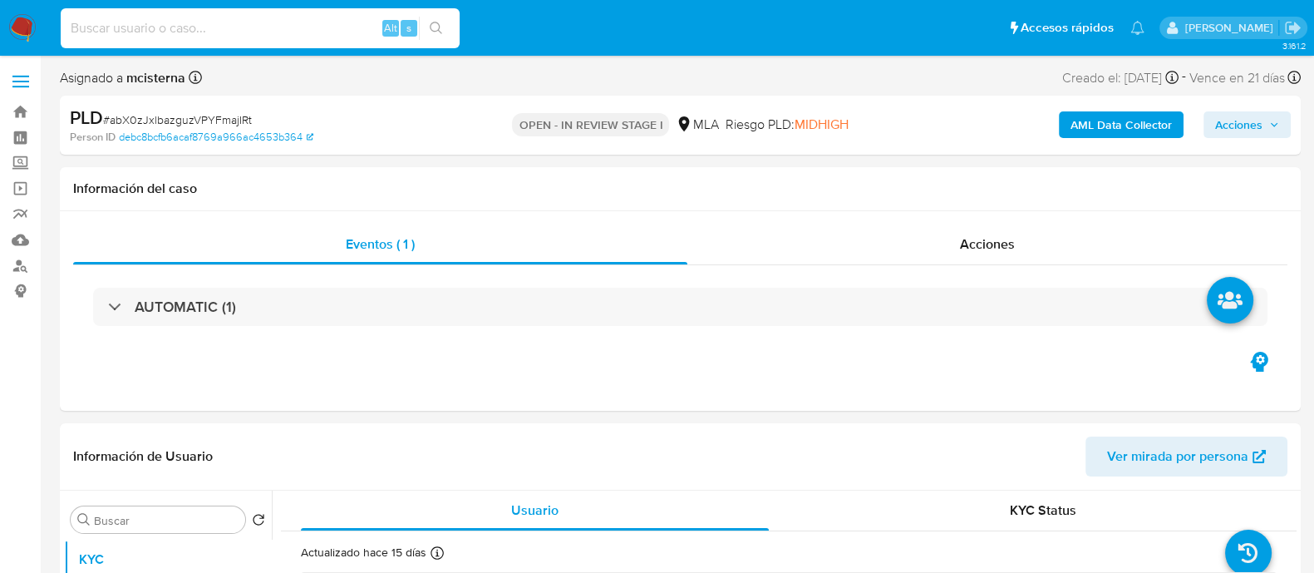
paste input "ooDsKrWj5OlLsAOoRJRDG6HI"
type input "ooDsKrWj5OlLsAOoRJRDG6HI"
click at [438, 31] on icon "search-icon" at bounding box center [436, 28] width 13 height 13
select select "10"
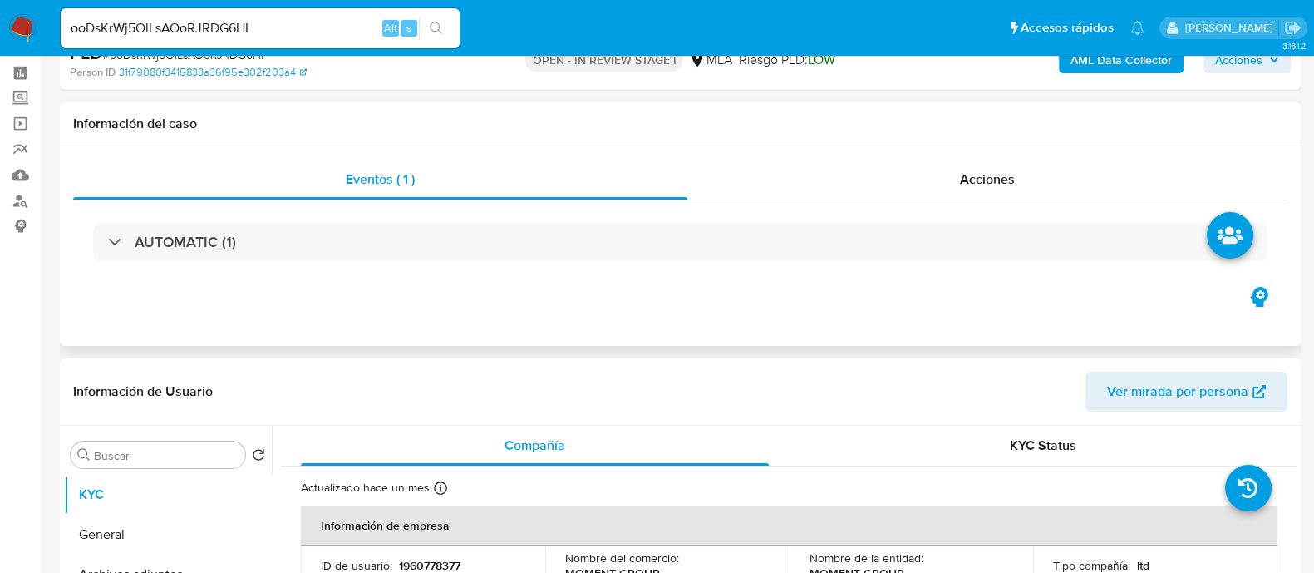
scroll to position [207, 0]
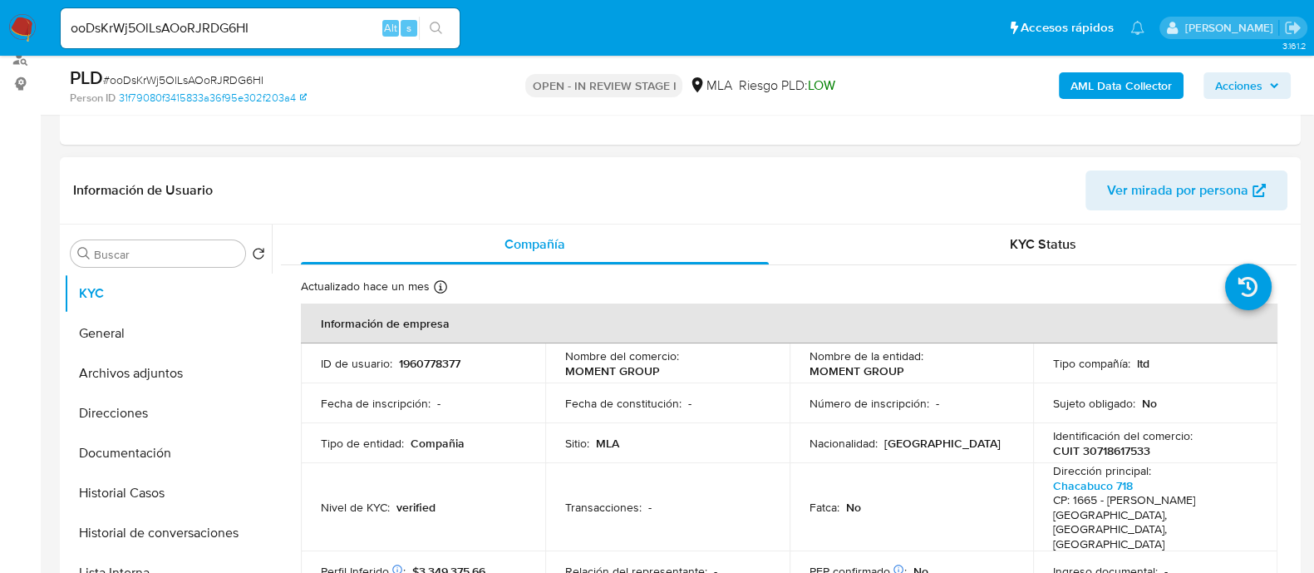
click at [440, 363] on p "1960778377" at bounding box center [430, 363] width 62 height 15
copy p "1960778377"
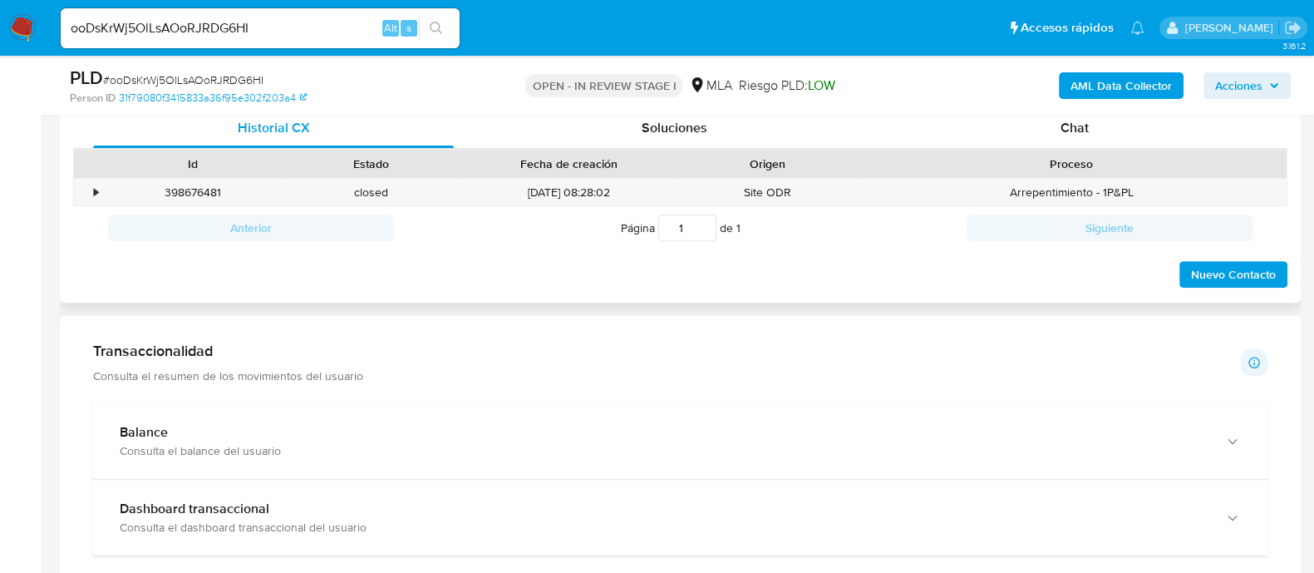
scroll to position [726, 0]
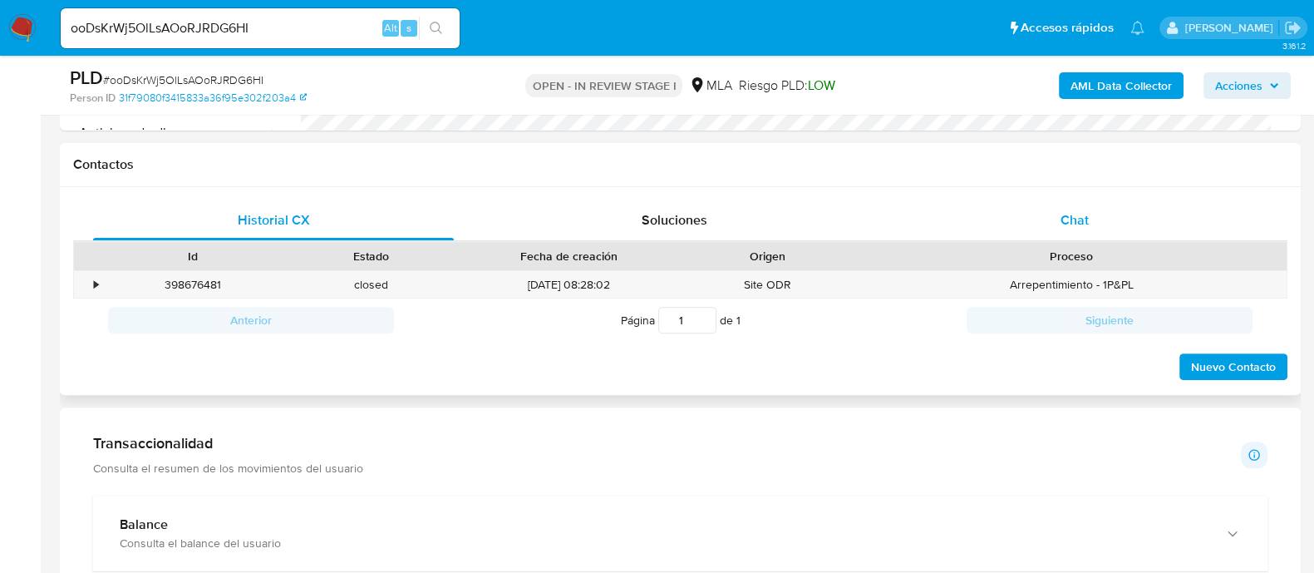
click at [1083, 239] on div "Chat" at bounding box center [1074, 220] width 361 height 40
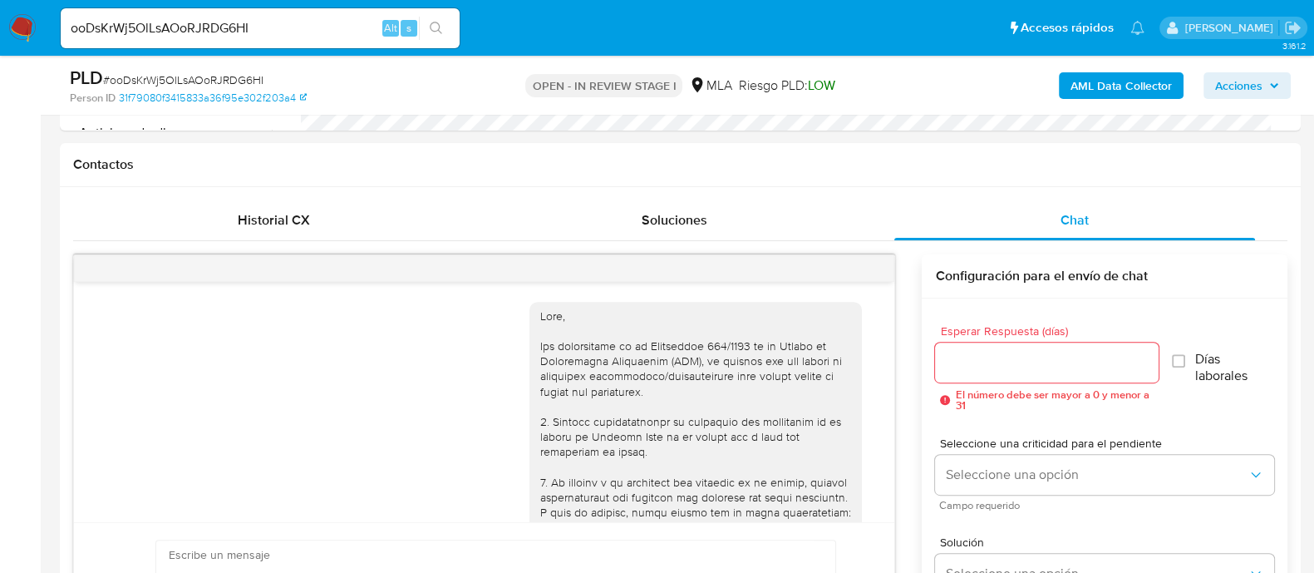
scroll to position [1576, 0]
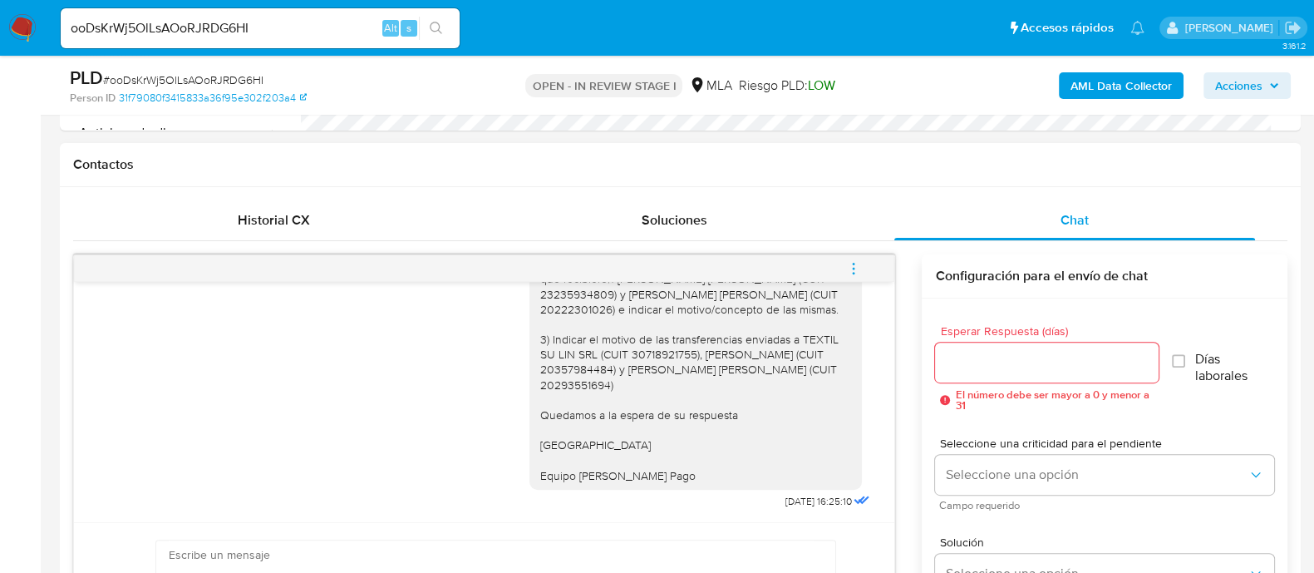
click at [856, 268] on icon "menu-action" at bounding box center [853, 268] width 15 height 15
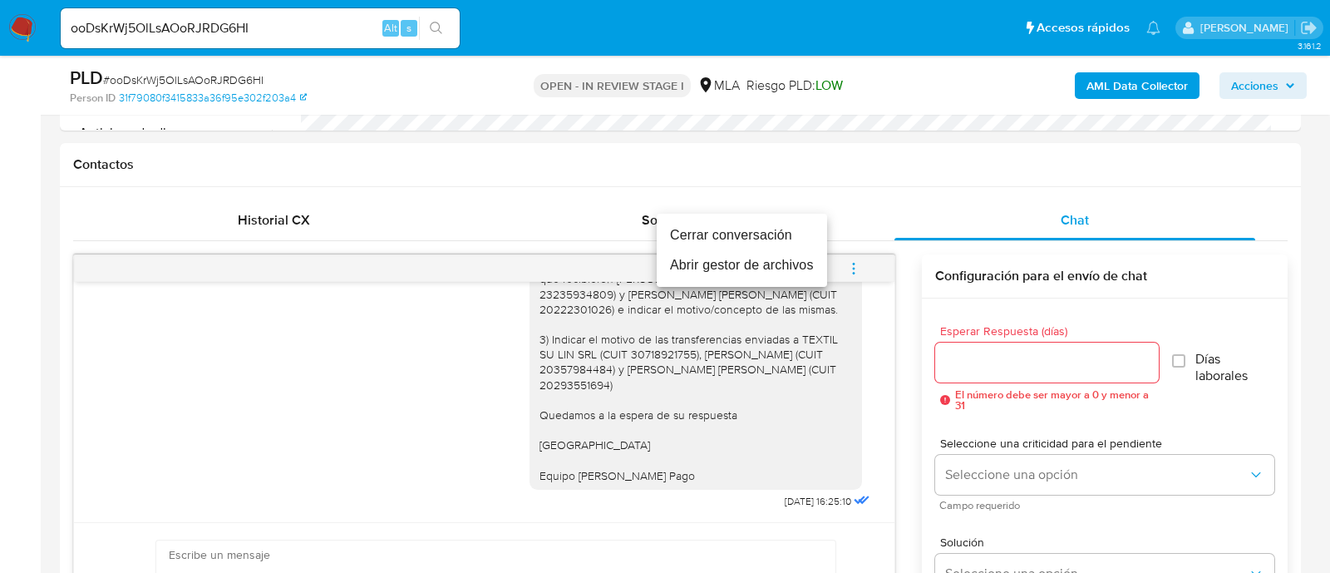
click at [726, 231] on li "Cerrar conversación" at bounding box center [742, 235] width 170 height 30
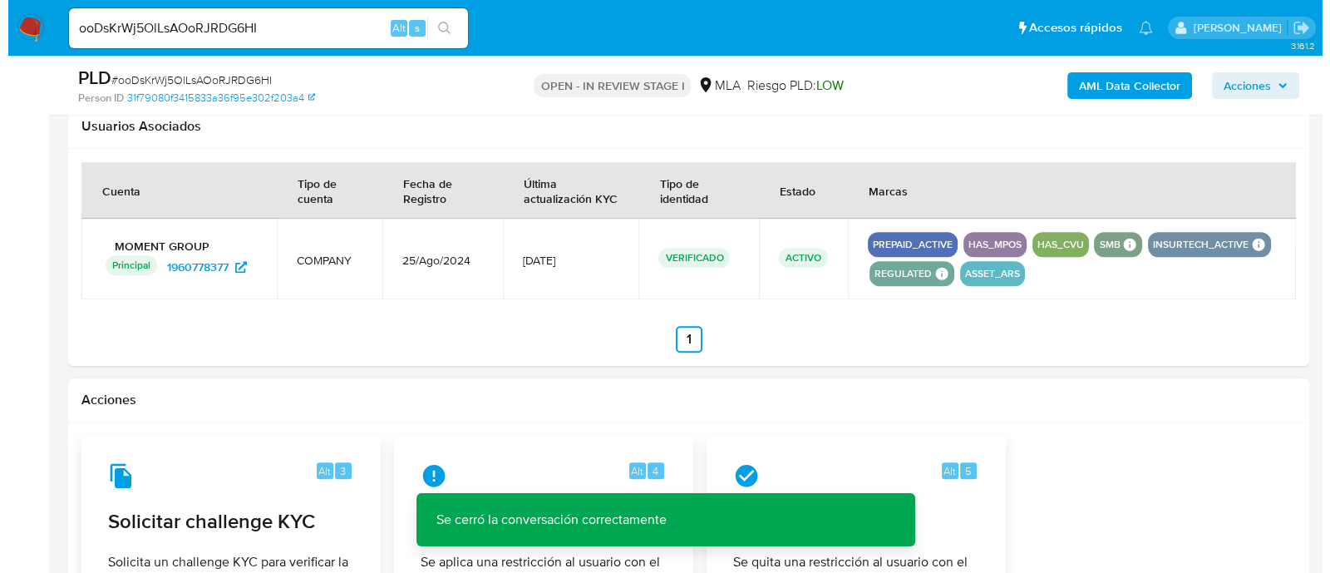
scroll to position [2581, 0]
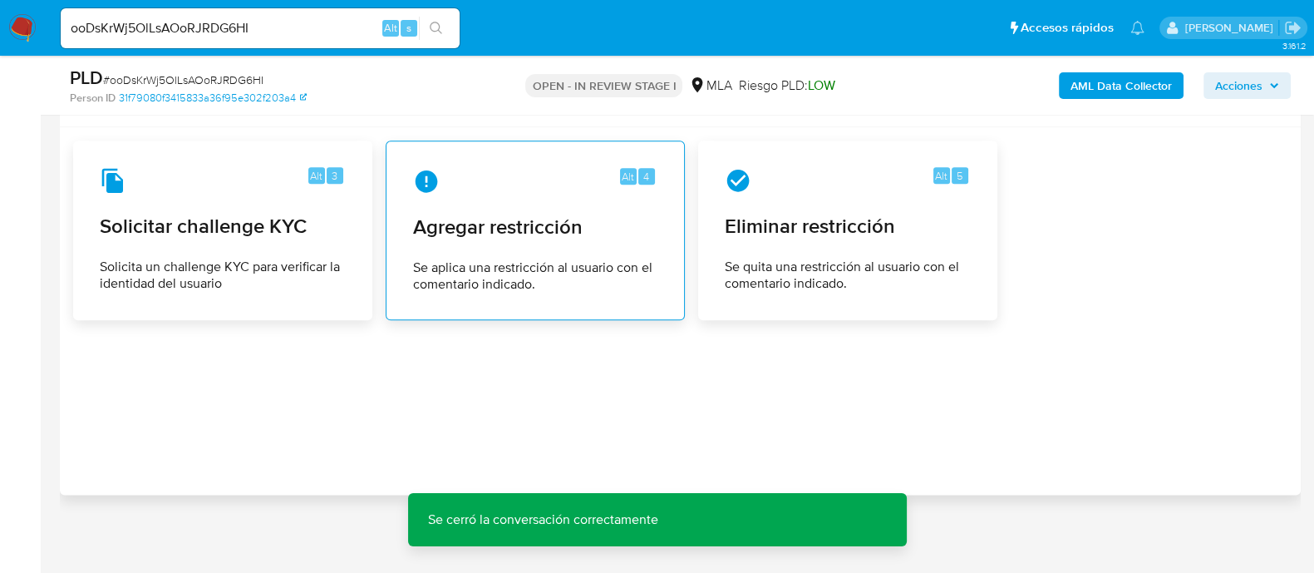
click at [579, 214] on span "Agregar restricción" at bounding box center [535, 226] width 244 height 25
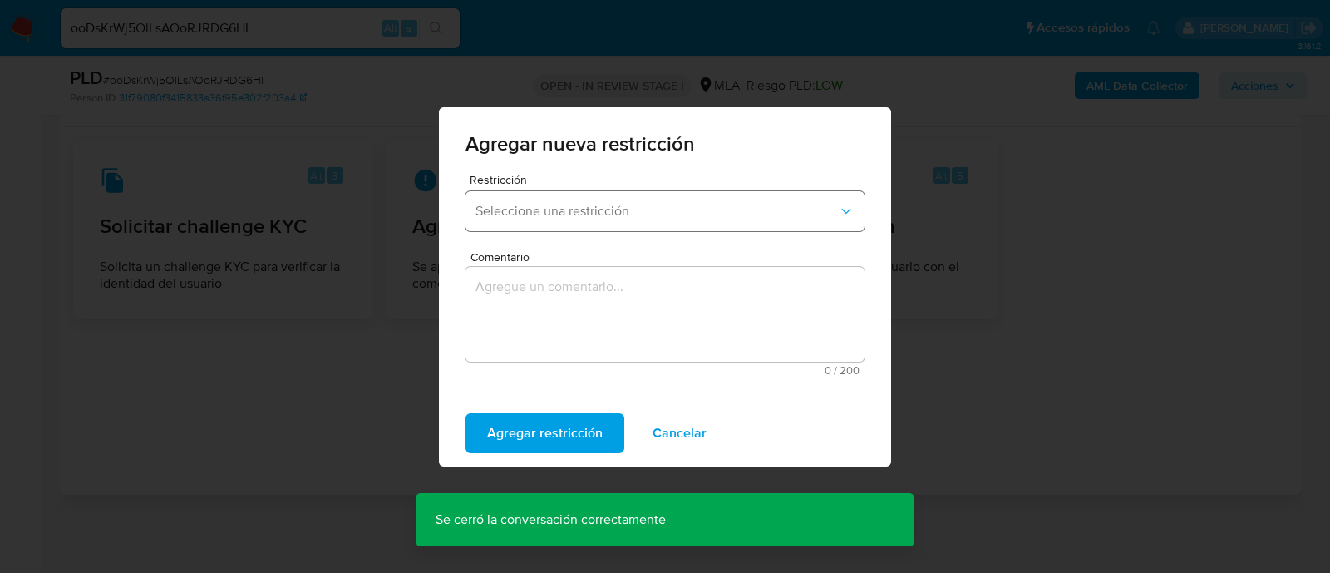
click at [515, 212] on span "Seleccione una restricción" at bounding box center [656, 211] width 362 height 17
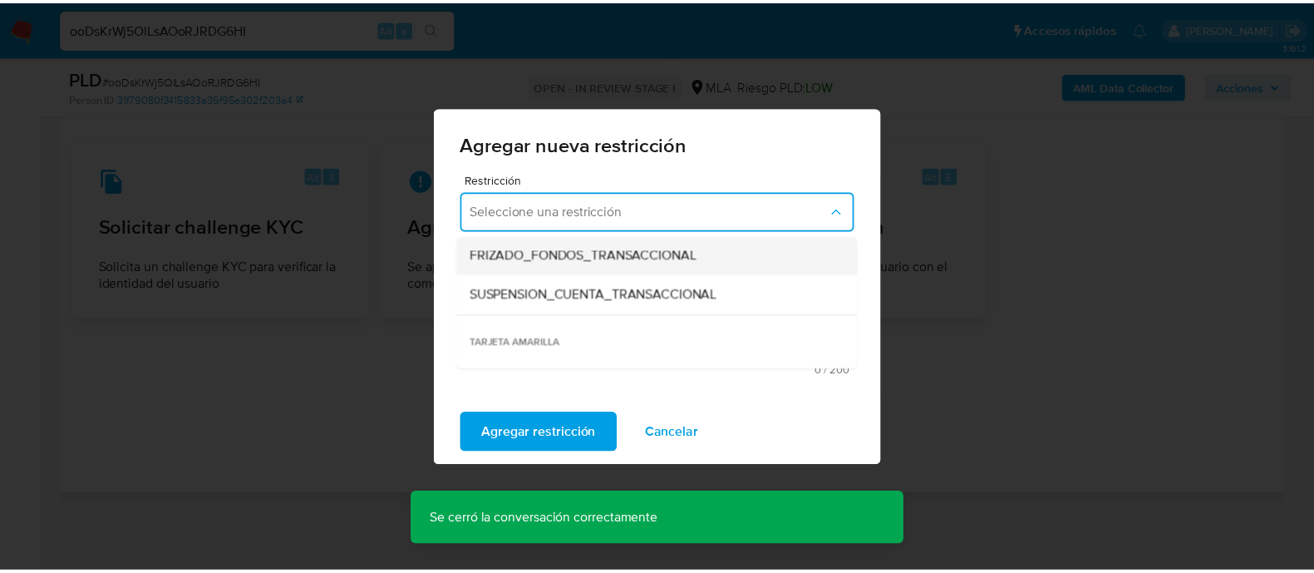
scroll to position [207, 0]
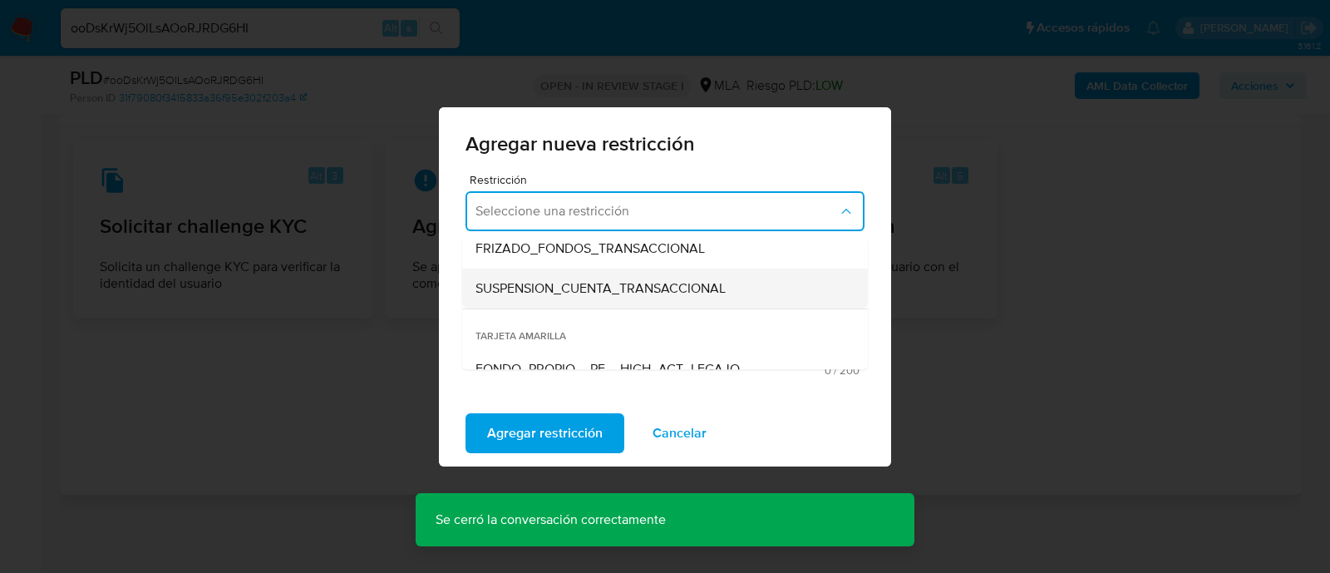
click at [657, 299] on div "SUSPENSION_CUENTA_TRANSACCIONAL" at bounding box center [659, 288] width 369 height 40
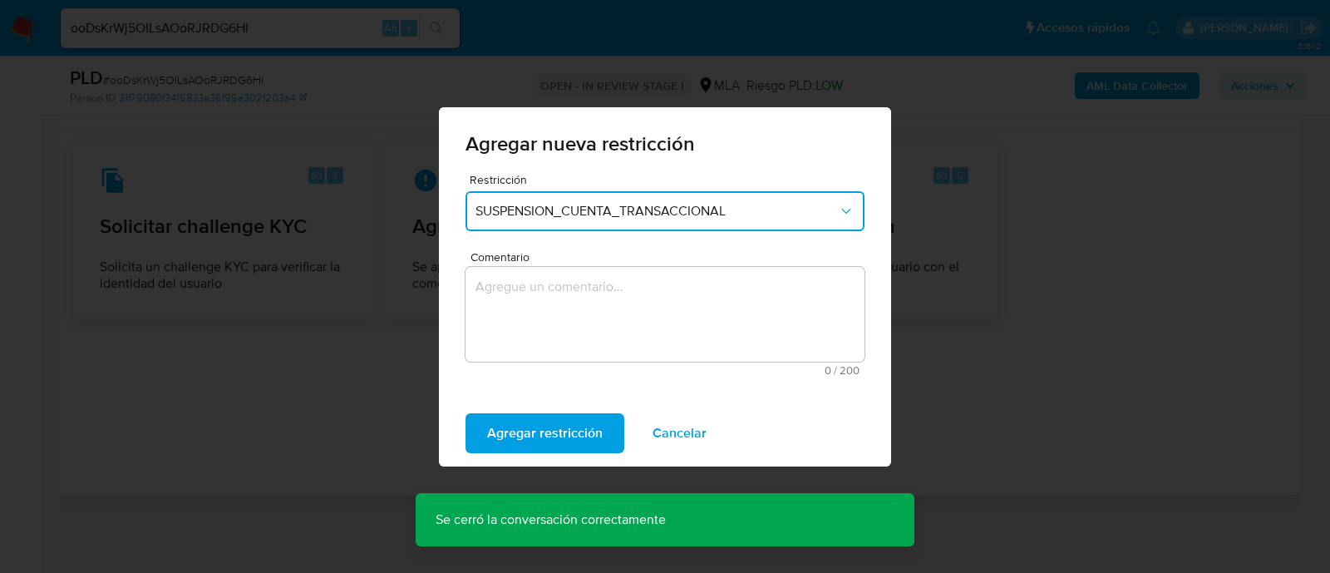
click at [756, 308] on textarea "Comentario" at bounding box center [664, 314] width 399 height 95
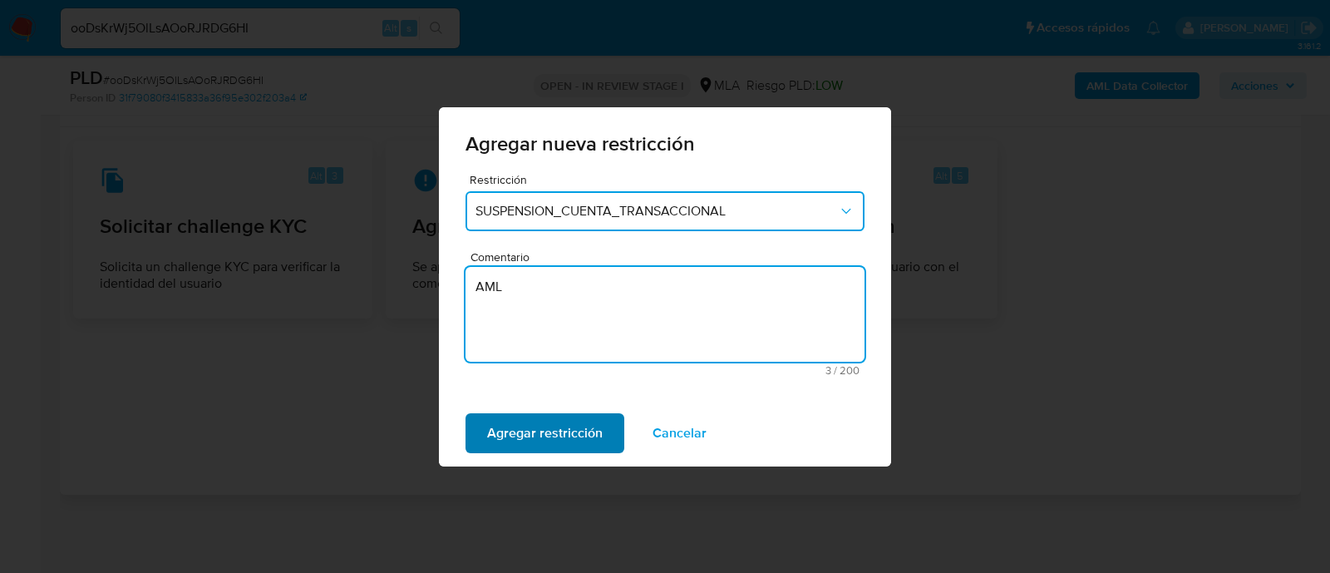
type textarea "AML"
click at [582, 444] on span "Agregar restricción" at bounding box center [545, 433] width 116 height 37
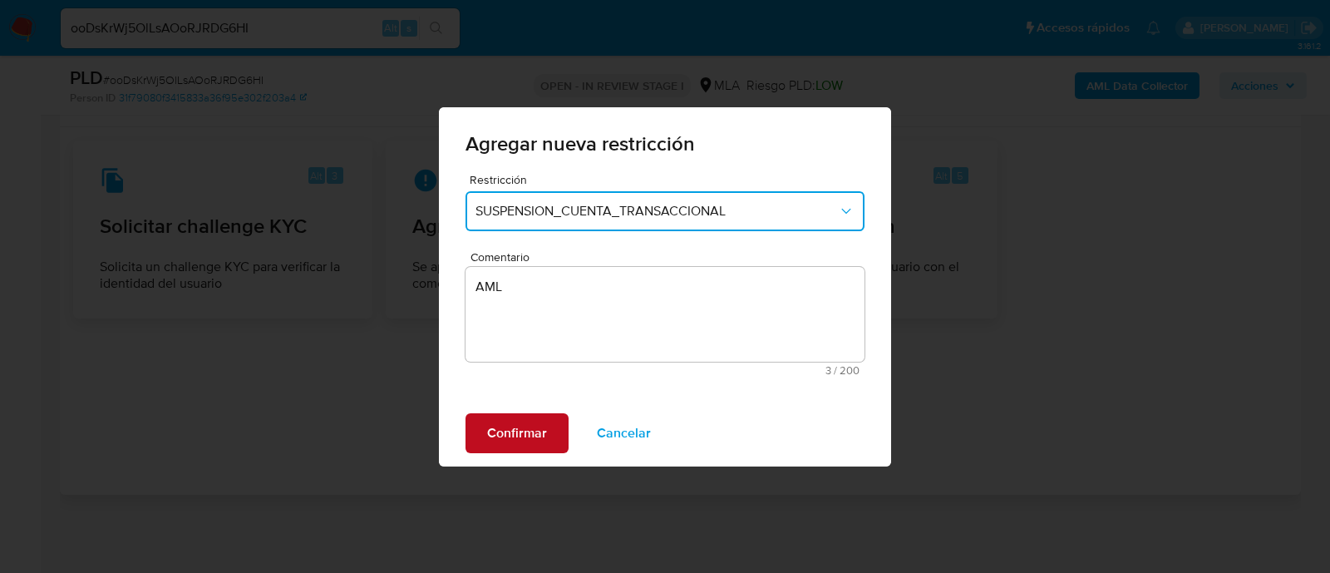
click at [496, 421] on span "Confirmar" at bounding box center [517, 433] width 60 height 37
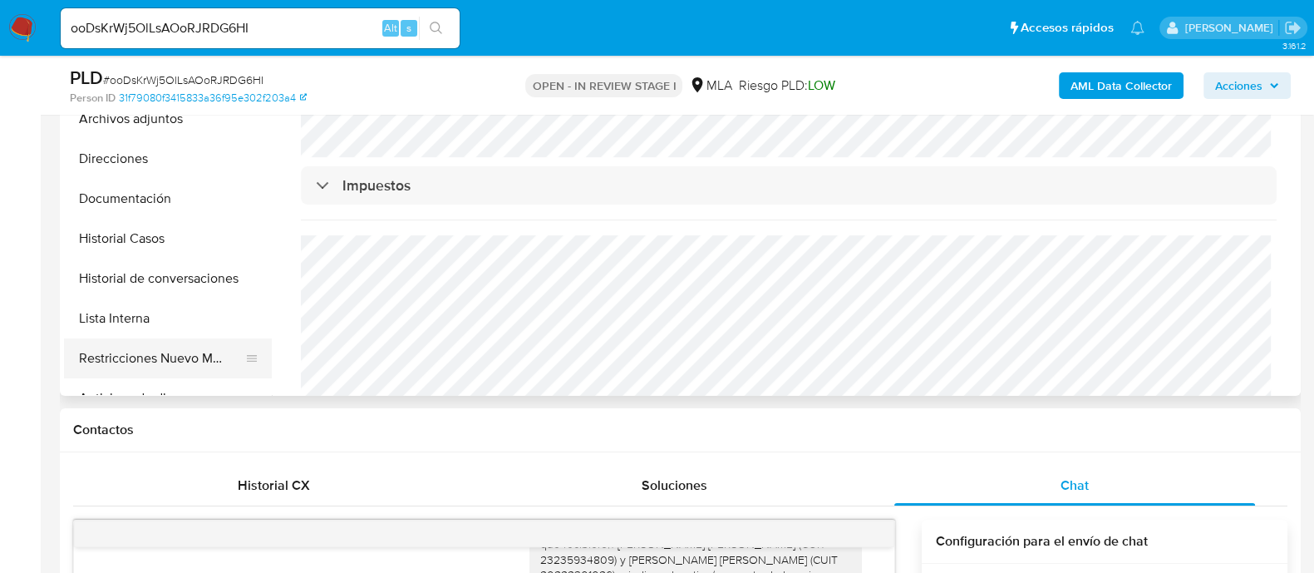
scroll to position [399, 0]
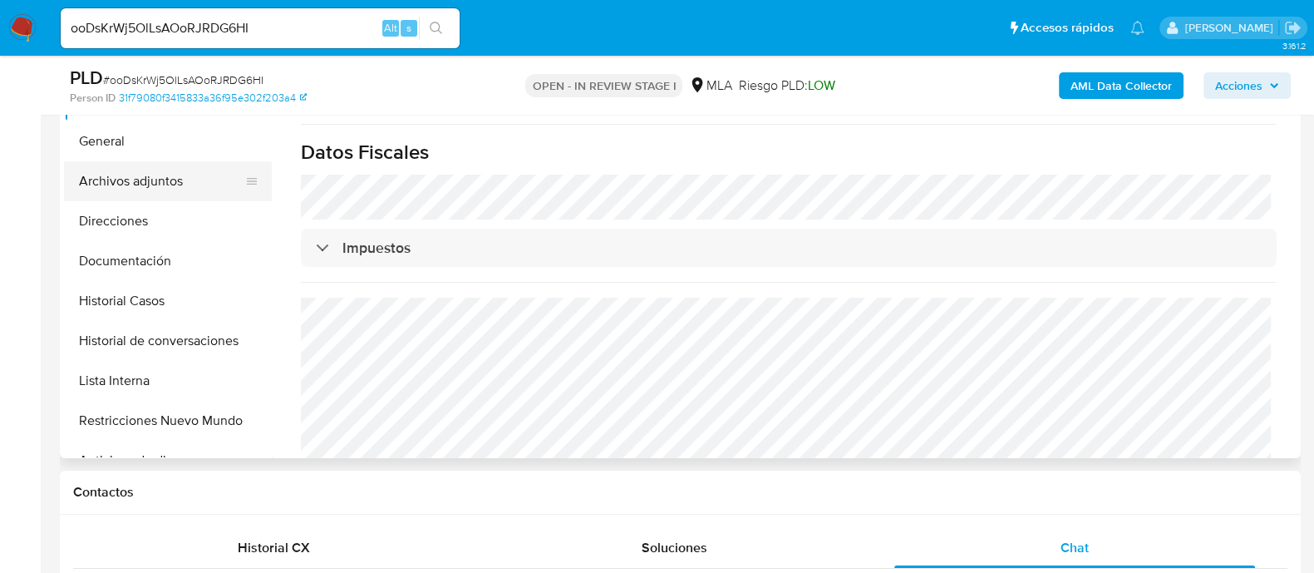
click at [163, 179] on button "Archivos adjuntos" at bounding box center [161, 181] width 194 height 40
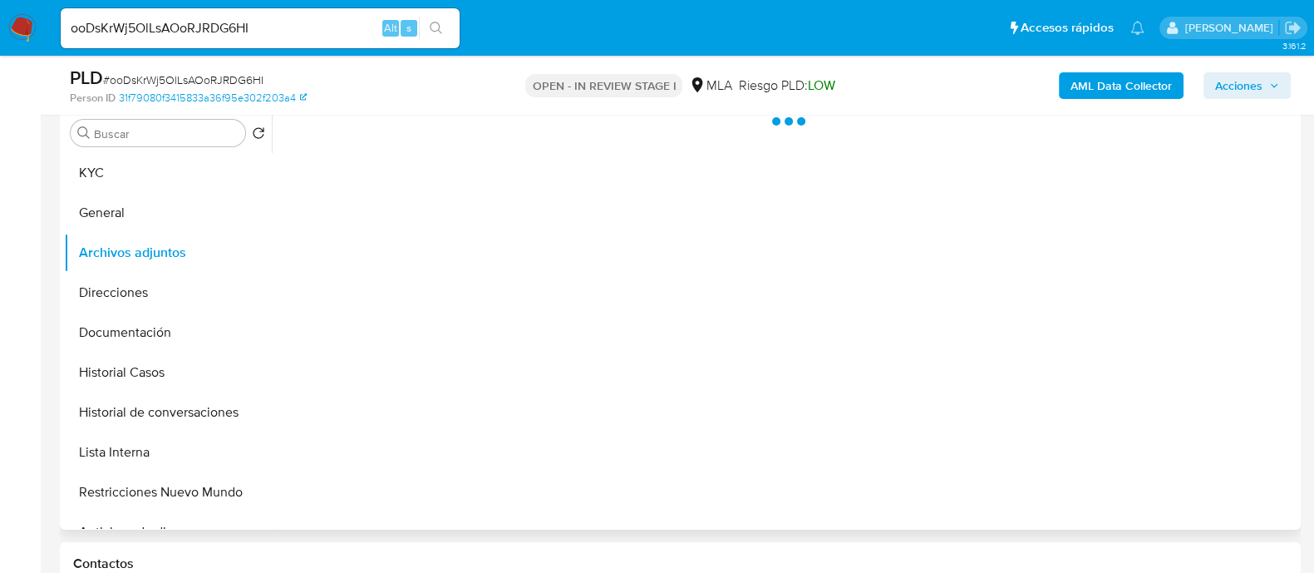
scroll to position [295, 0]
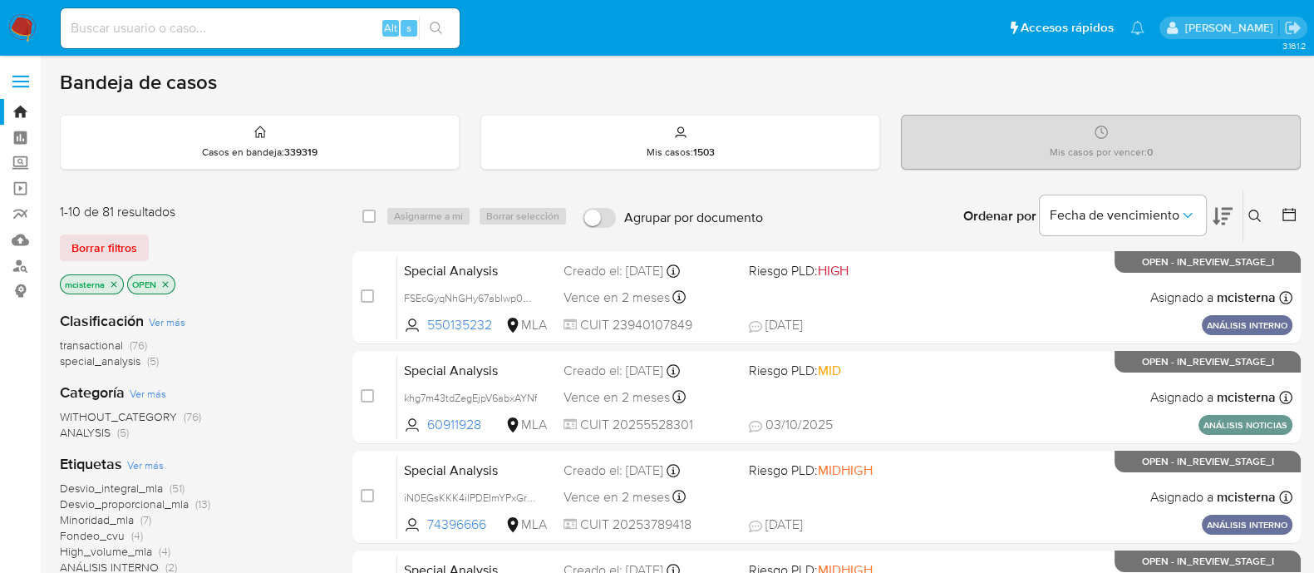
click at [1251, 213] on icon at bounding box center [1254, 215] width 13 height 13
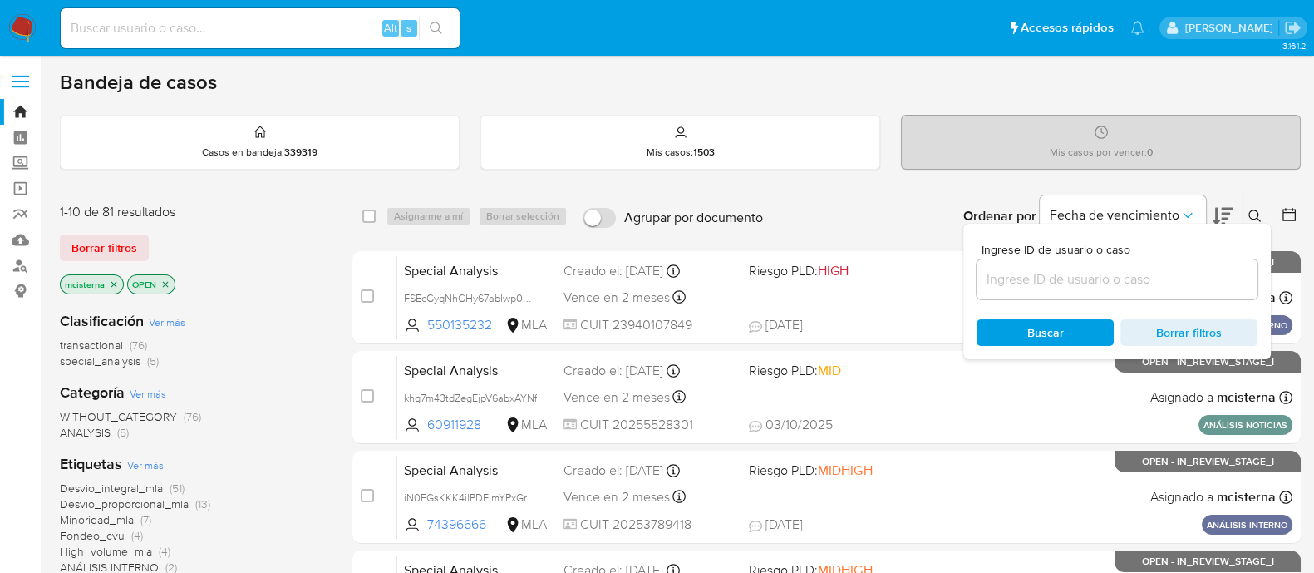
click at [1138, 276] on input at bounding box center [1117, 279] width 281 height 22
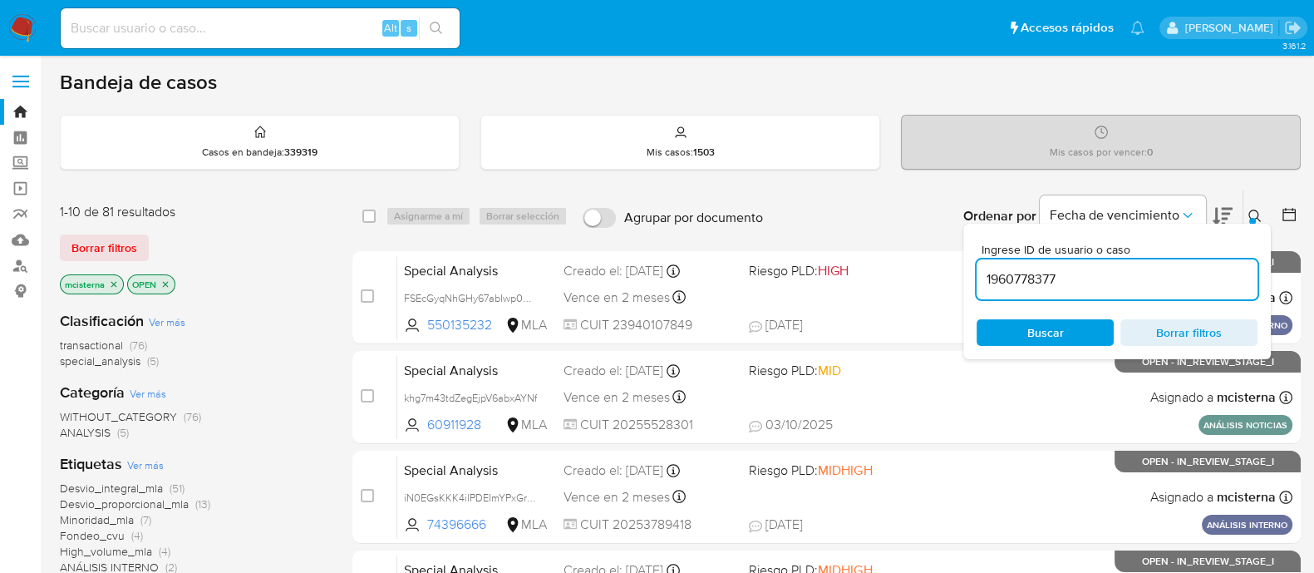
type input "1960778377"
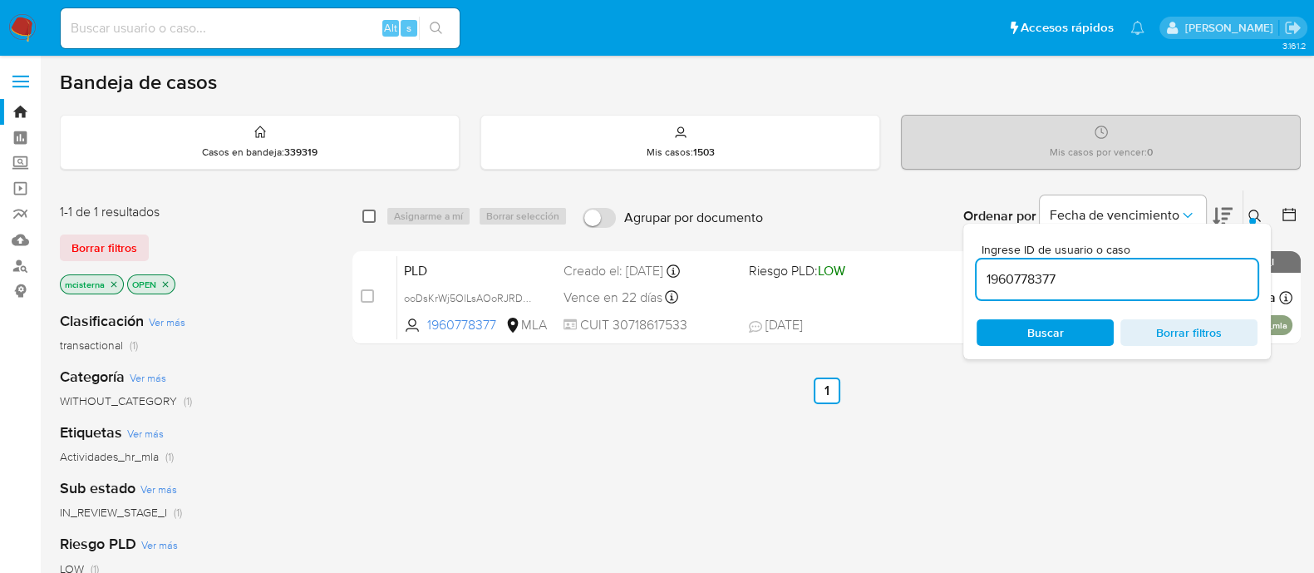
click at [372, 219] on input "checkbox" at bounding box center [368, 215] width 13 height 13
checkbox input "true"
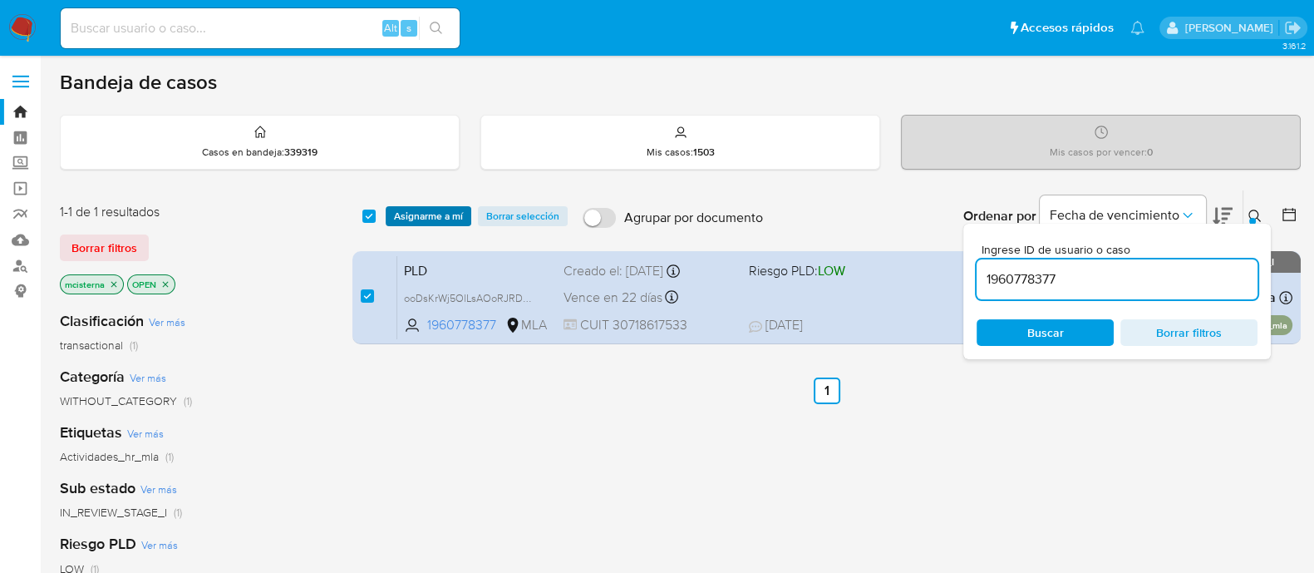
click at [386, 214] on button "Asignarme a mí" at bounding box center [429, 216] width 86 height 20
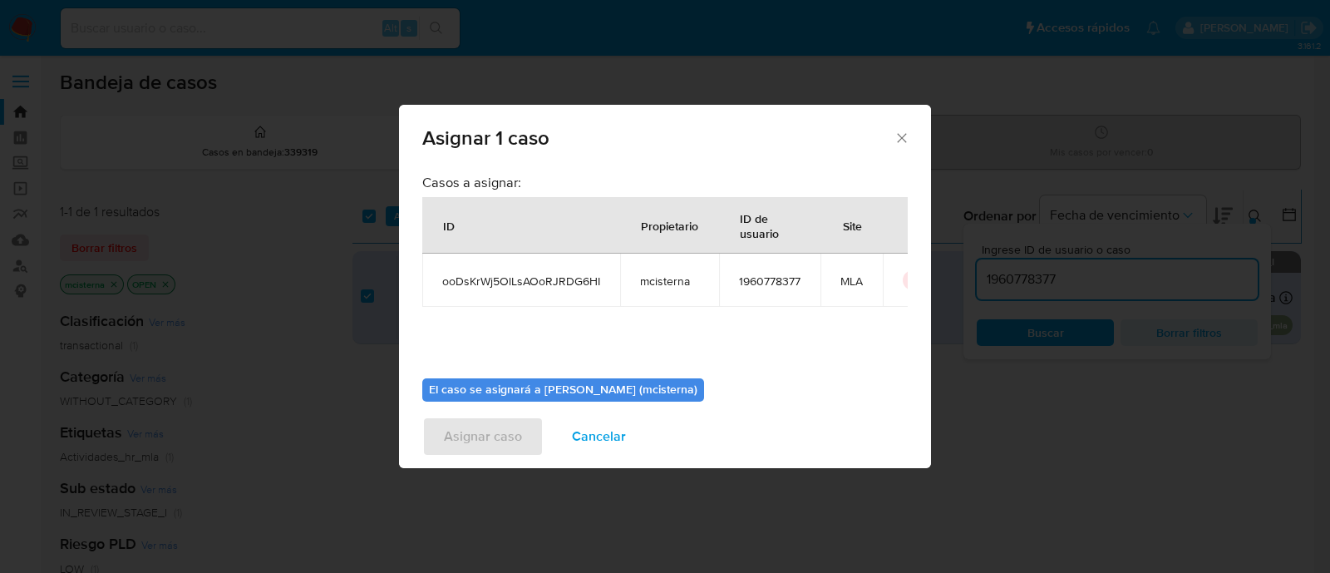
scroll to position [86, 0]
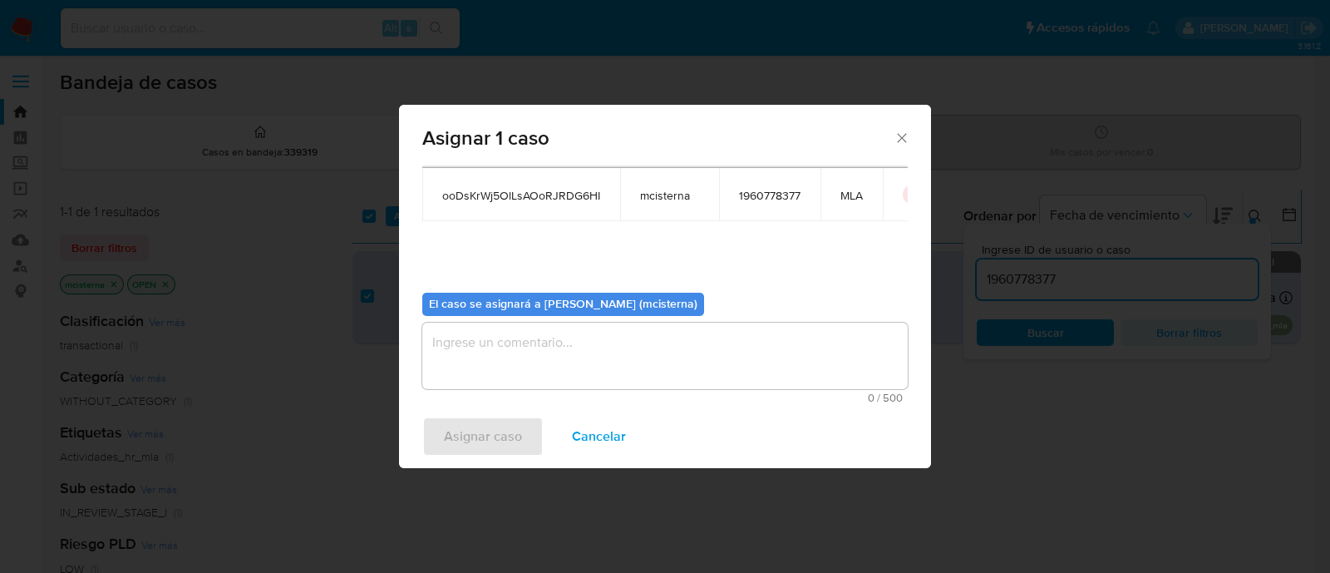
click at [580, 340] on textarea "assign-modal" at bounding box center [664, 355] width 485 height 66
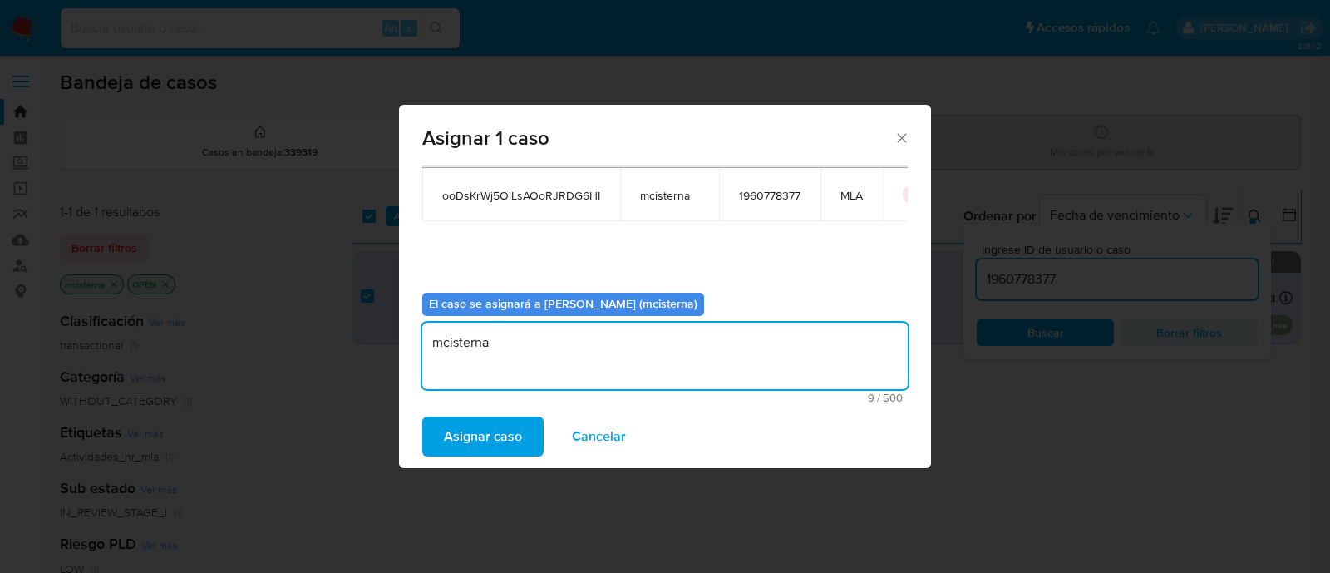
type textarea "mcisterna"
